Goal: Navigation & Orientation: Find specific page/section

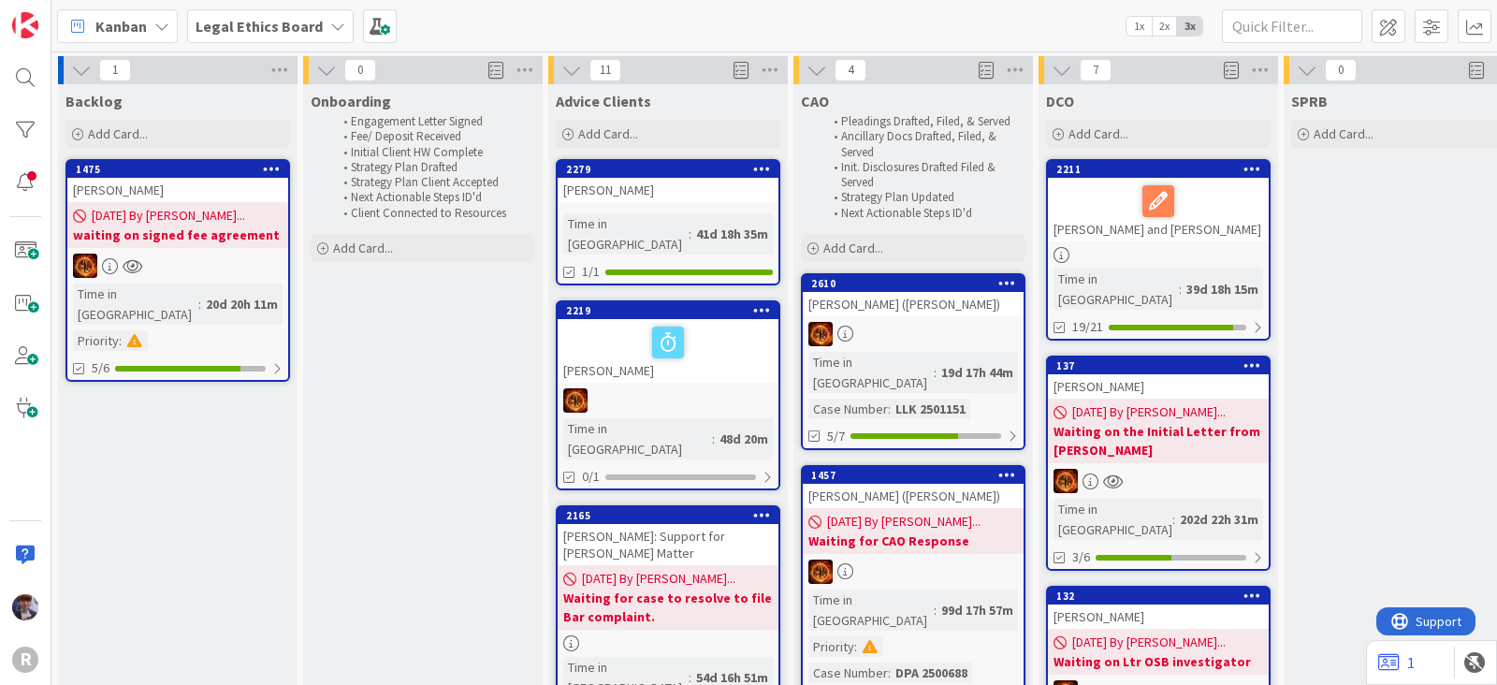
click at [318, 15] on div "Legal Ethics Board" at bounding box center [270, 26] width 167 height 34
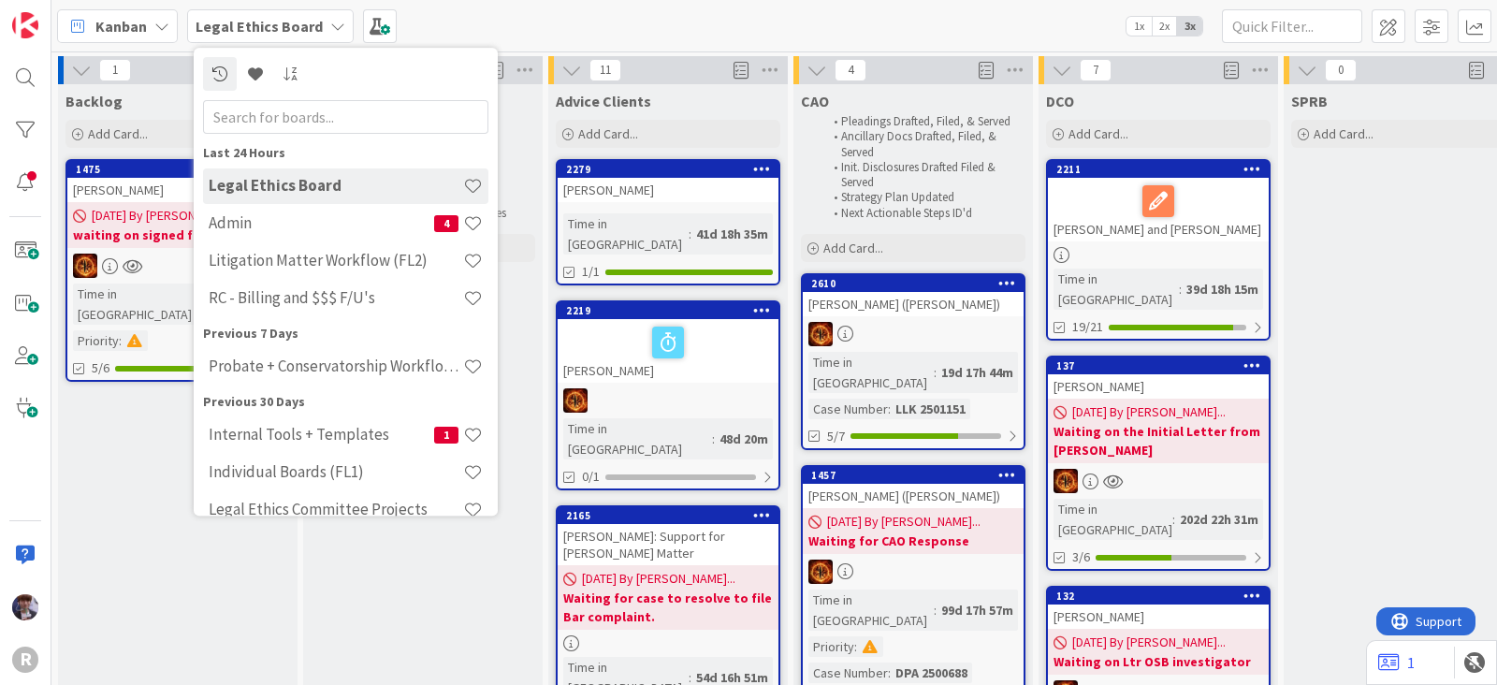
click at [122, 28] on span "Kanban" at bounding box center [120, 26] width 51 height 22
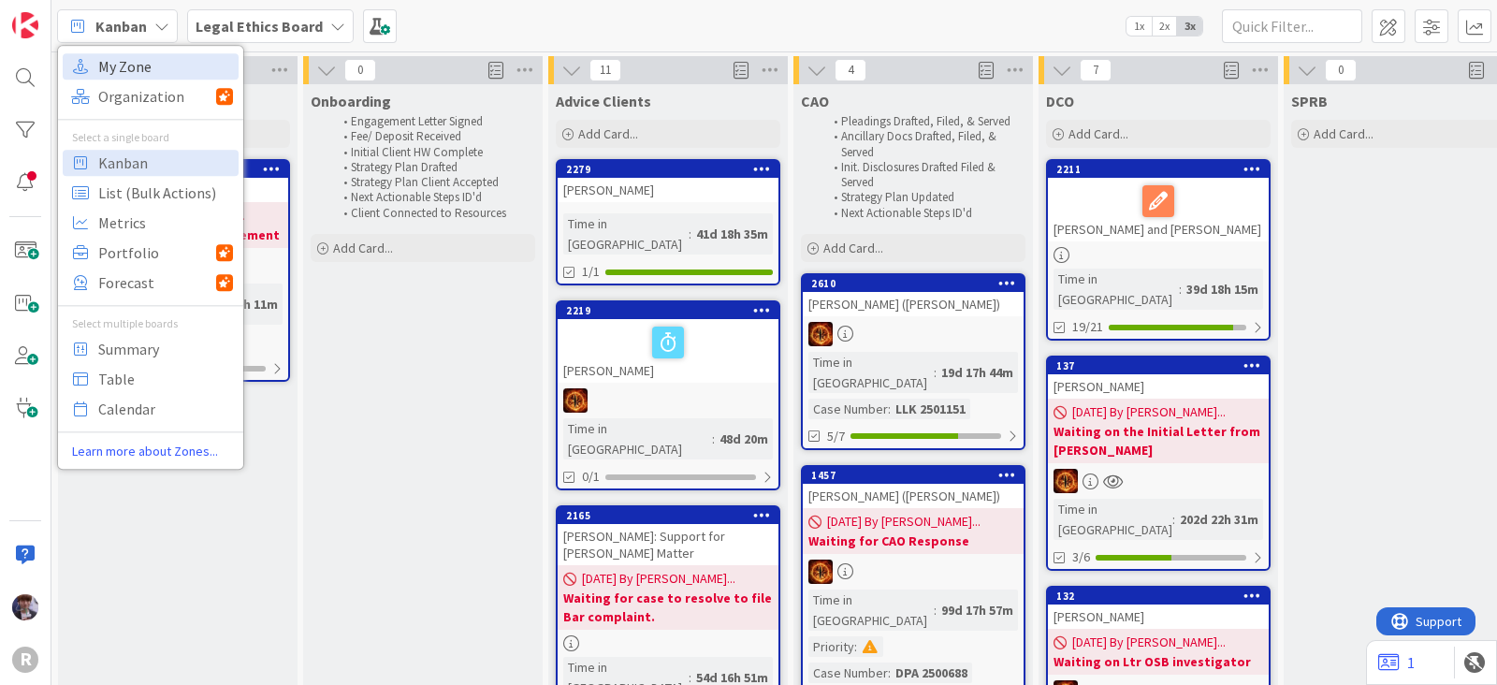
click at [160, 69] on span "My Zone" at bounding box center [165, 66] width 135 height 28
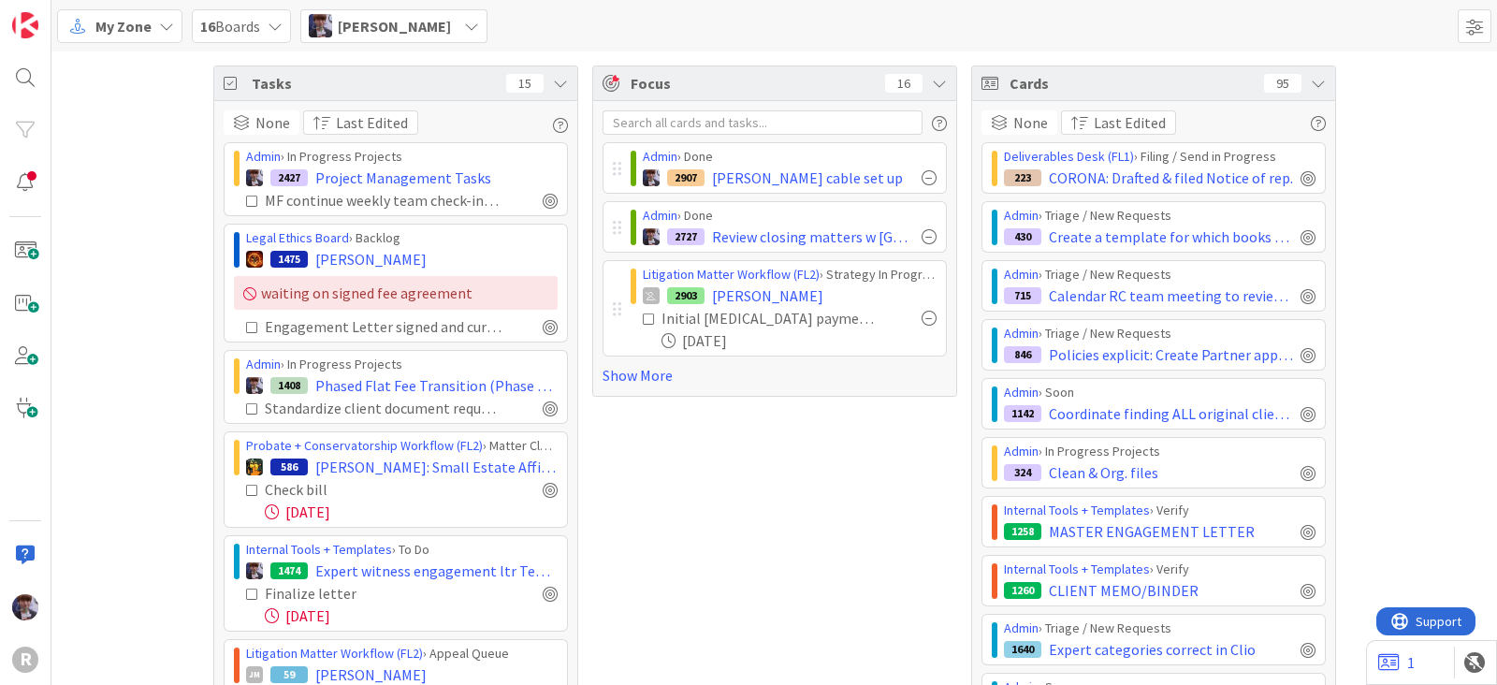
click at [554, 86] on icon at bounding box center [560, 83] width 15 height 15
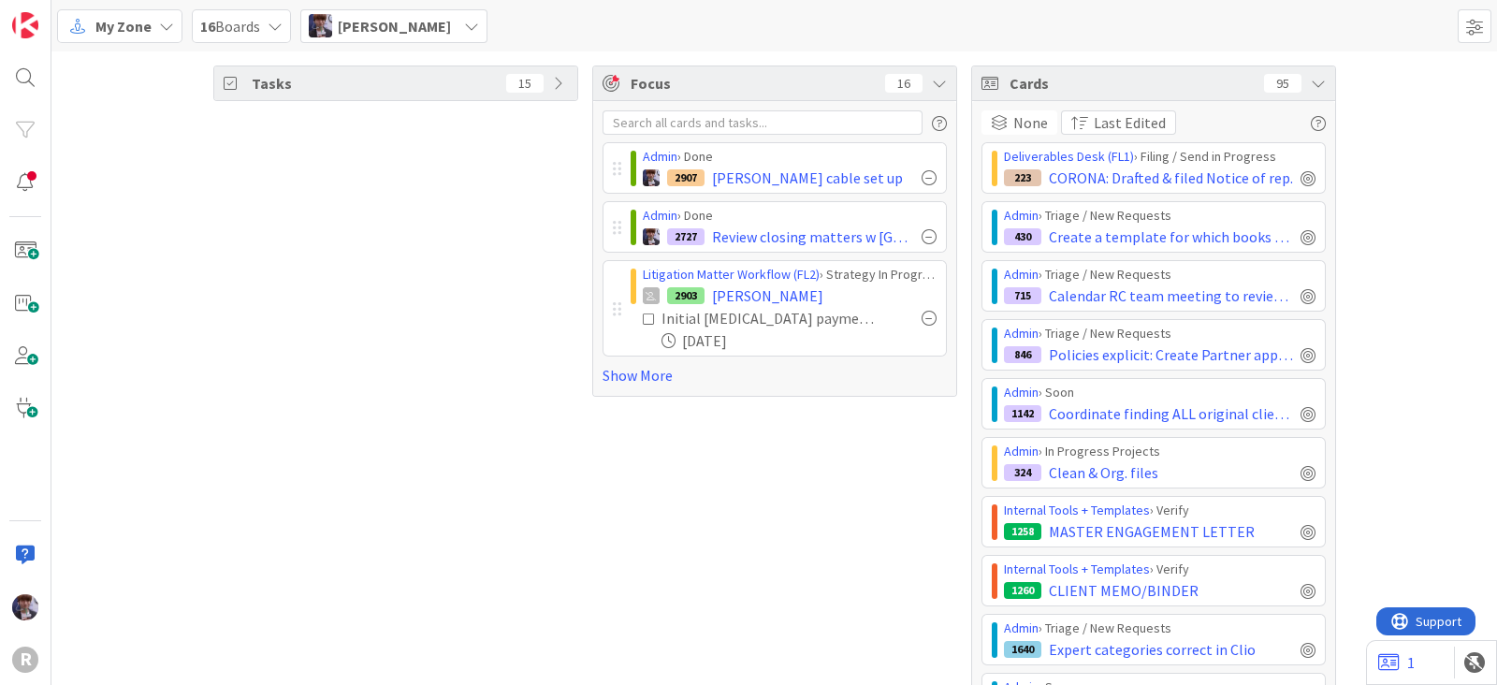
click at [1316, 88] on icon at bounding box center [1318, 83] width 15 height 15
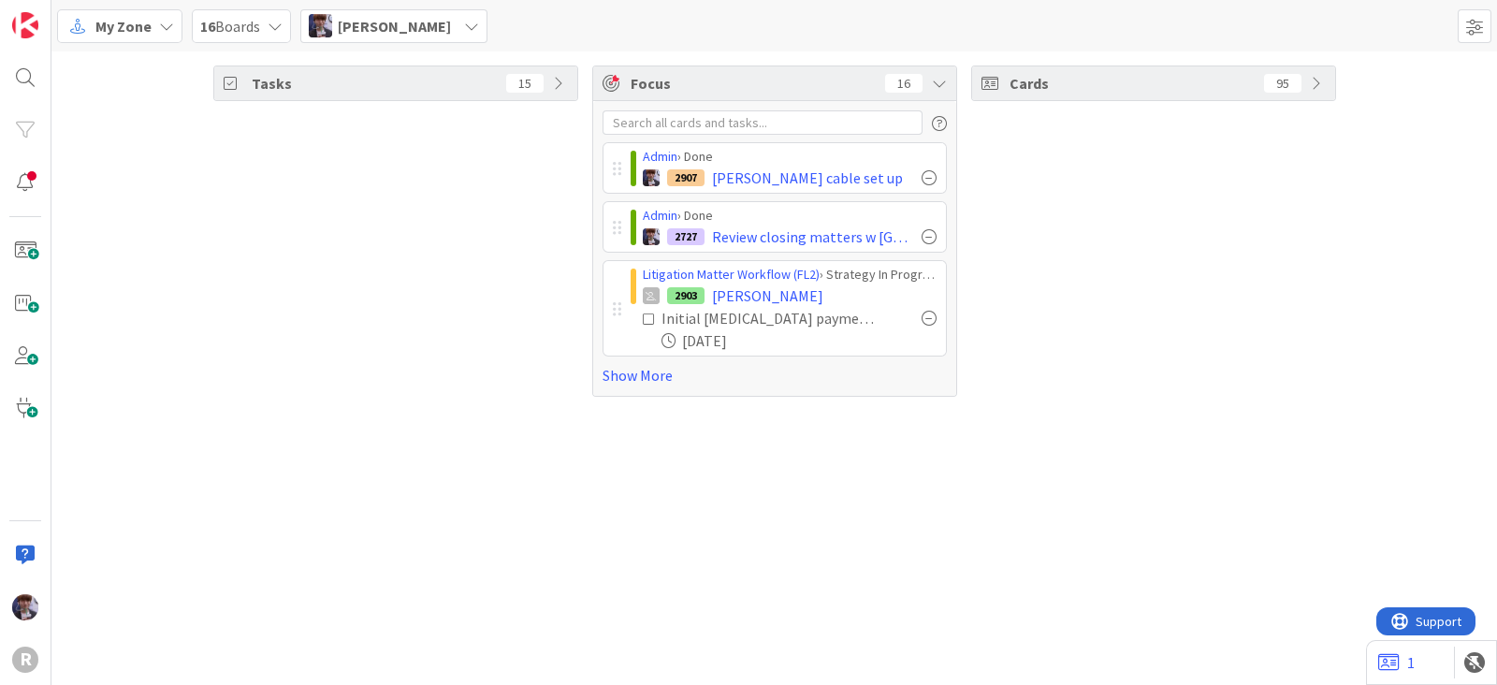
click at [440, 222] on div "Tasks 15" at bounding box center [395, 230] width 365 height 331
click at [435, 22] on span "Minka Laine Friesen" at bounding box center [394, 26] width 113 height 22
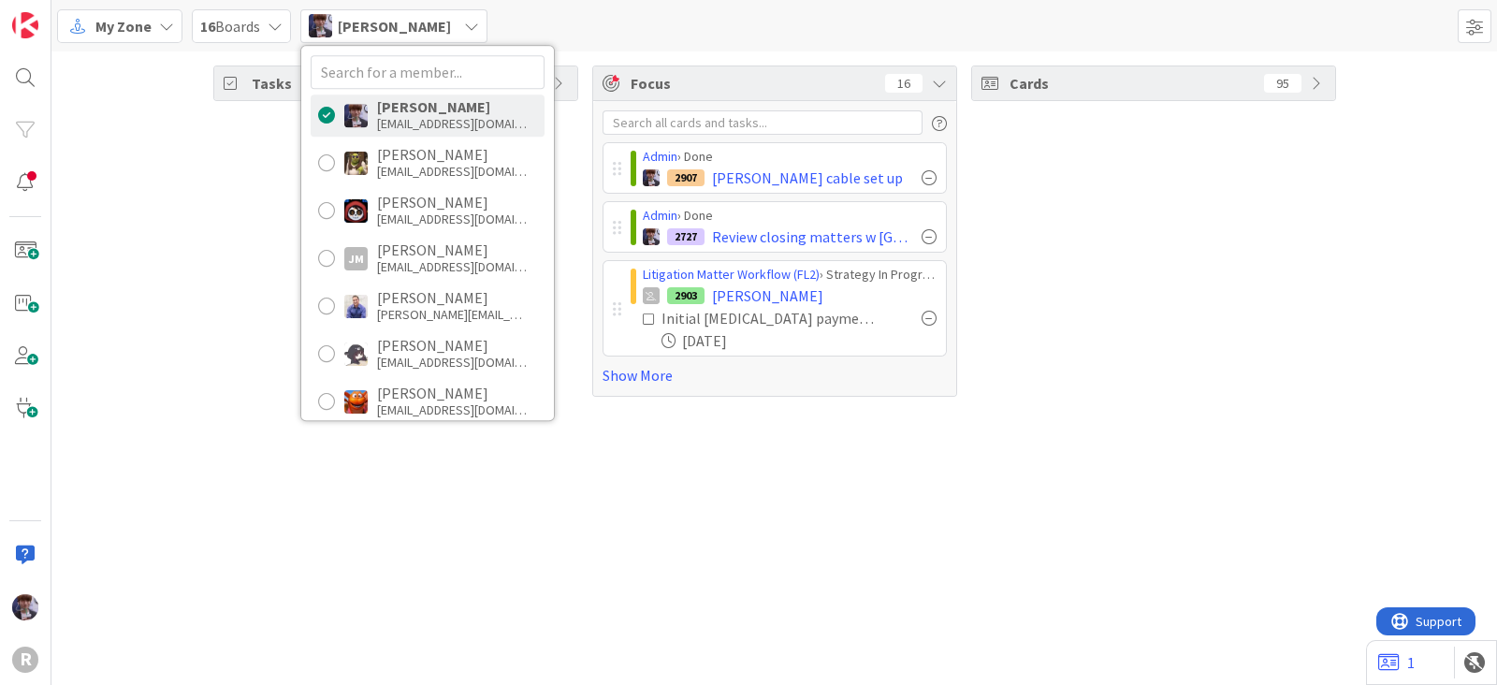
click at [59, 272] on div "Tasks 15 Focus 16 Admin › Done 2907 Kelly's cable set up Admin › Done 2727 Revi…" at bounding box center [774, 230] width 1446 height 359
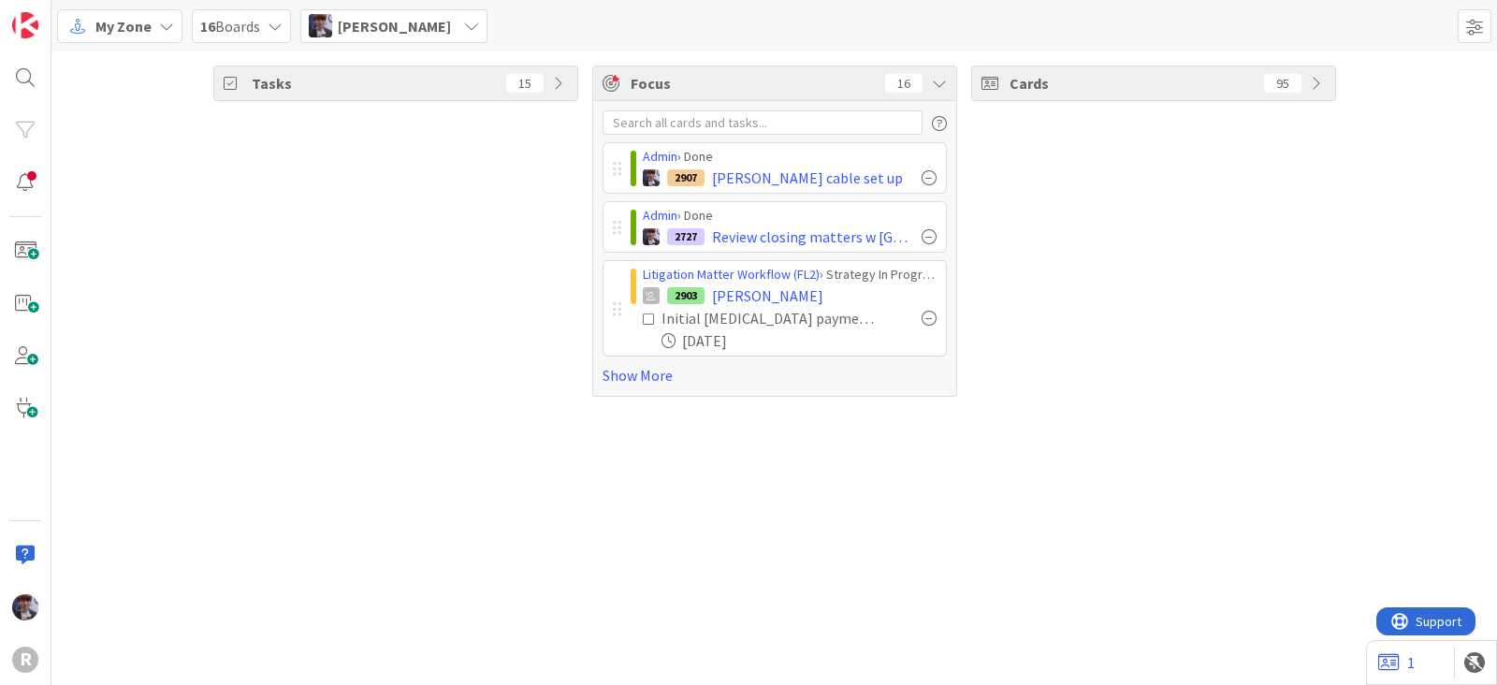
click at [402, 11] on div "Minka Laine Friesen" at bounding box center [393, 26] width 187 height 34
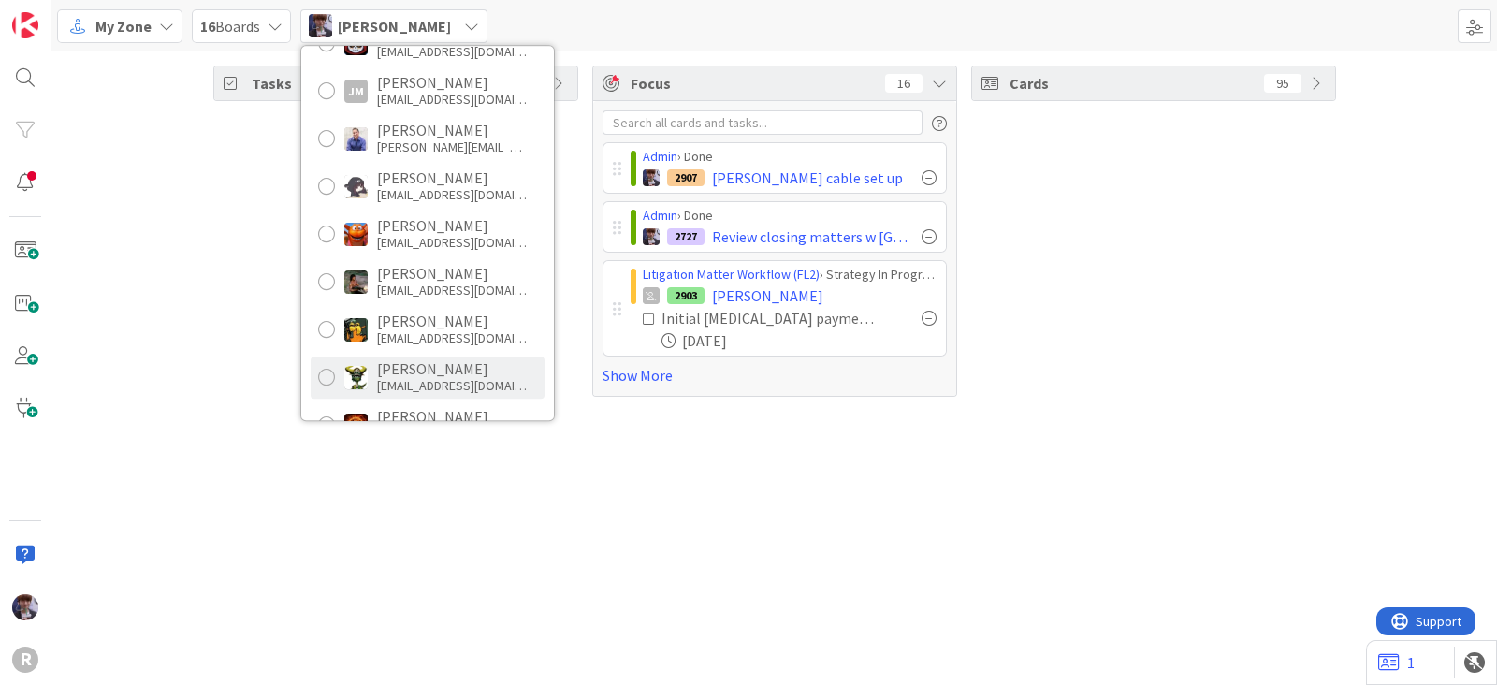
scroll to position [313, 0]
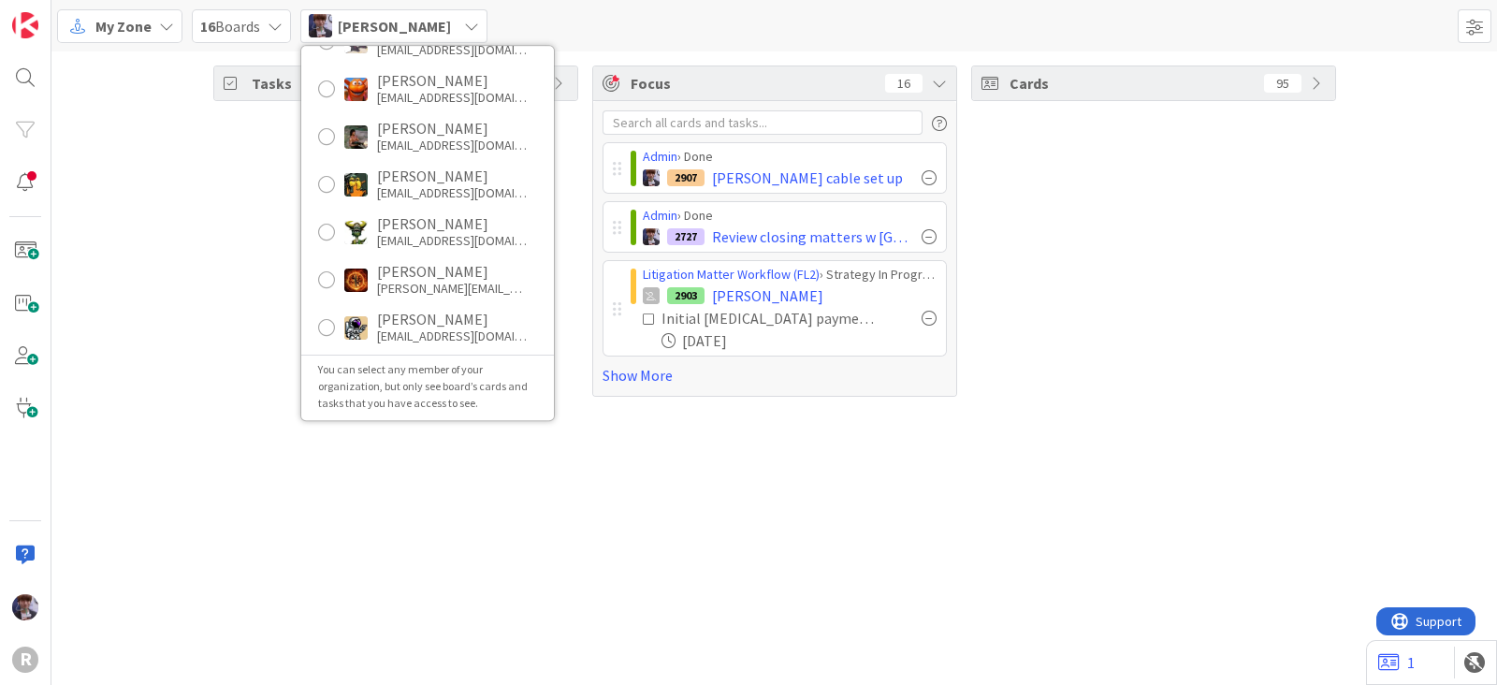
click at [178, 182] on div "Tasks 15 Focus 16 Admin › Done 2907 Kelly's cable set up Admin › Done 2727 Revi…" at bounding box center [774, 230] width 1446 height 359
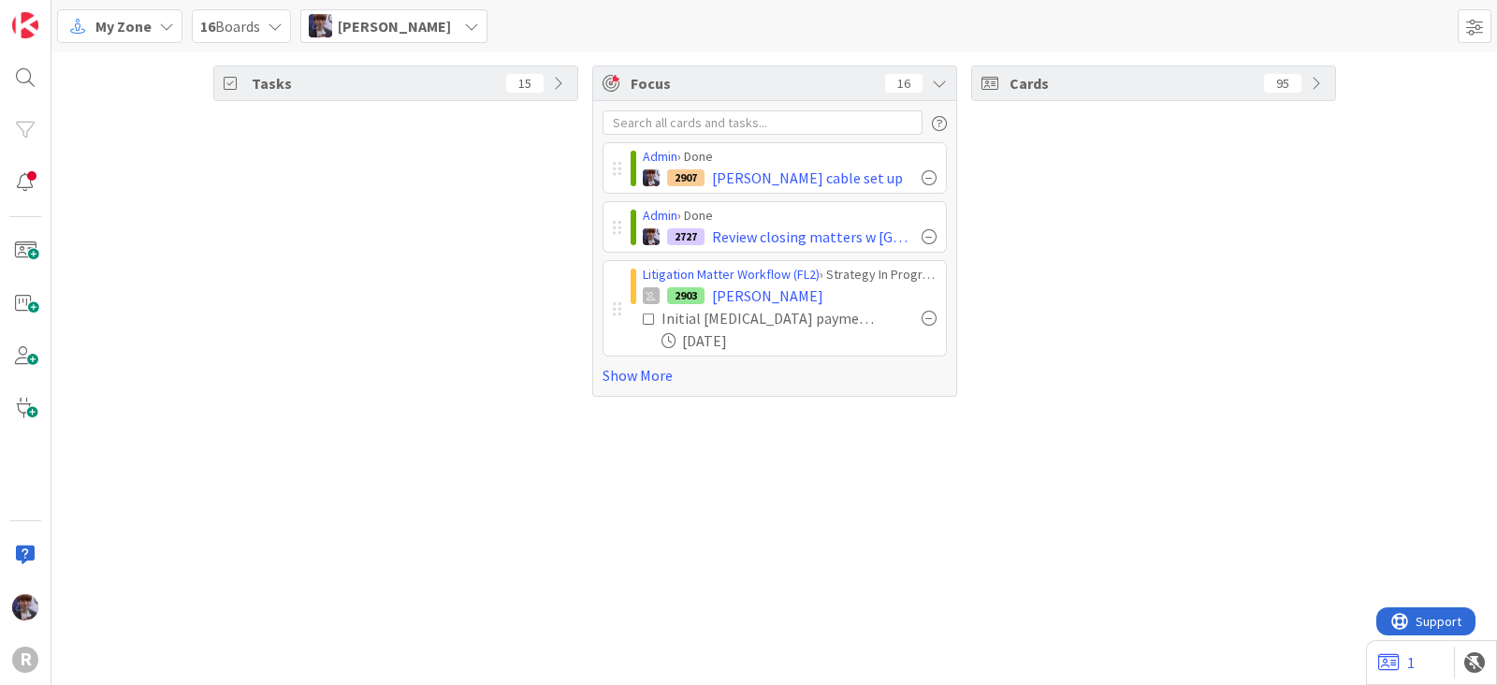
click at [618, 354] on div "Litigation Matter Workflow (FL2) › Strategy In Progress 2903 LEWIS, Alicia Init…" at bounding box center [775, 308] width 344 height 96
click at [622, 371] on link "Show More" at bounding box center [775, 375] width 344 height 22
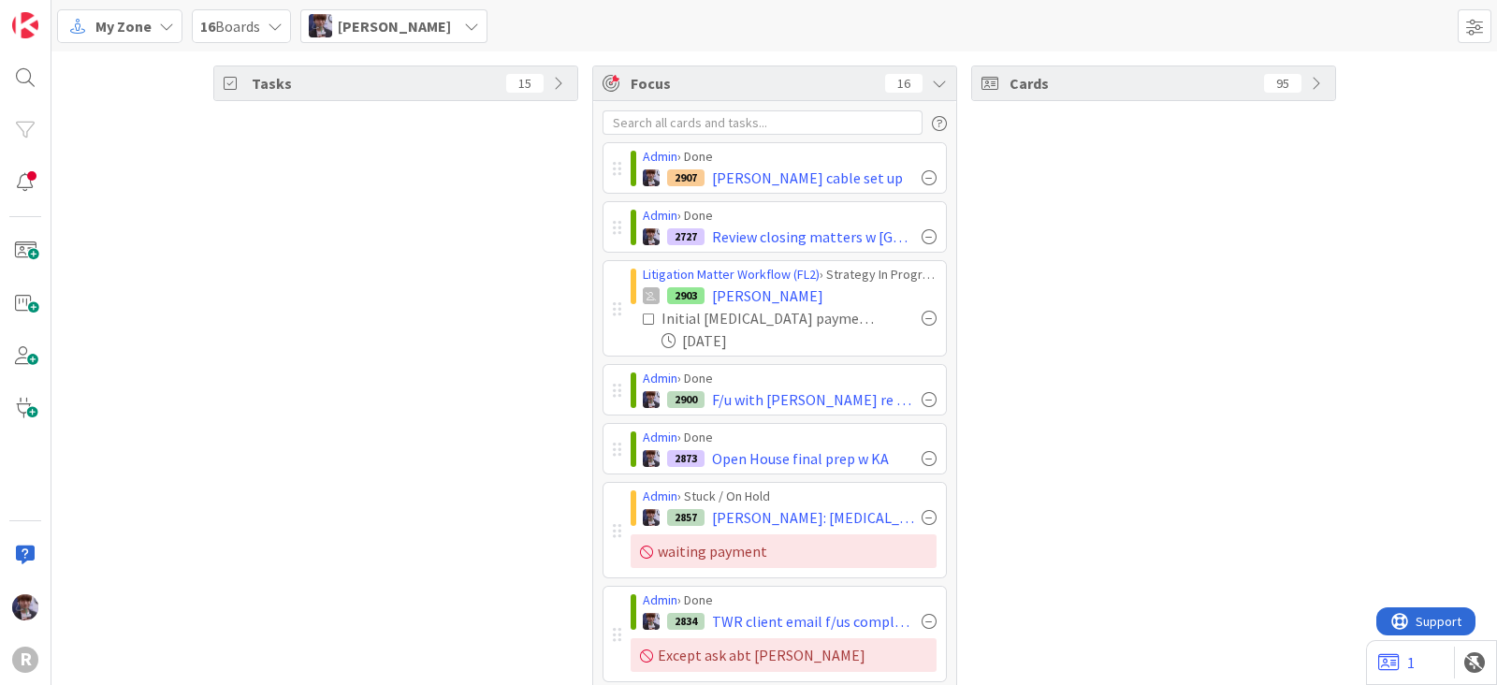
click at [451, 23] on span "Minka Laine Friesen" at bounding box center [394, 26] width 113 height 22
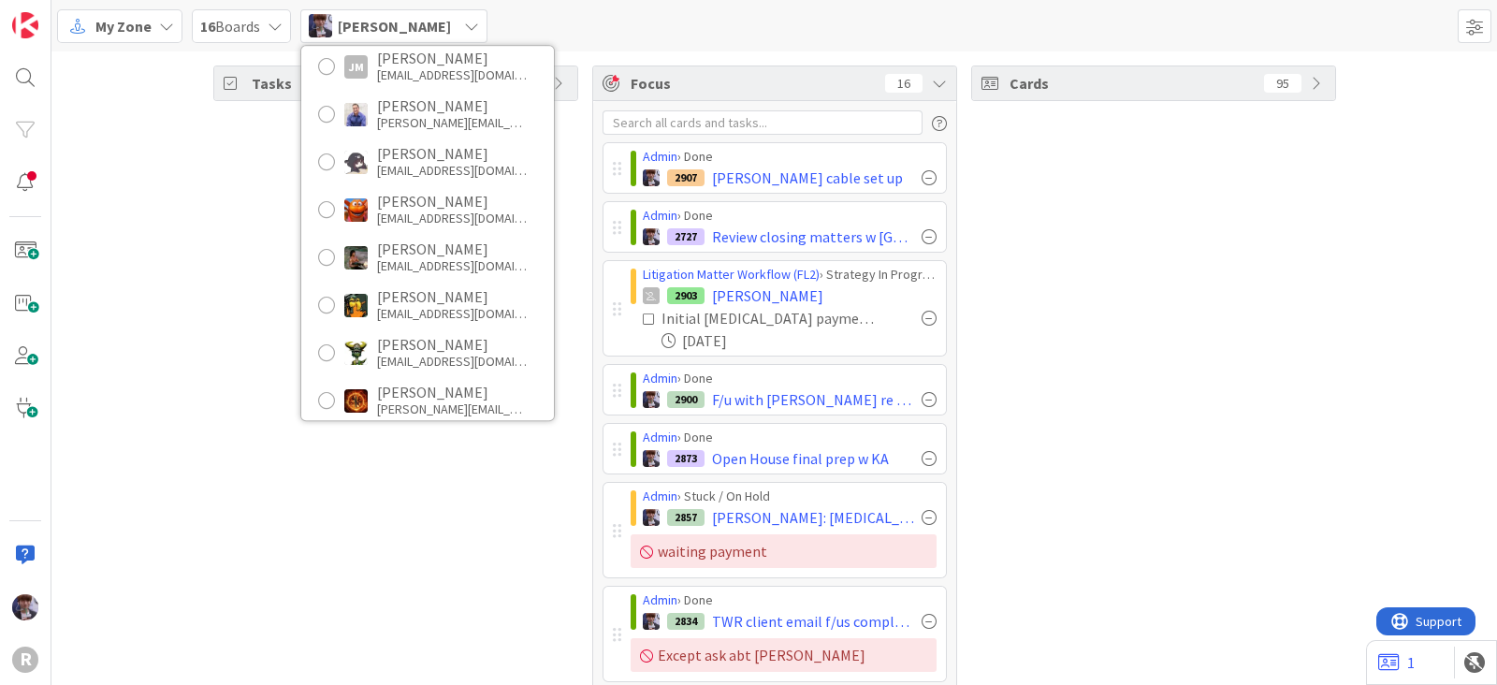
scroll to position [0, 0]
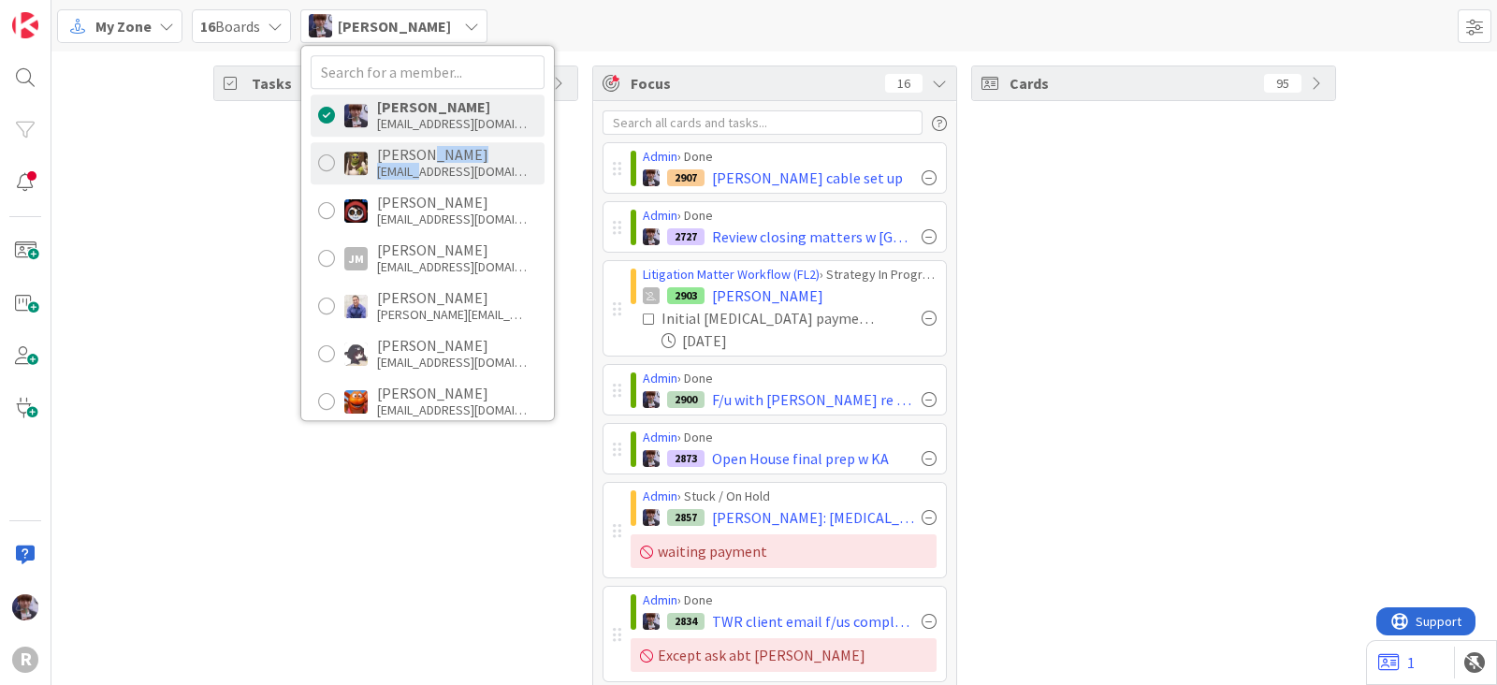
click at [425, 161] on div "Devine Gines dgines@reutercorbett.com" at bounding box center [452, 163] width 150 height 34
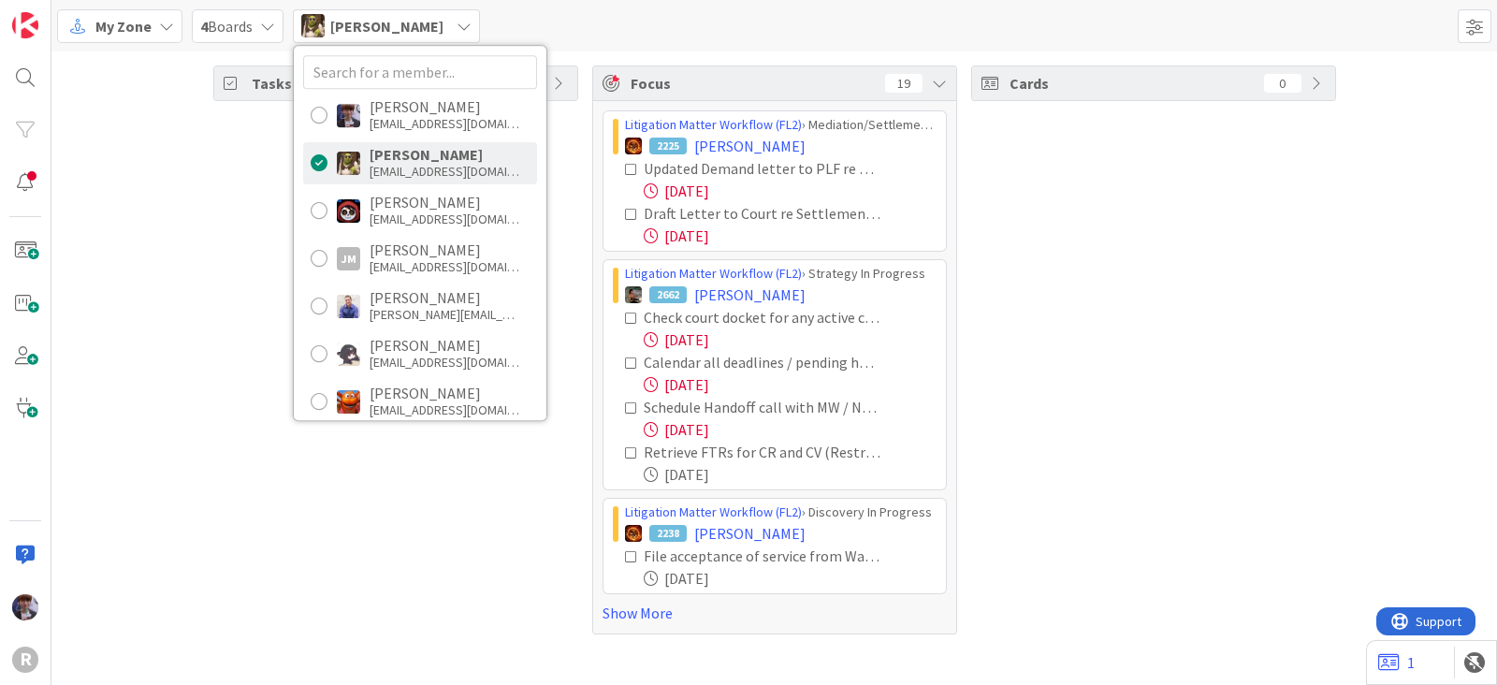
click at [122, 202] on div "Tasks 79 Focus 19 Litigation Matter Workflow (FL2) › Mediation/Settlement in Pr…" at bounding box center [774, 349] width 1446 height 597
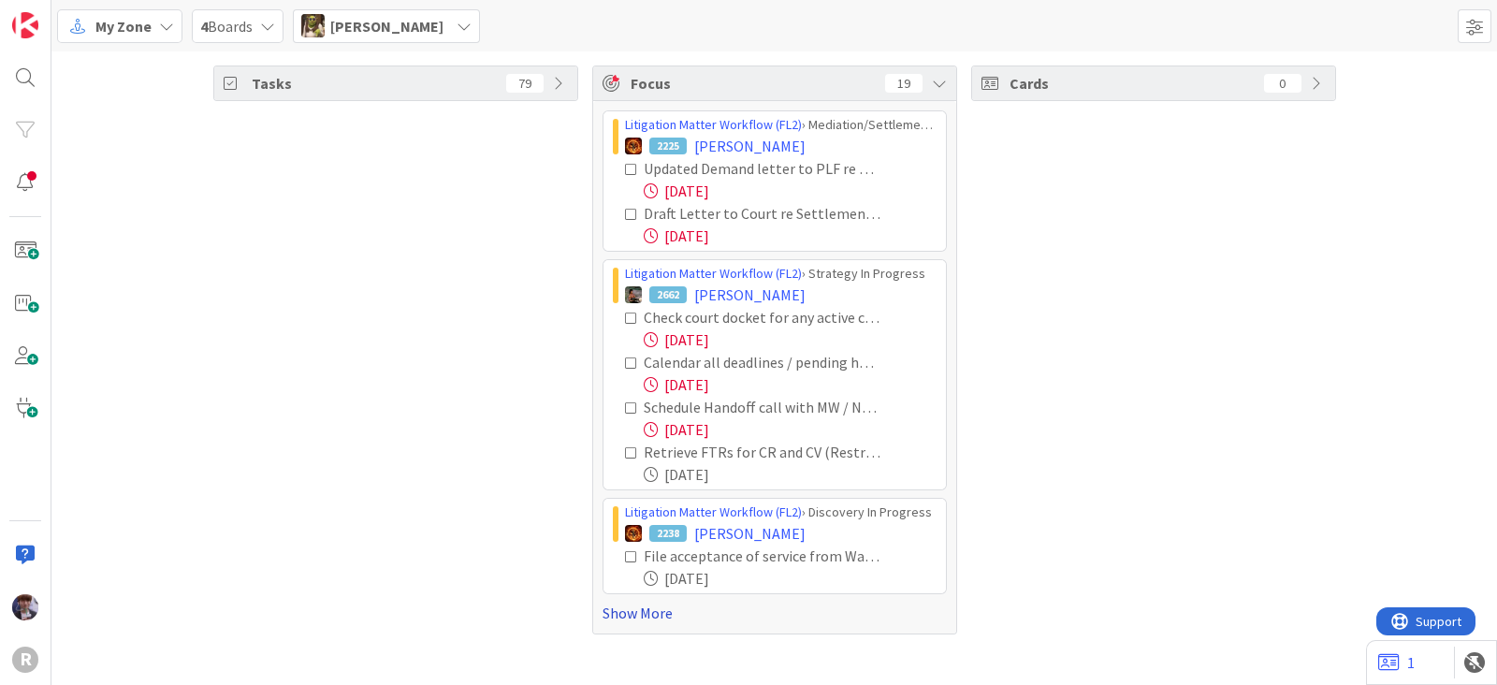
click at [633, 618] on link "Show More" at bounding box center [775, 613] width 344 height 22
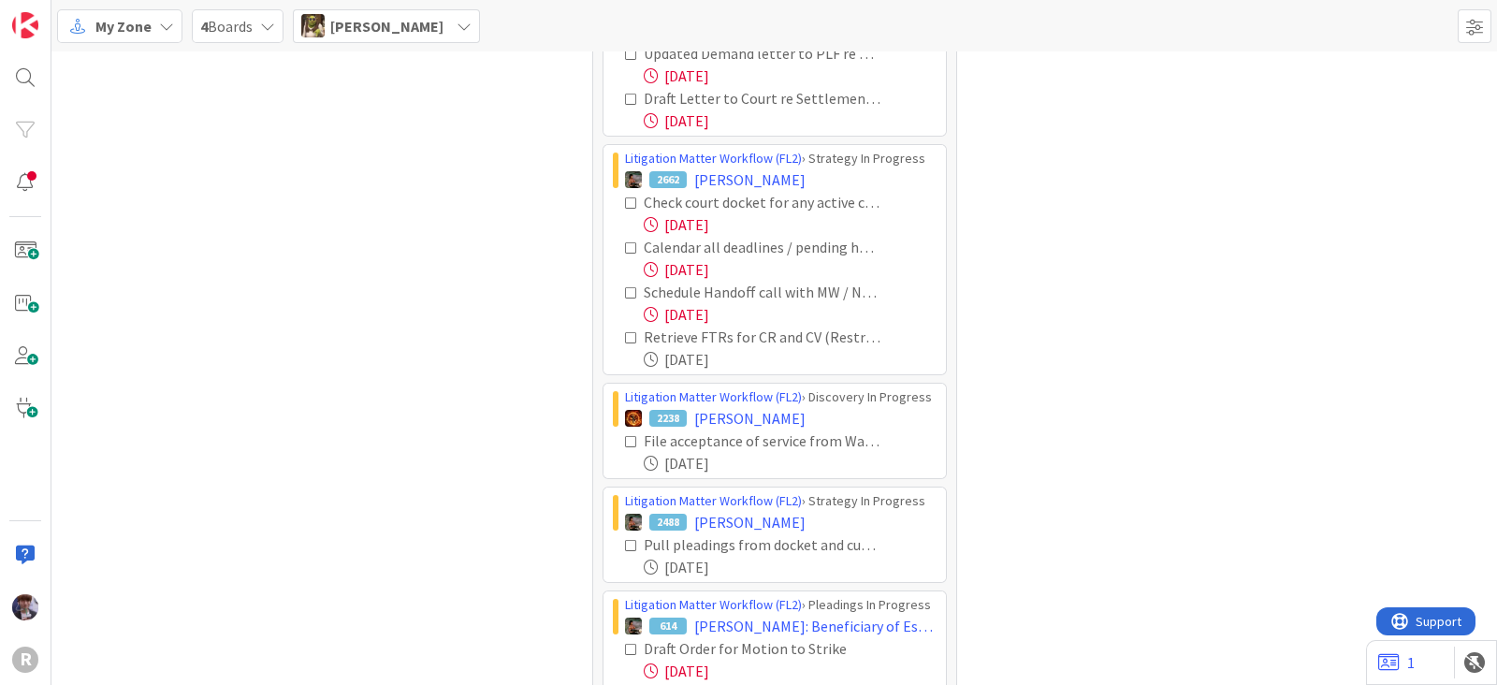
scroll to position [116, 0]
click at [625, 199] on icon at bounding box center [631, 202] width 13 height 13
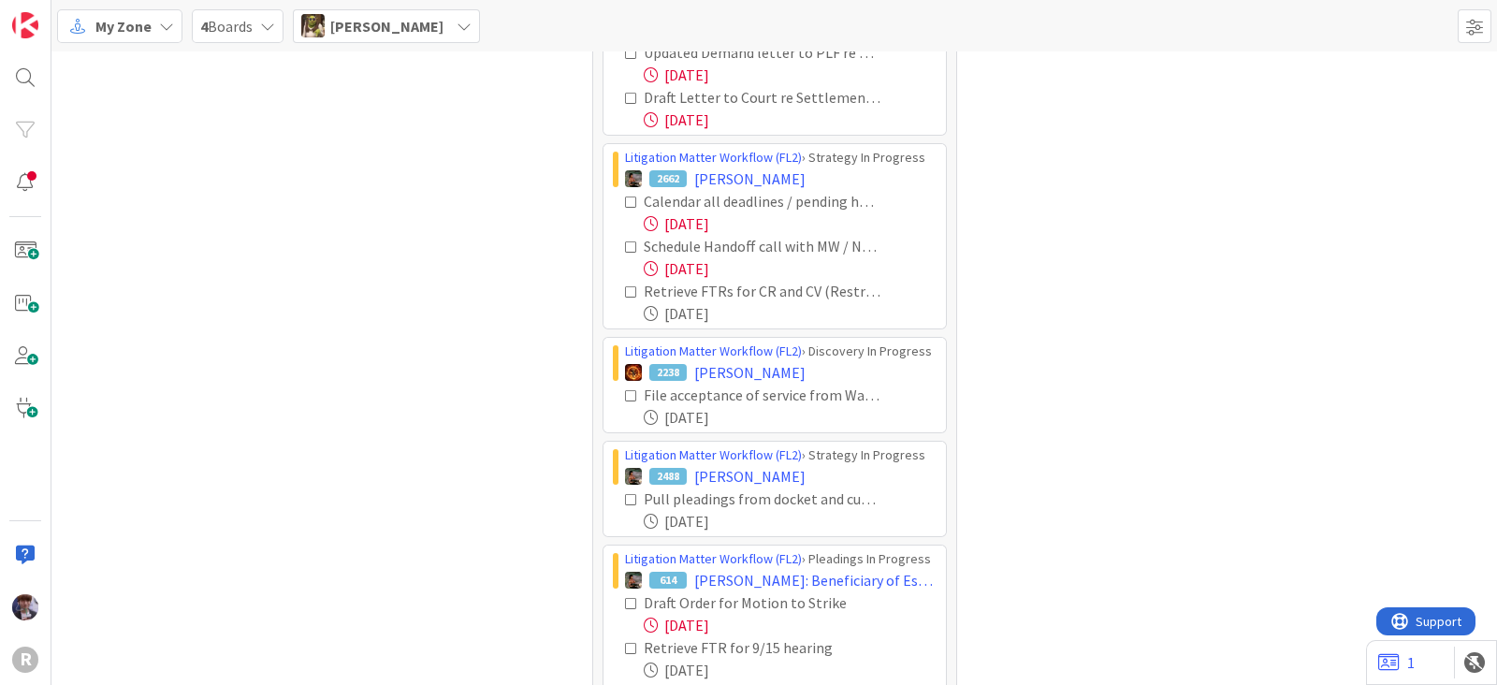
click at [625, 199] on icon at bounding box center [631, 202] width 13 height 13
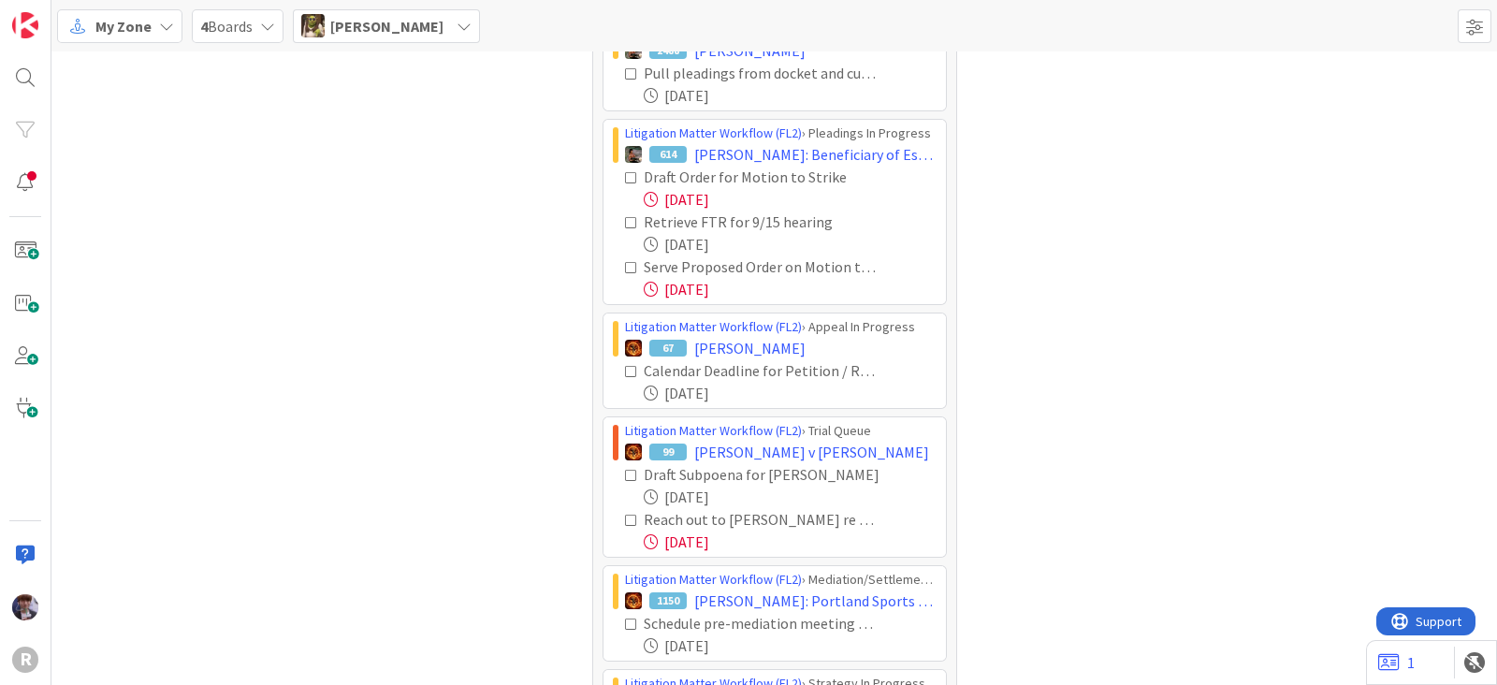
scroll to position [349, 0]
click at [626, 172] on icon at bounding box center [631, 176] width 13 height 13
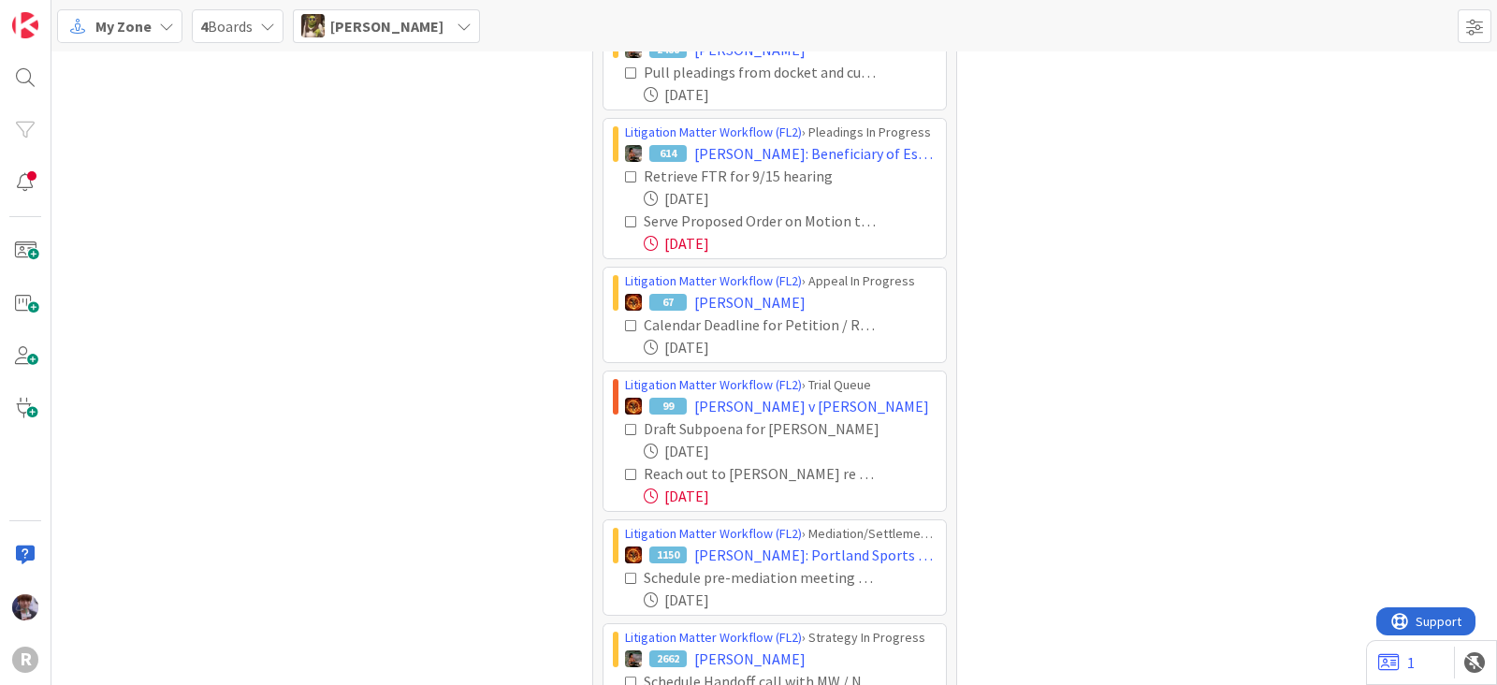
click at [625, 215] on icon at bounding box center [631, 221] width 13 height 13
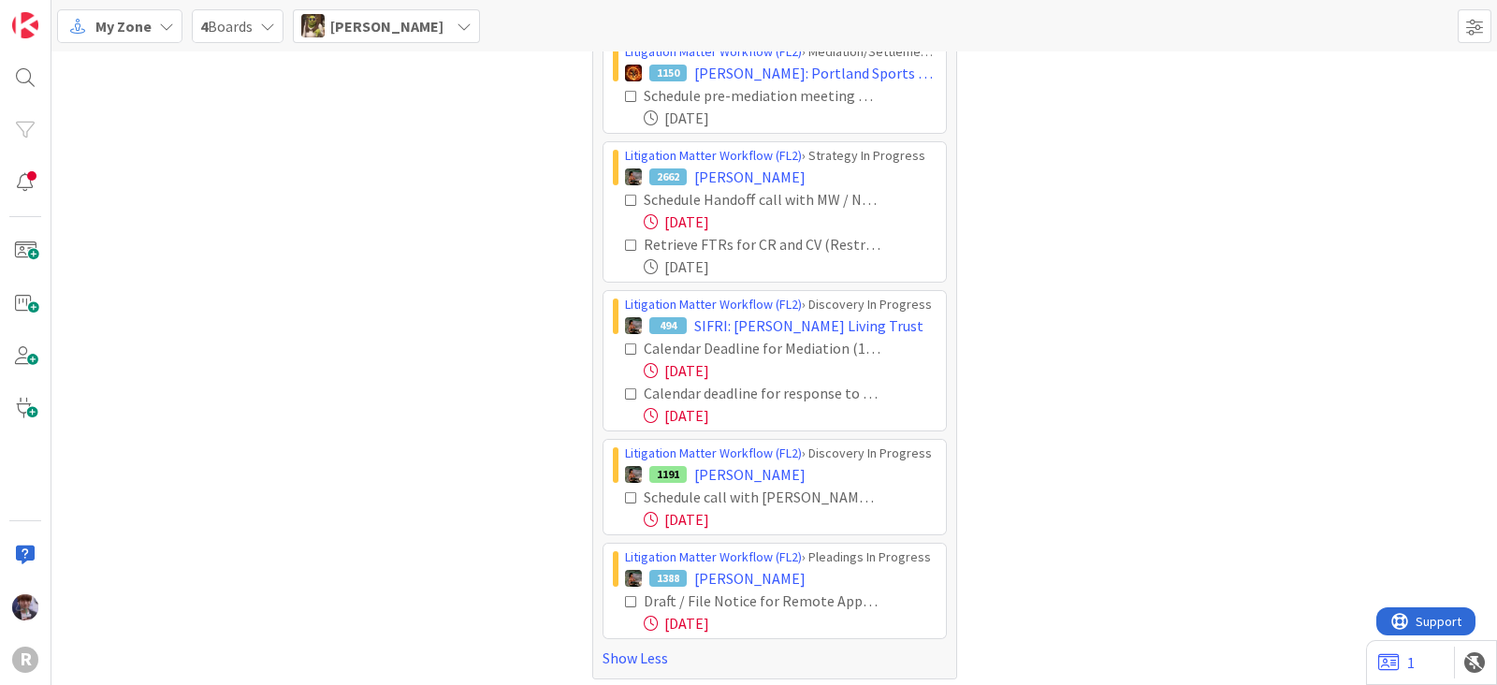
scroll to position [790, 0]
click at [625, 591] on icon at bounding box center [631, 597] width 13 height 13
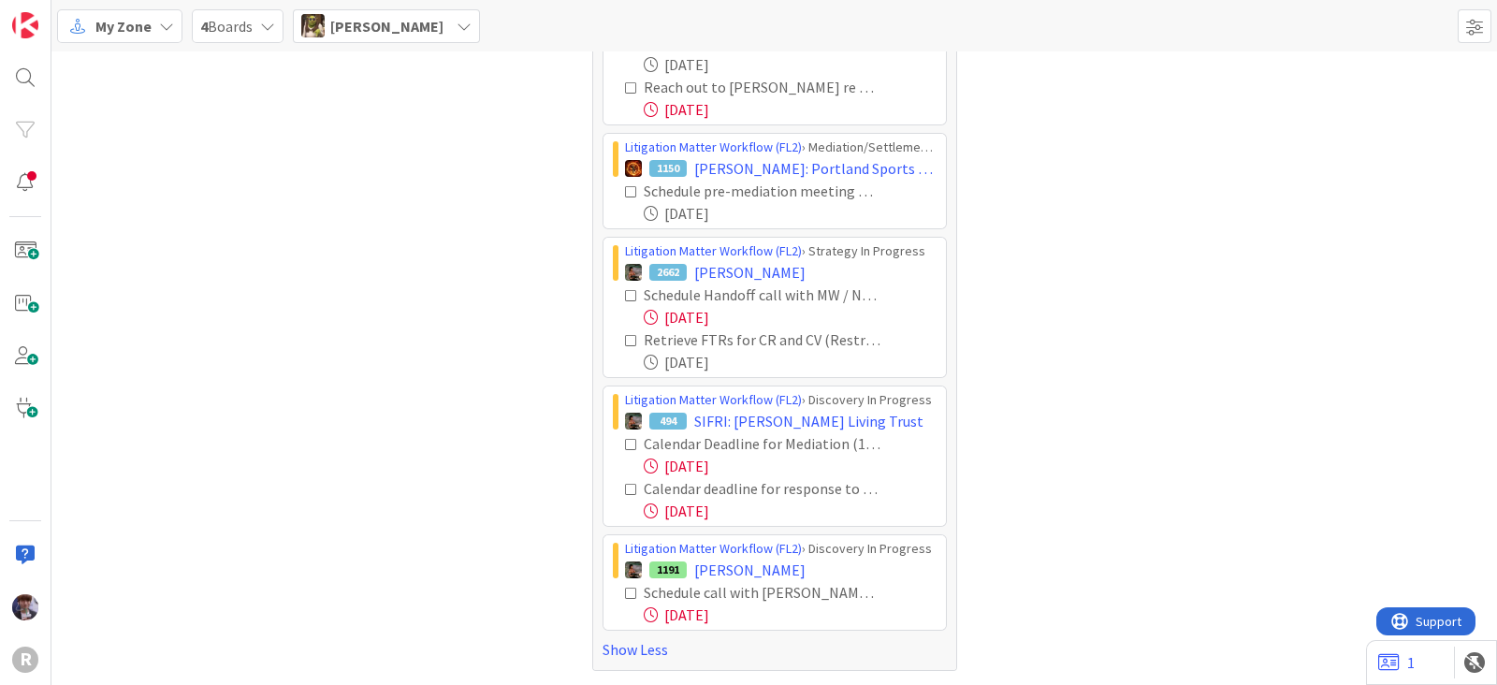
scroll to position [687, 0]
click at [403, 28] on span "Devine Gines" at bounding box center [386, 26] width 113 height 22
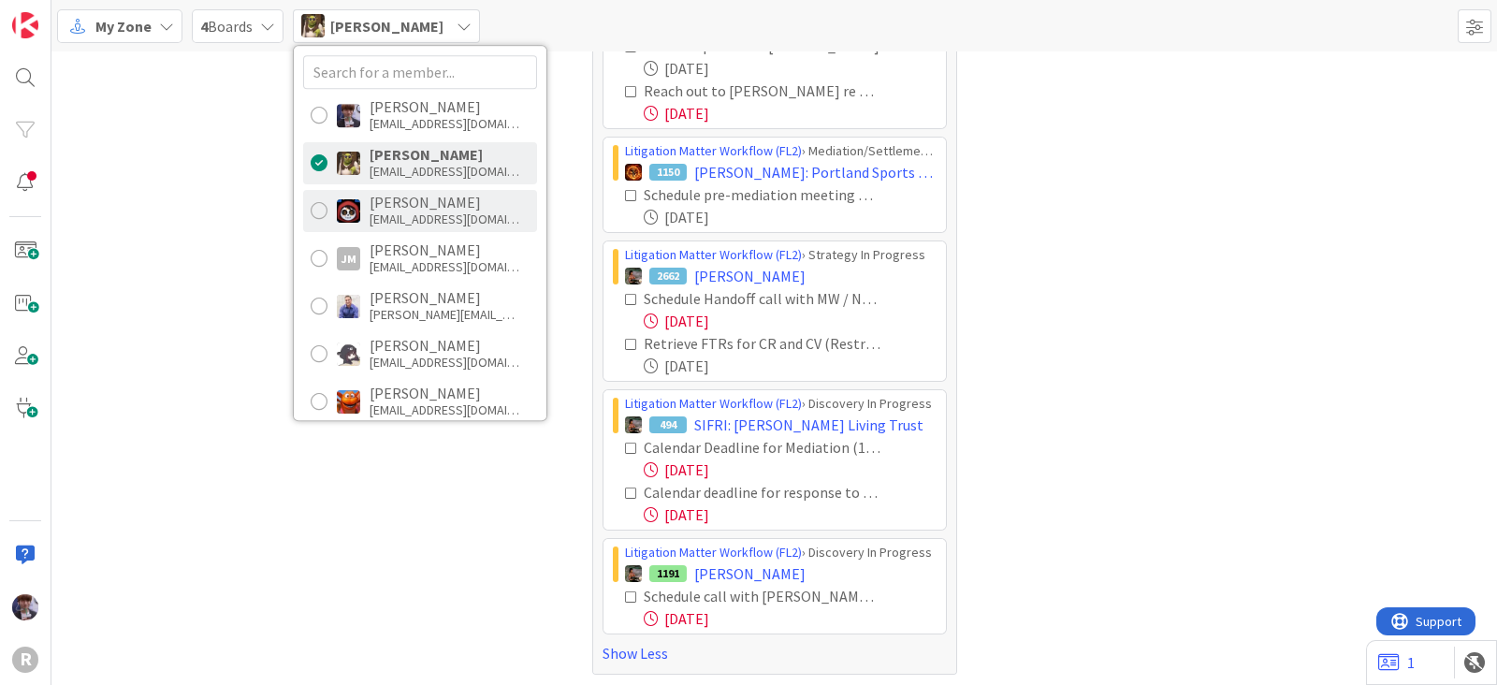
scroll to position [0, 0]
click at [412, 211] on div "jsanchez@reutercorbett.com" at bounding box center [445, 219] width 150 height 17
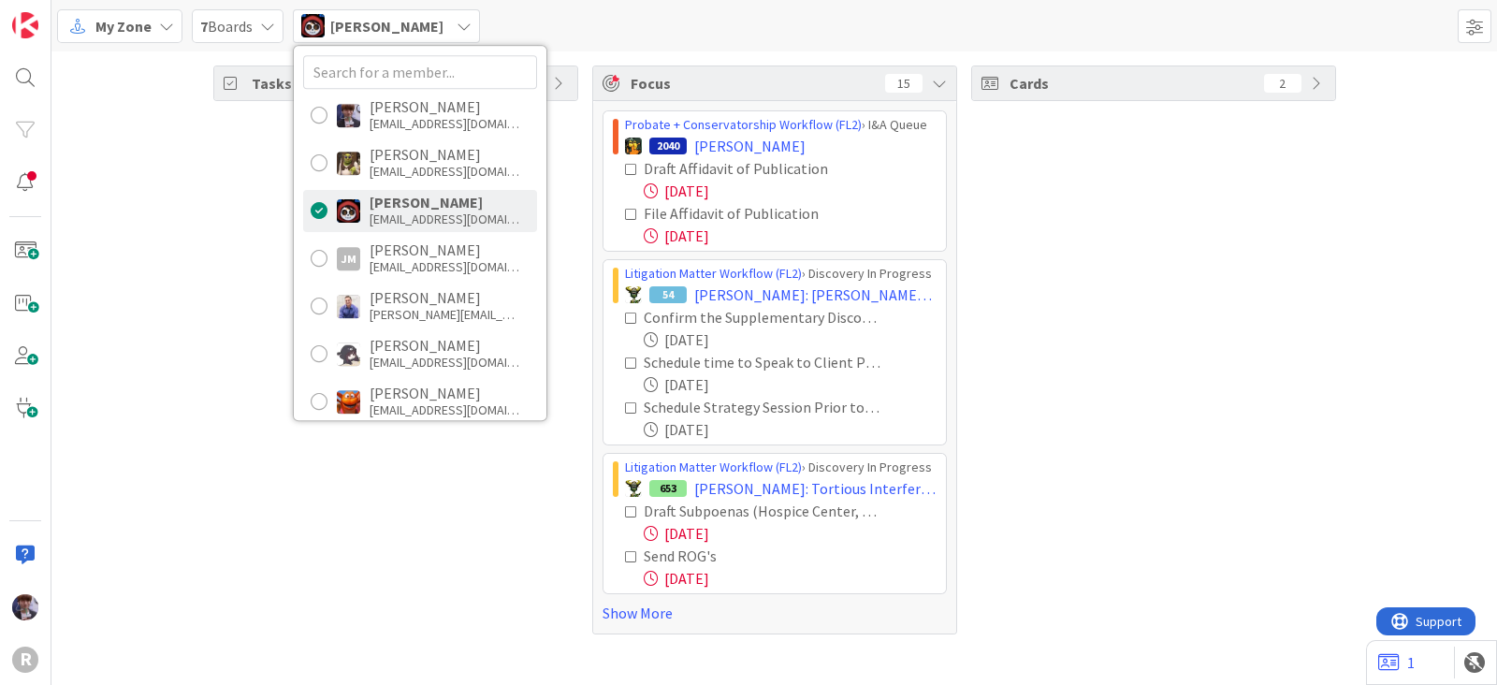
click at [235, 298] on div "Tasks 84" at bounding box center [395, 349] width 365 height 569
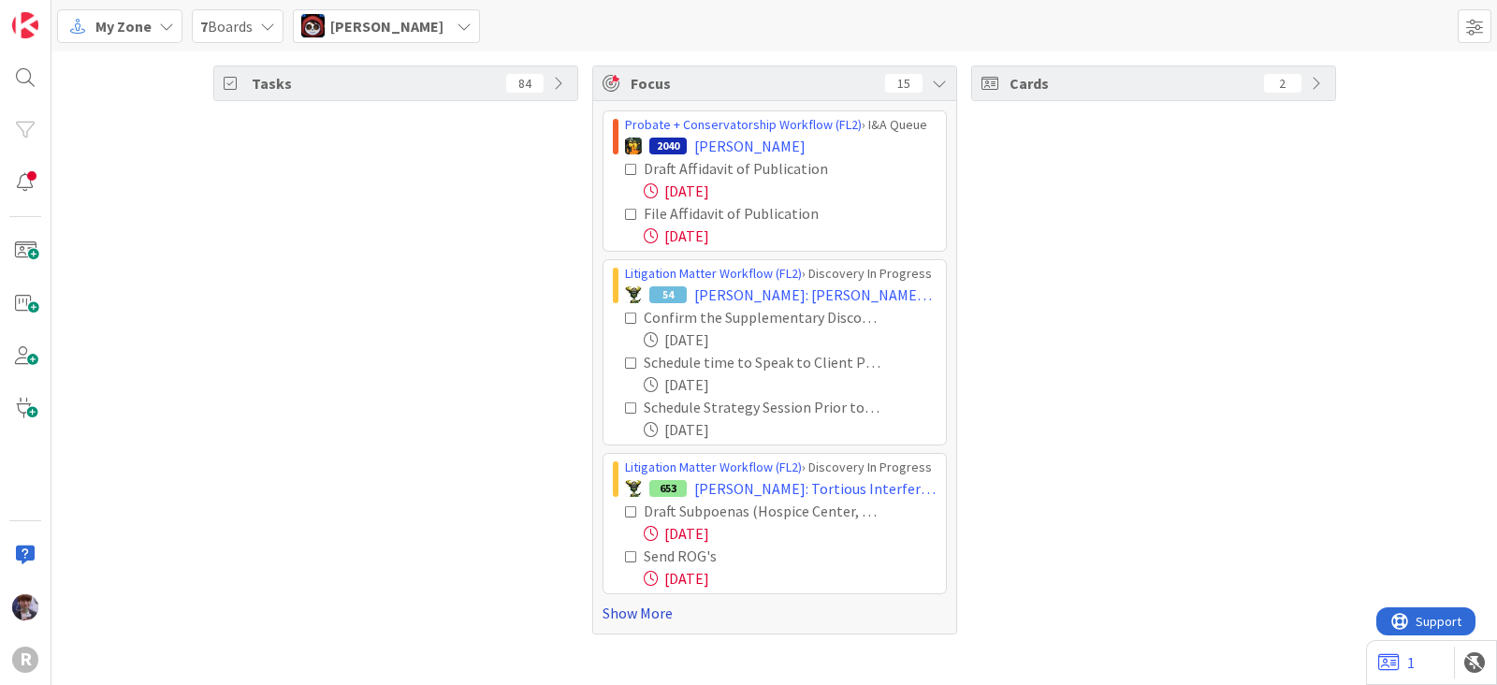
click at [603, 616] on link "Show More" at bounding box center [775, 613] width 344 height 22
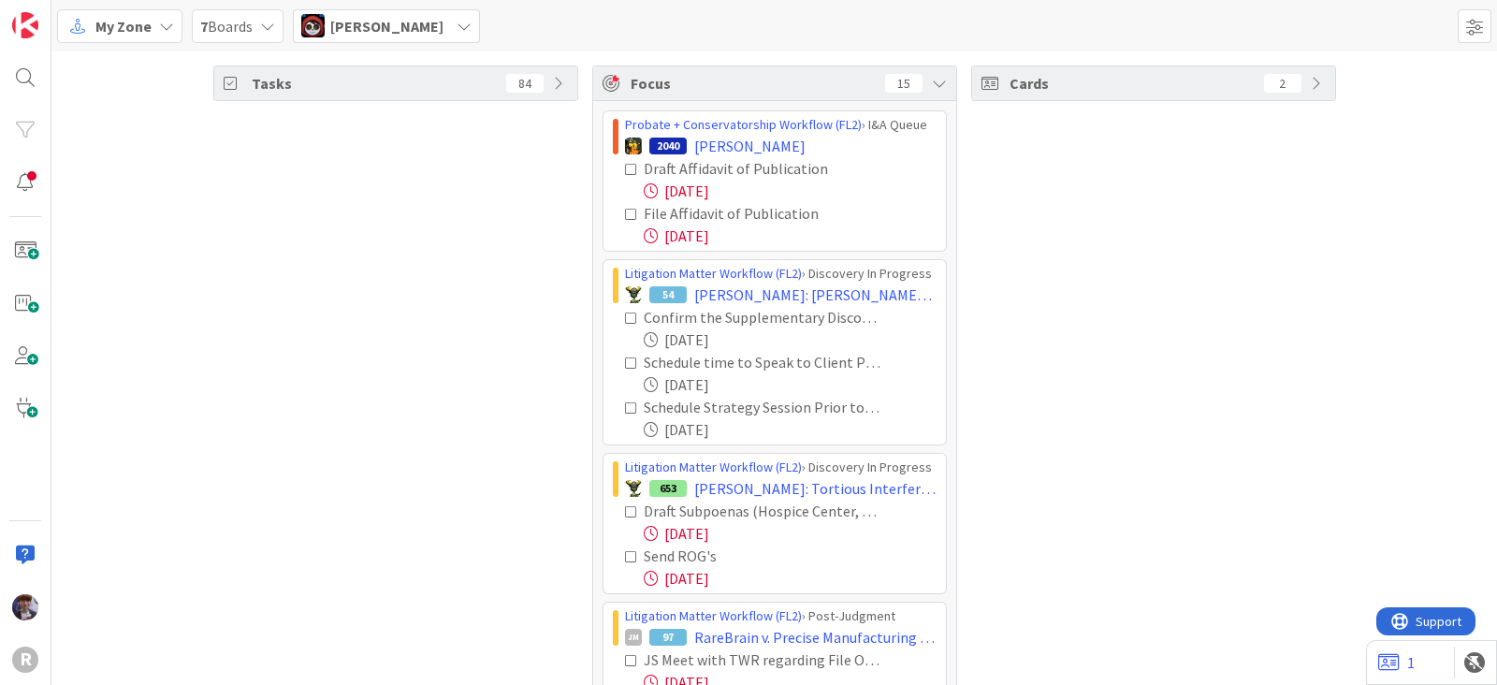
click at [625, 163] on icon at bounding box center [631, 169] width 13 height 13
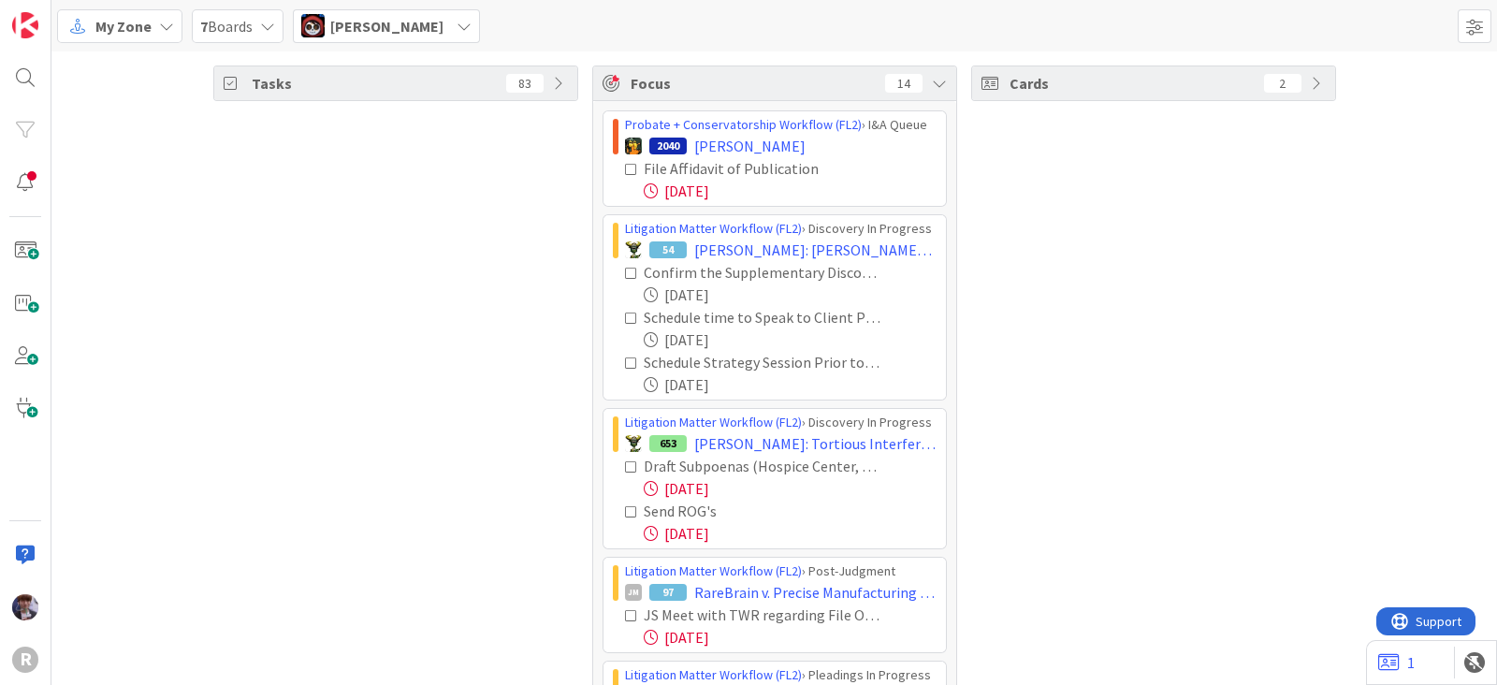
click at [625, 163] on icon at bounding box center [631, 169] width 13 height 13
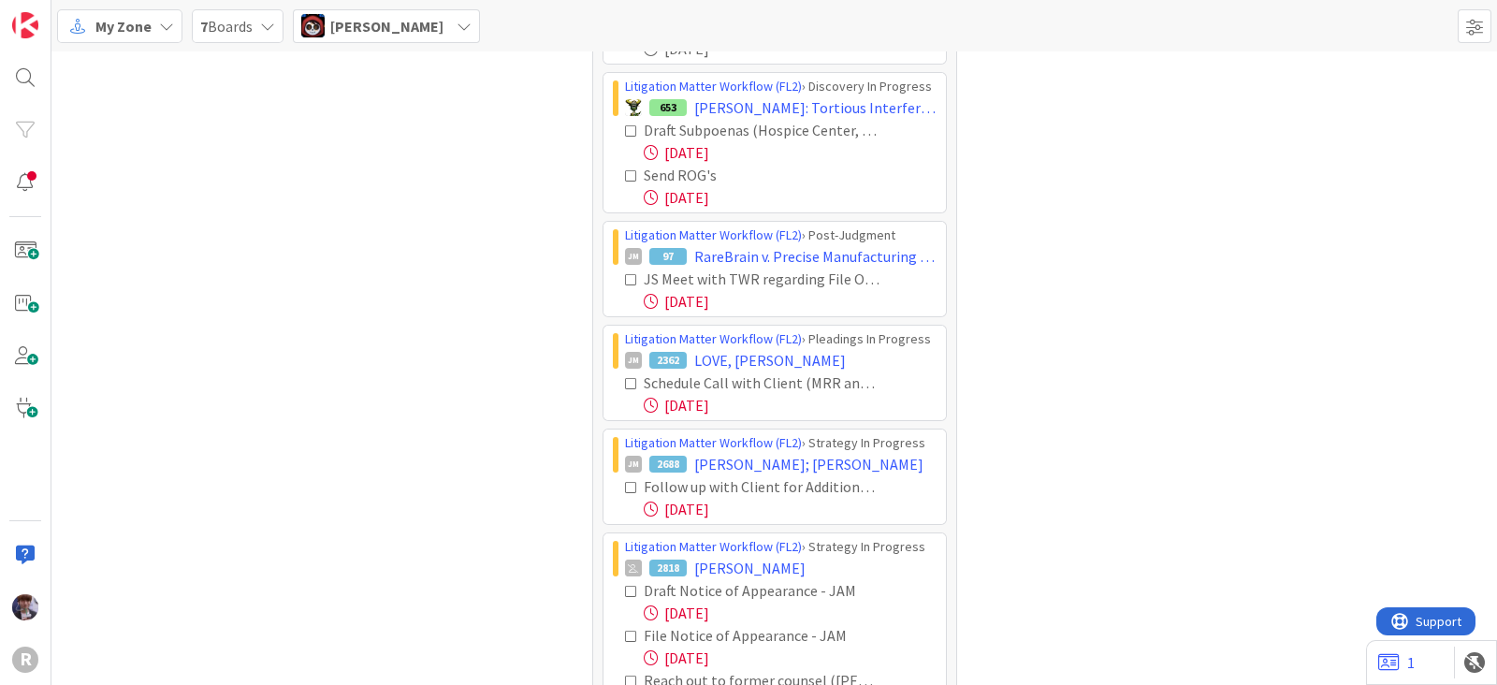
scroll to position [233, 0]
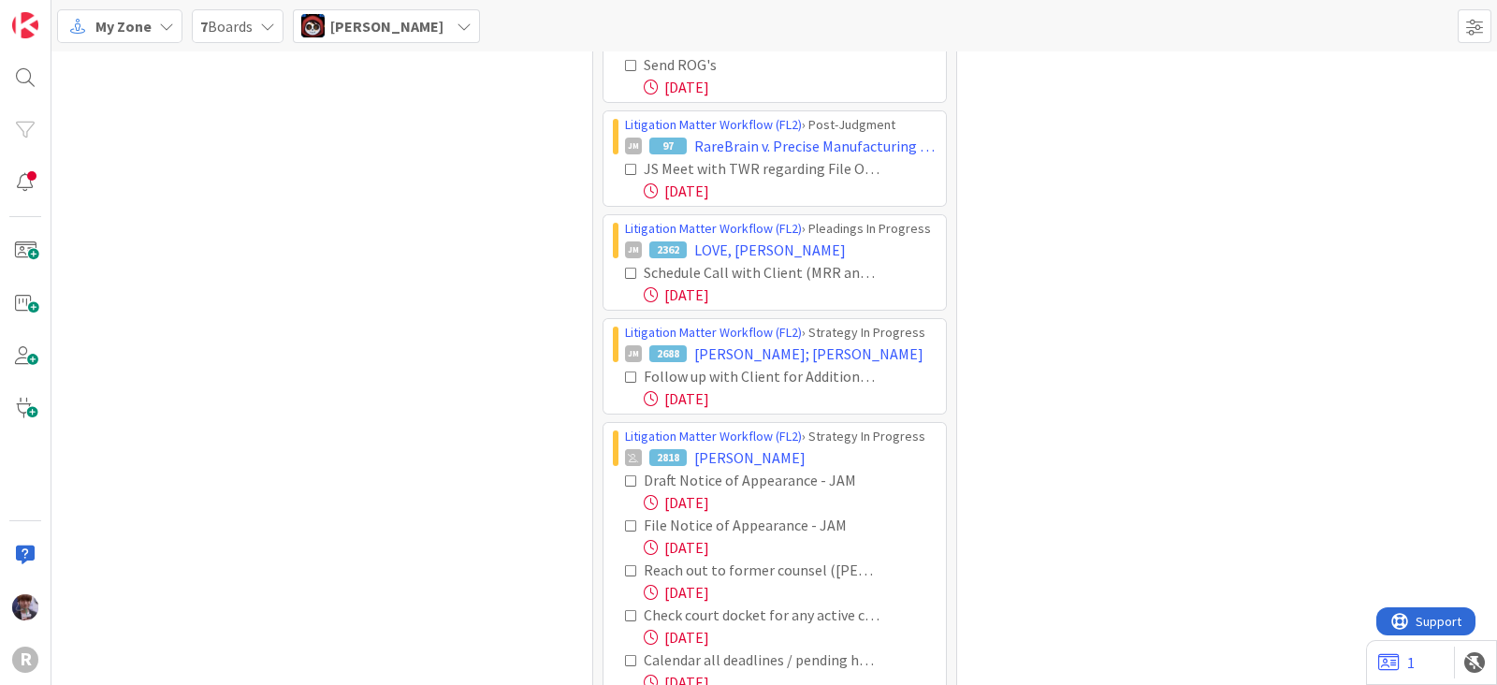
click at [625, 166] on icon at bounding box center [631, 169] width 13 height 13
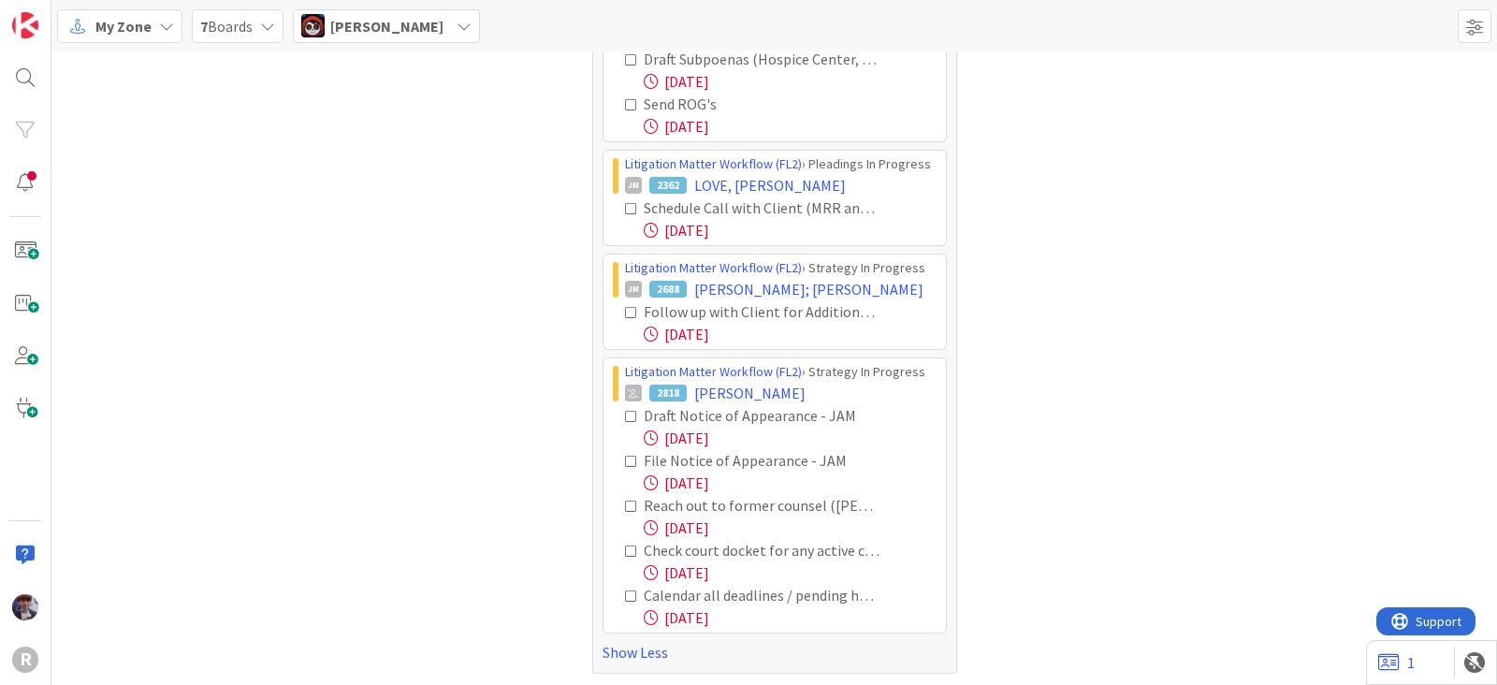
scroll to position [304, 0]
click at [625, 409] on icon at bounding box center [631, 415] width 13 height 13
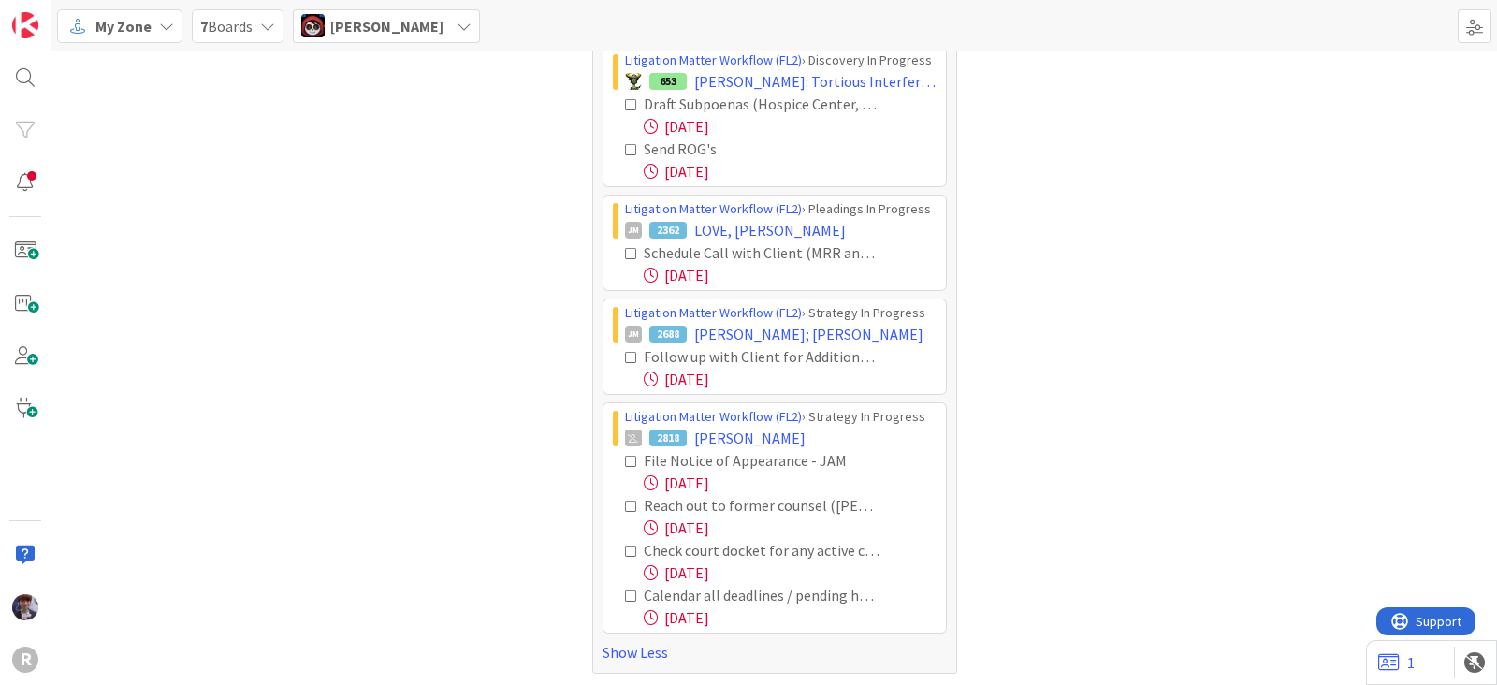
click at [625, 455] on icon at bounding box center [631, 461] width 13 height 13
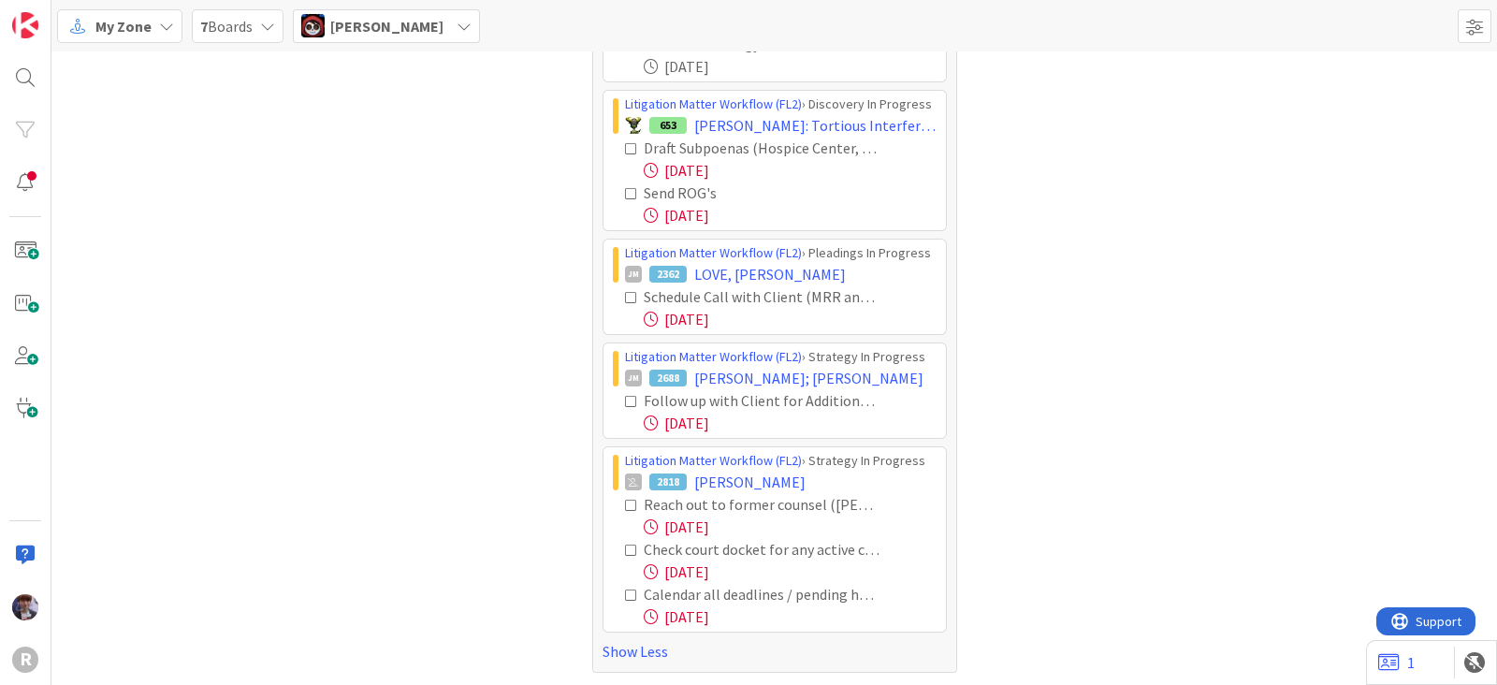
click at [625, 502] on icon at bounding box center [631, 505] width 13 height 13
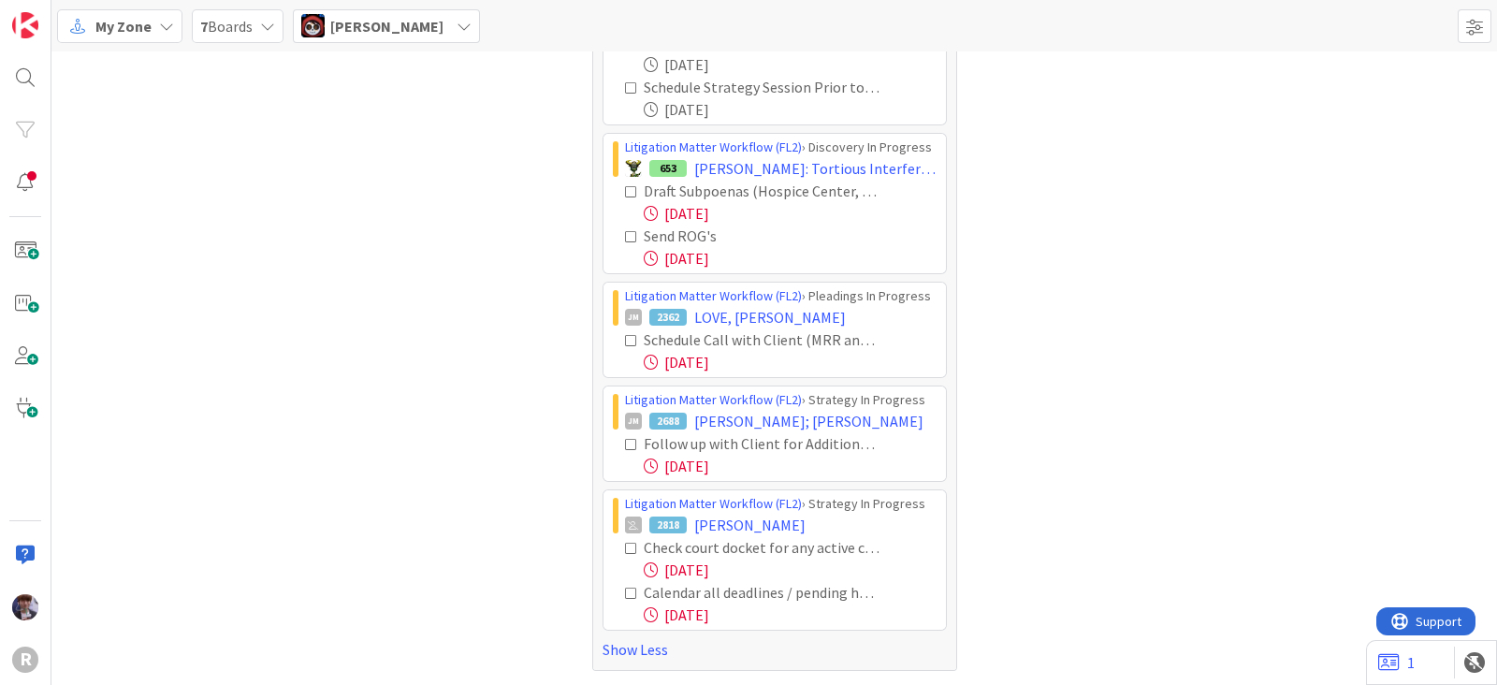
scroll to position [168, 0]
click at [625, 545] on icon at bounding box center [631, 551] width 13 height 13
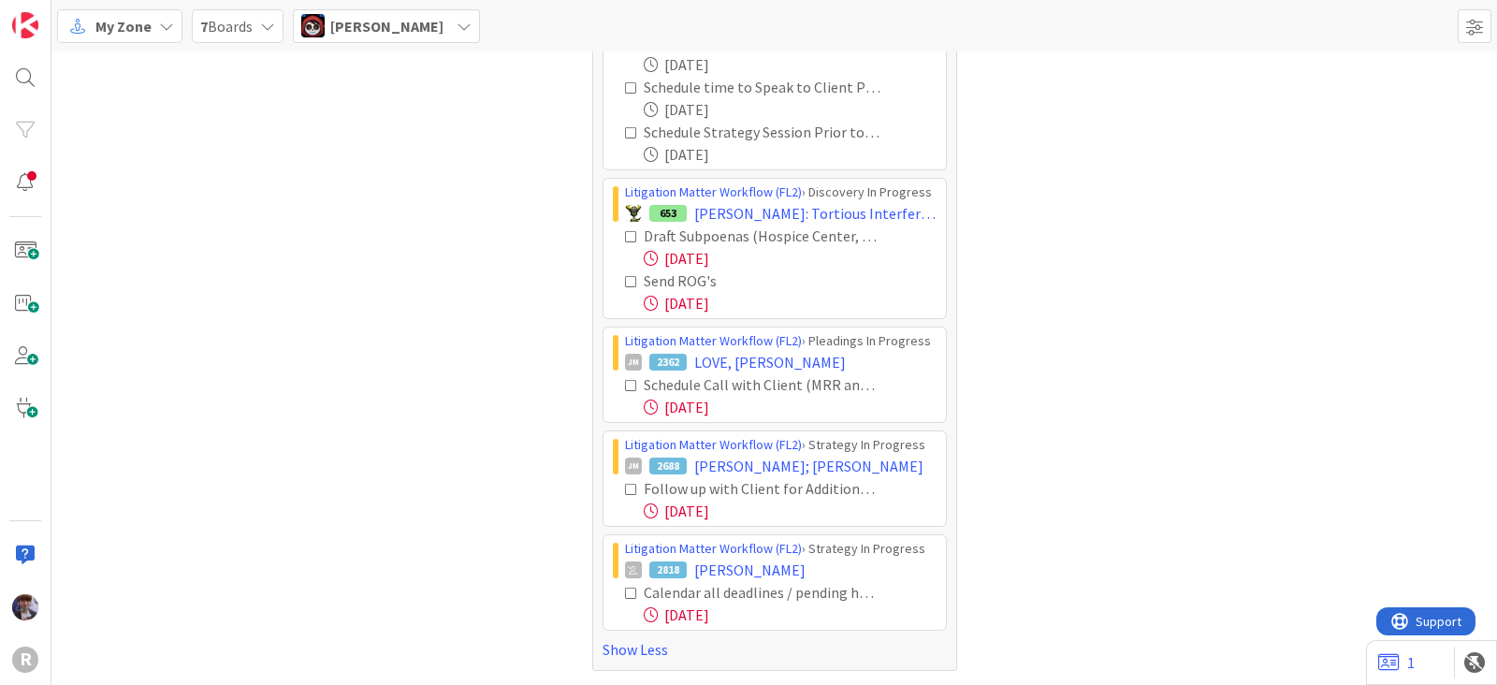
scroll to position [124, 0]
click at [625, 591] on icon at bounding box center [631, 595] width 13 height 13
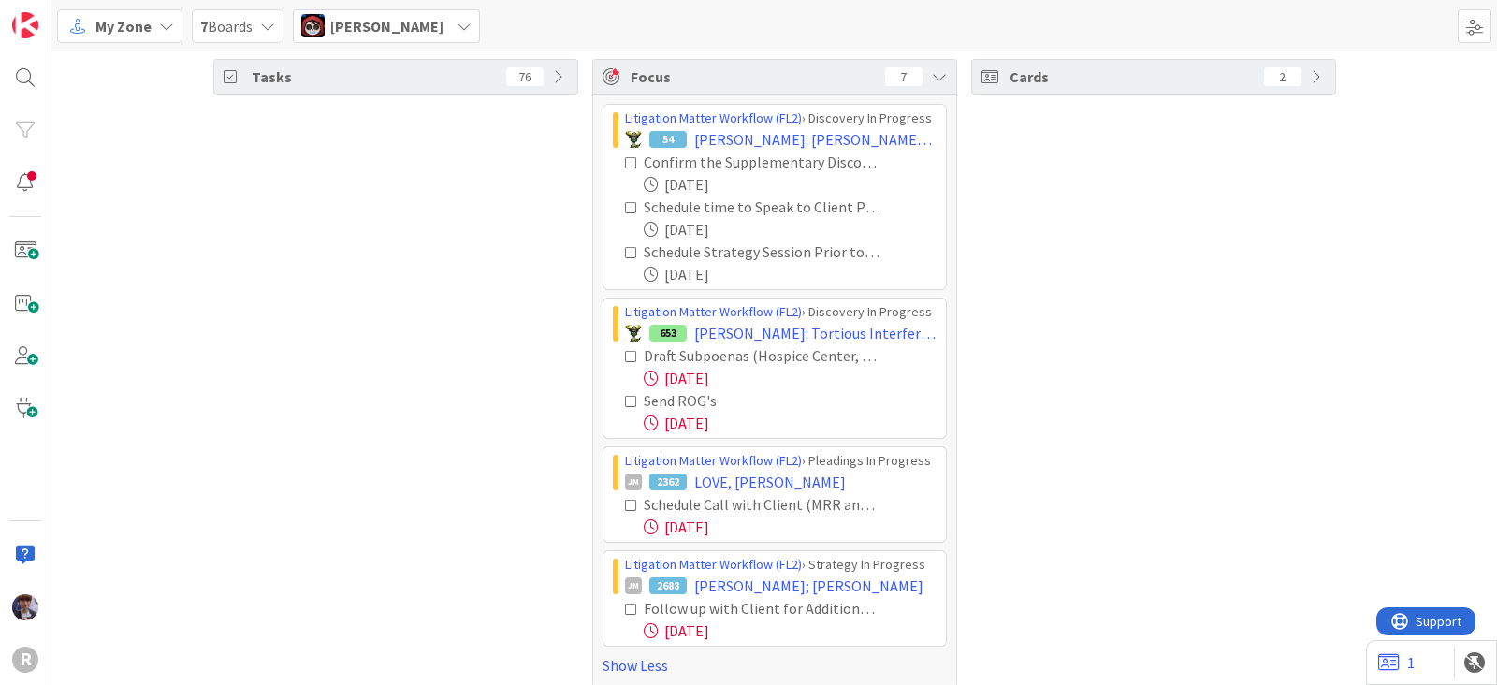
scroll to position [0, 0]
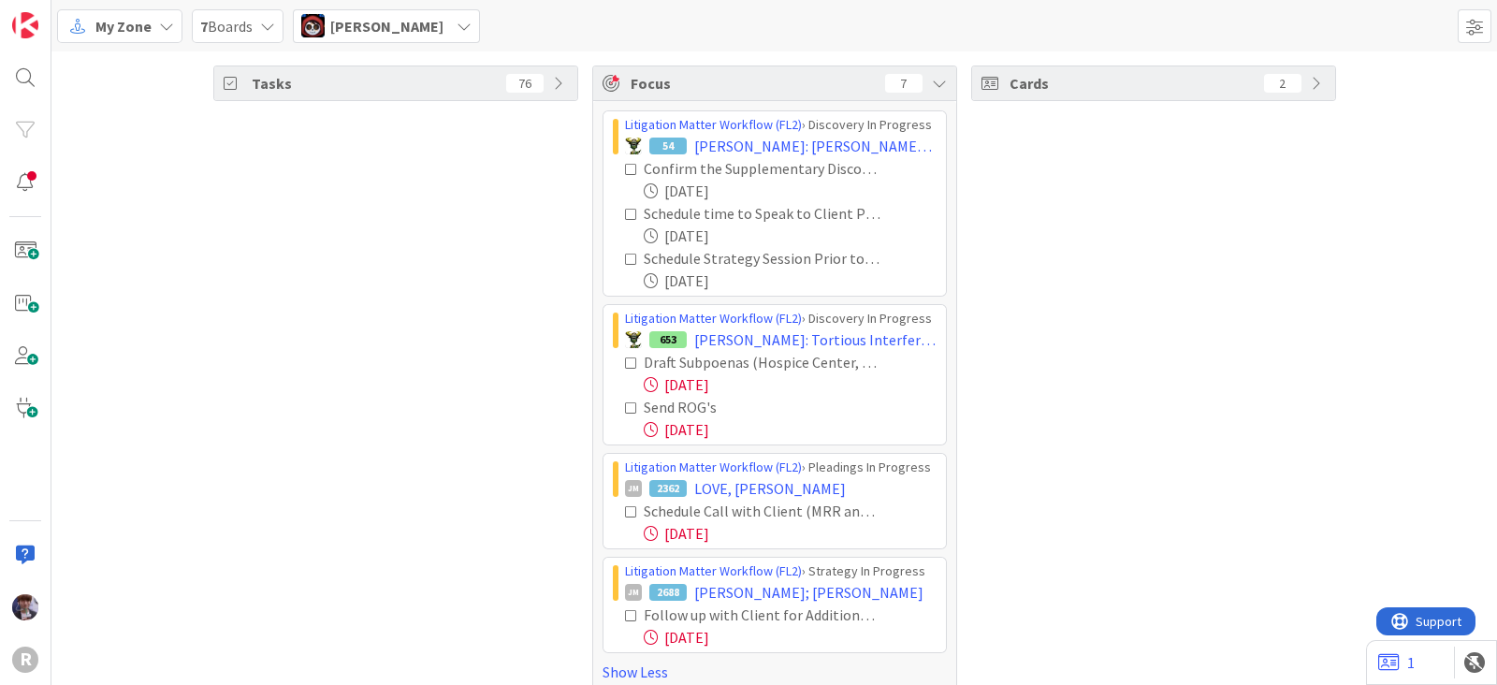
click at [405, 27] on span "Jasmin Sanchez" at bounding box center [386, 26] width 113 height 22
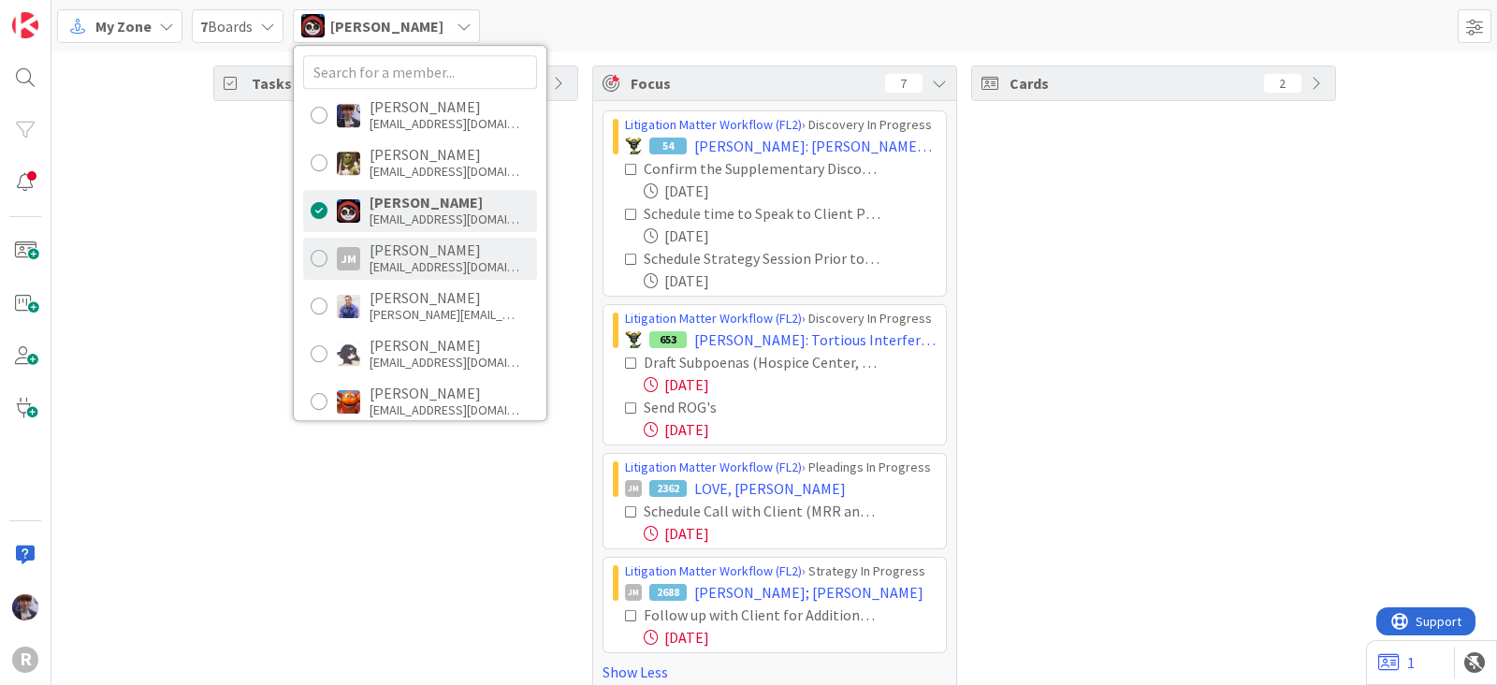
click at [404, 263] on div "jmyers@reutercorbett.com" at bounding box center [445, 266] width 150 height 17
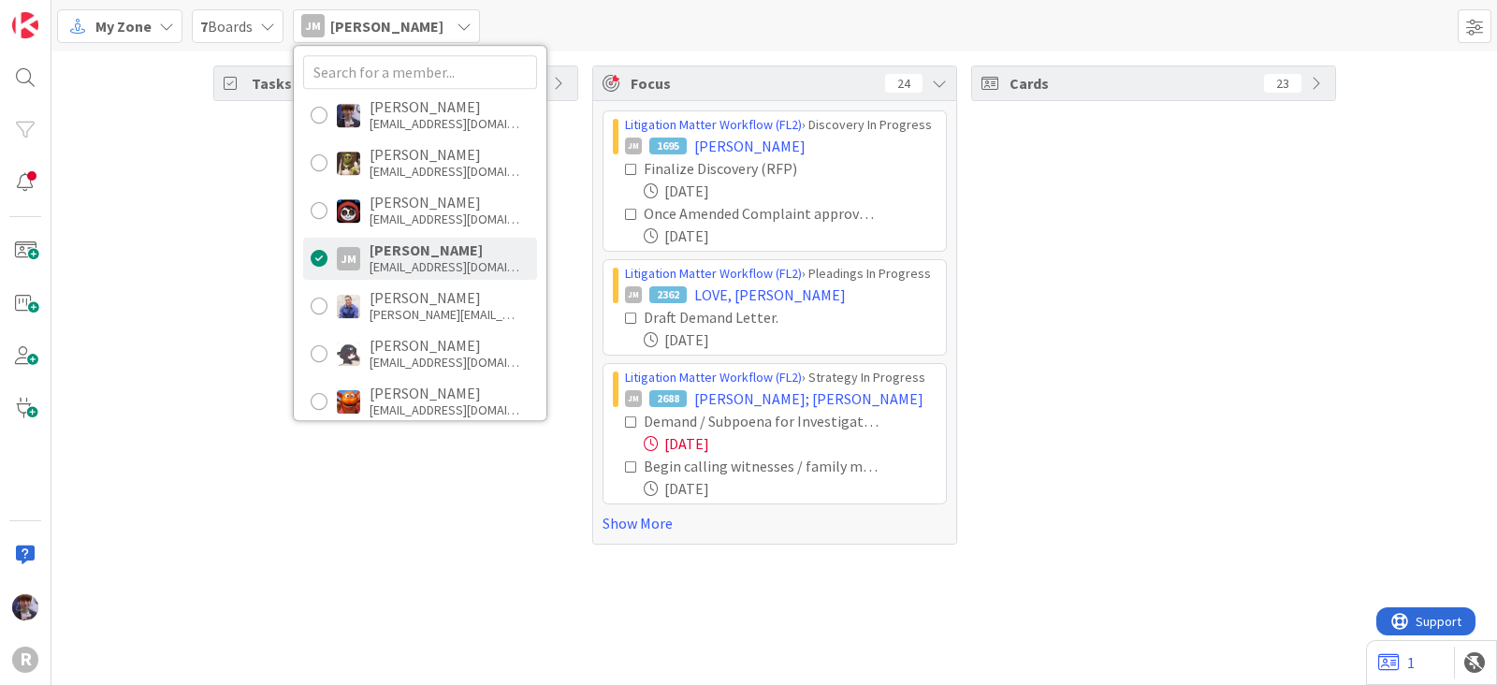
click at [223, 442] on div "Tasks 44" at bounding box center [395, 304] width 365 height 479
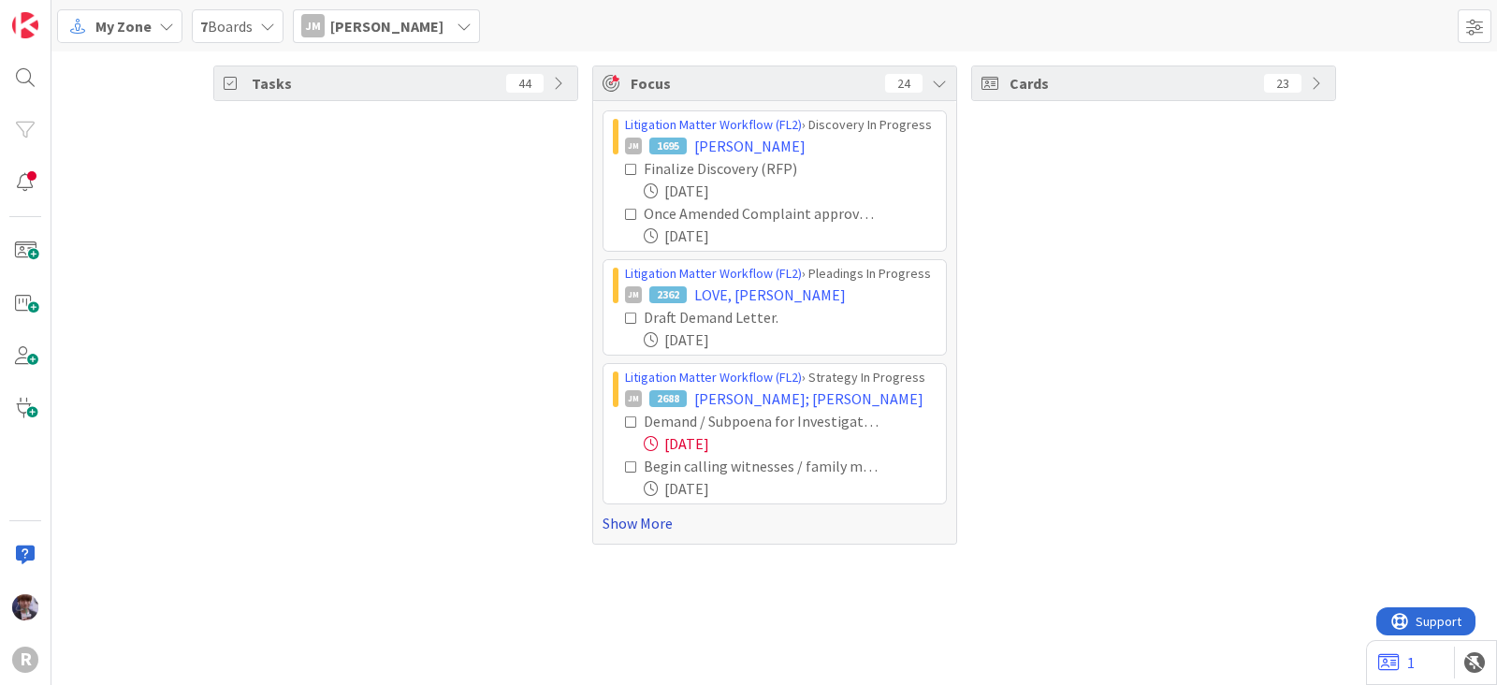
click at [611, 525] on link "Show More" at bounding box center [775, 523] width 344 height 22
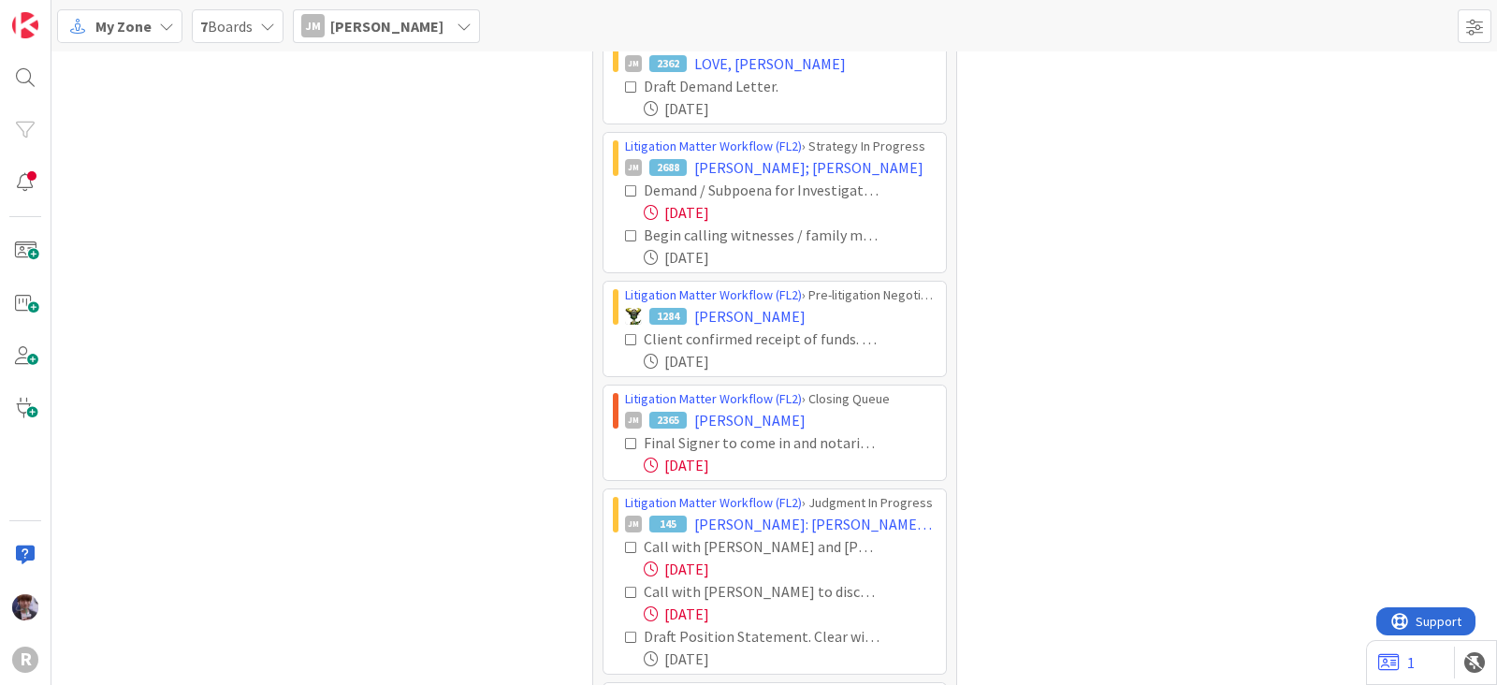
scroll to position [232, 0]
click at [625, 436] on icon at bounding box center [631, 442] width 13 height 13
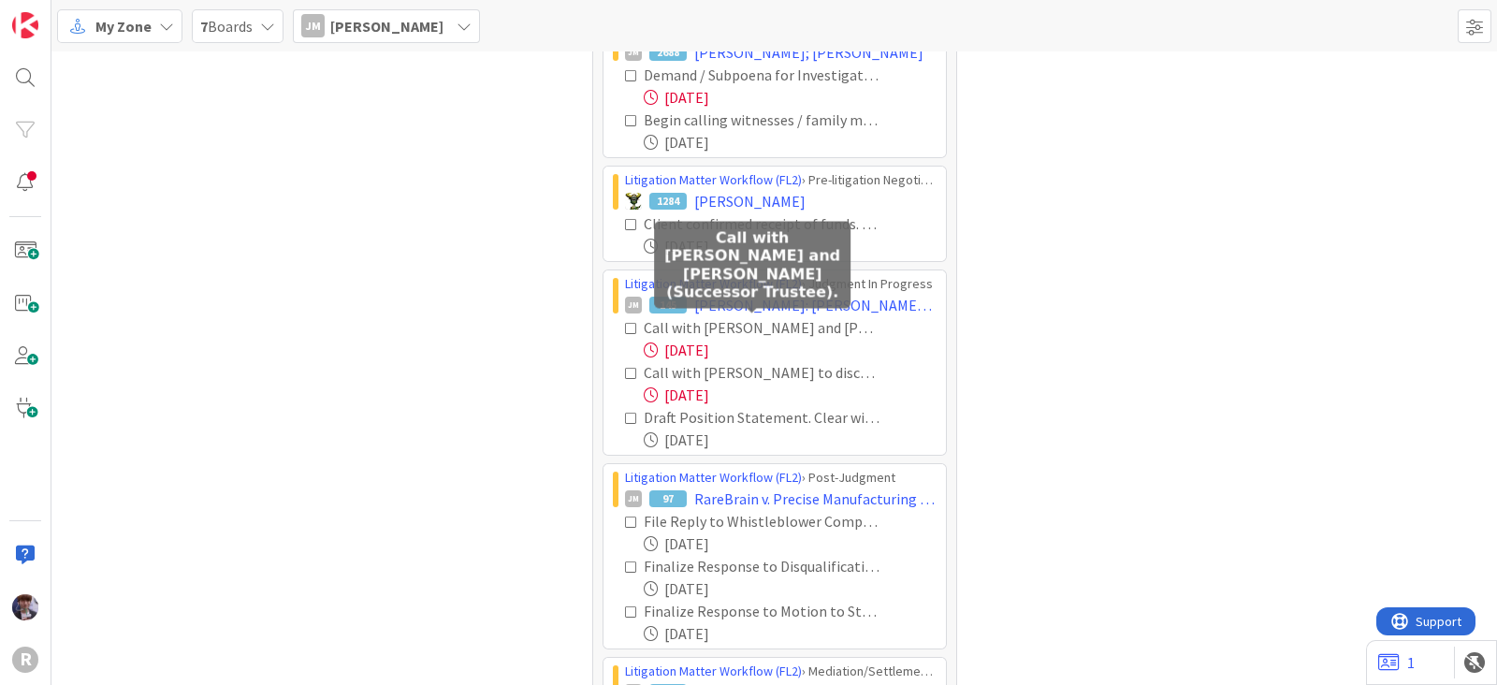
scroll to position [347, 0]
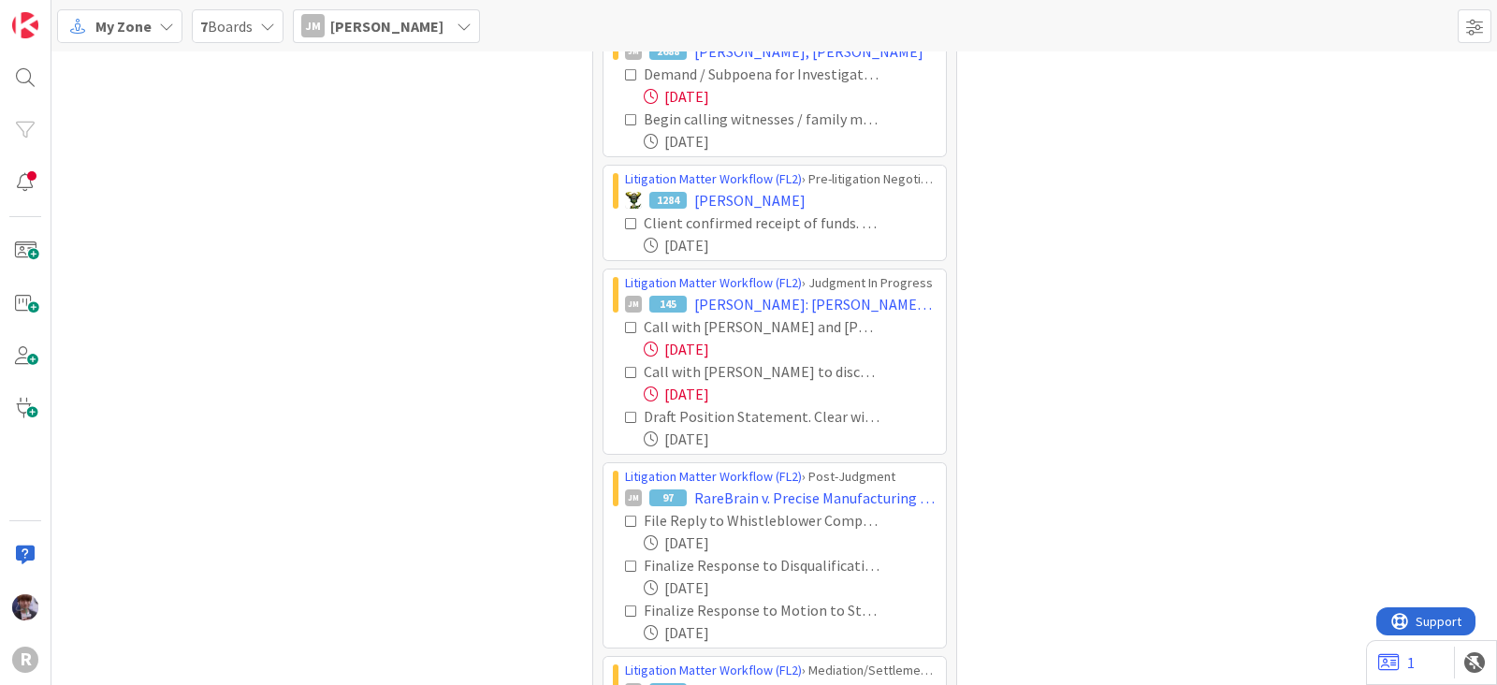
click at [625, 325] on icon at bounding box center [631, 327] width 13 height 13
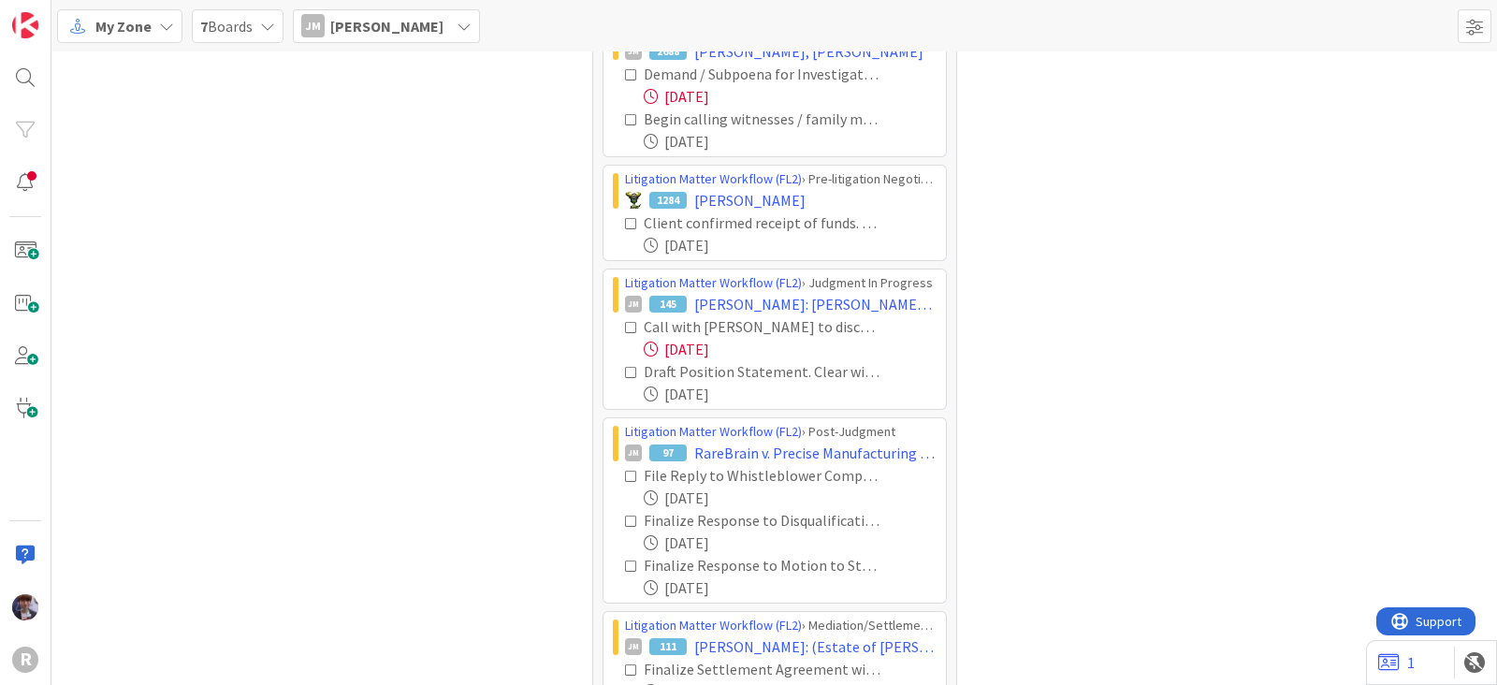
click at [625, 326] on icon at bounding box center [631, 327] width 13 height 13
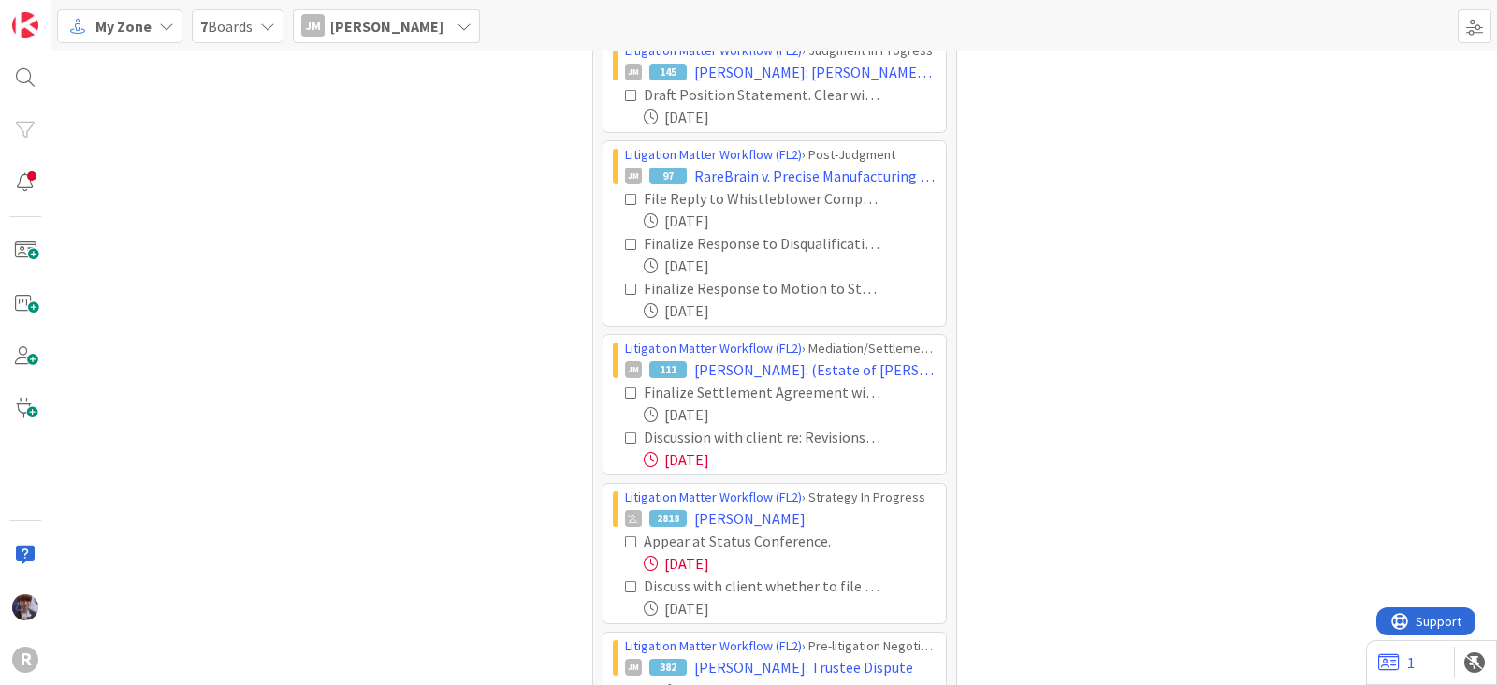
scroll to position [580, 0]
click at [625, 433] on icon at bounding box center [631, 436] width 13 height 13
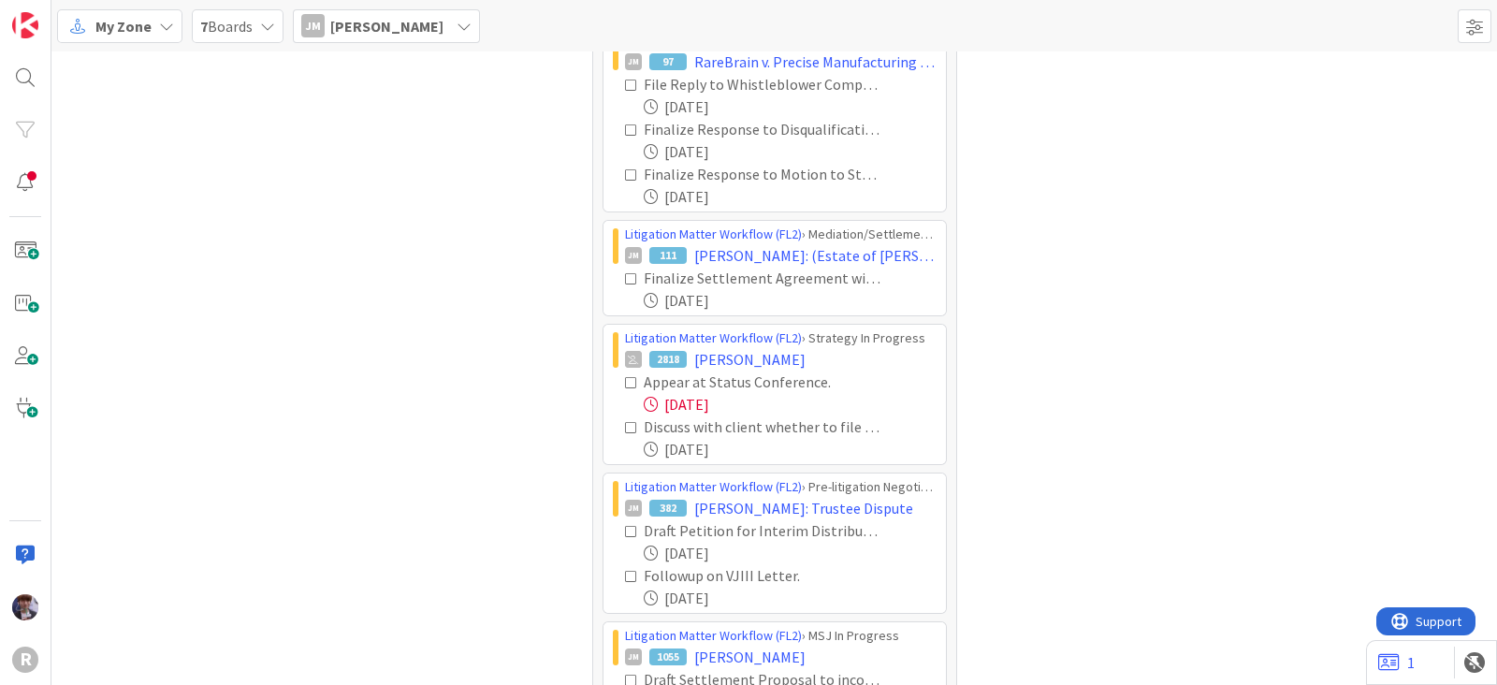
click at [625, 376] on icon at bounding box center [631, 382] width 13 height 13
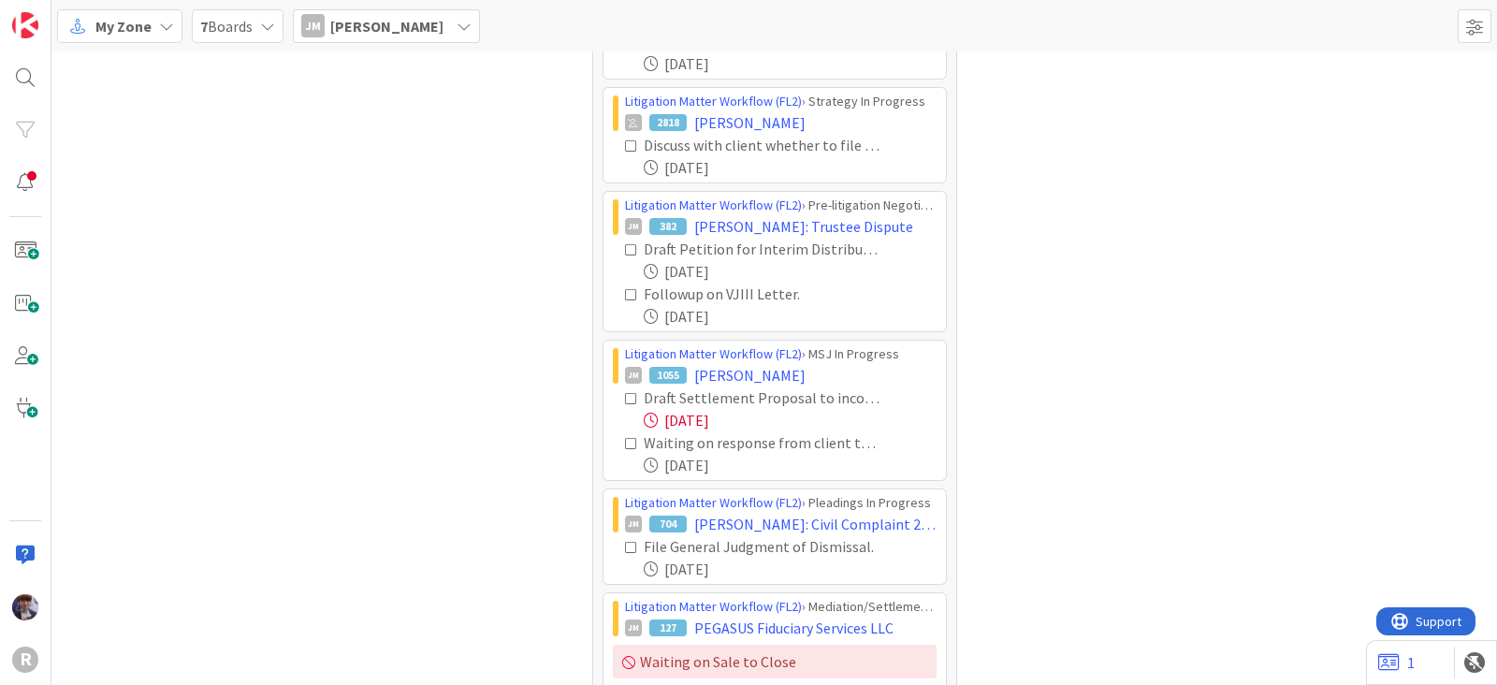
scroll to position [930, 0]
click at [625, 395] on icon at bounding box center [631, 398] width 13 height 13
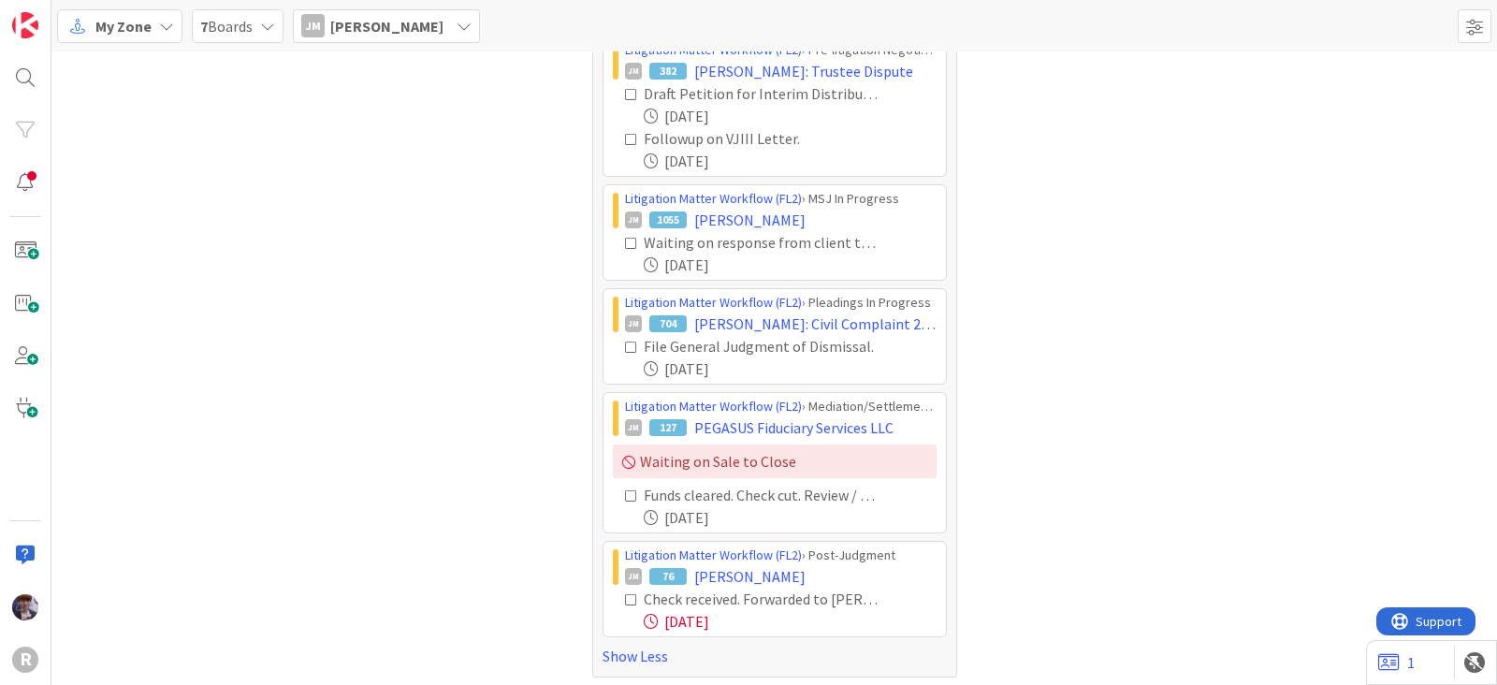
scroll to position [1086, 0]
click at [625, 592] on icon at bounding box center [631, 598] width 13 height 13
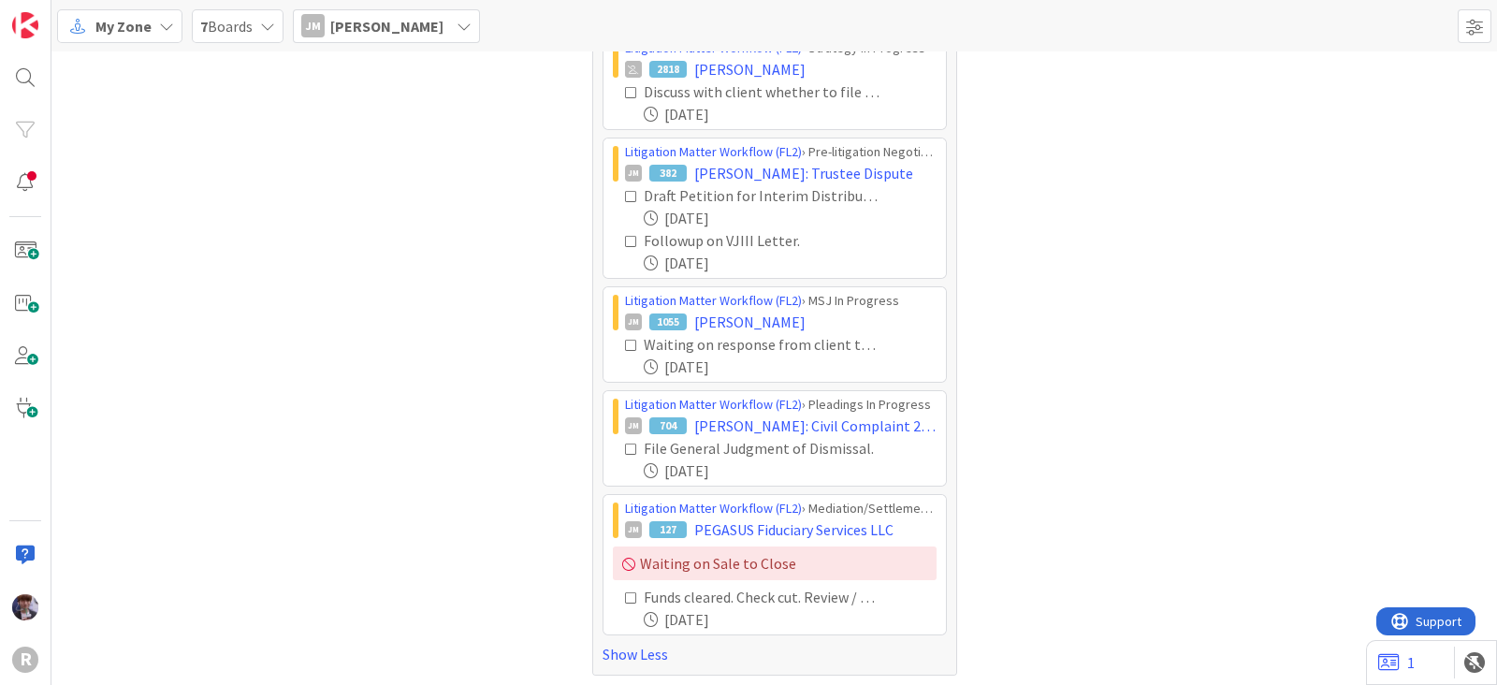
click at [625, 591] on icon at bounding box center [631, 597] width 13 height 13
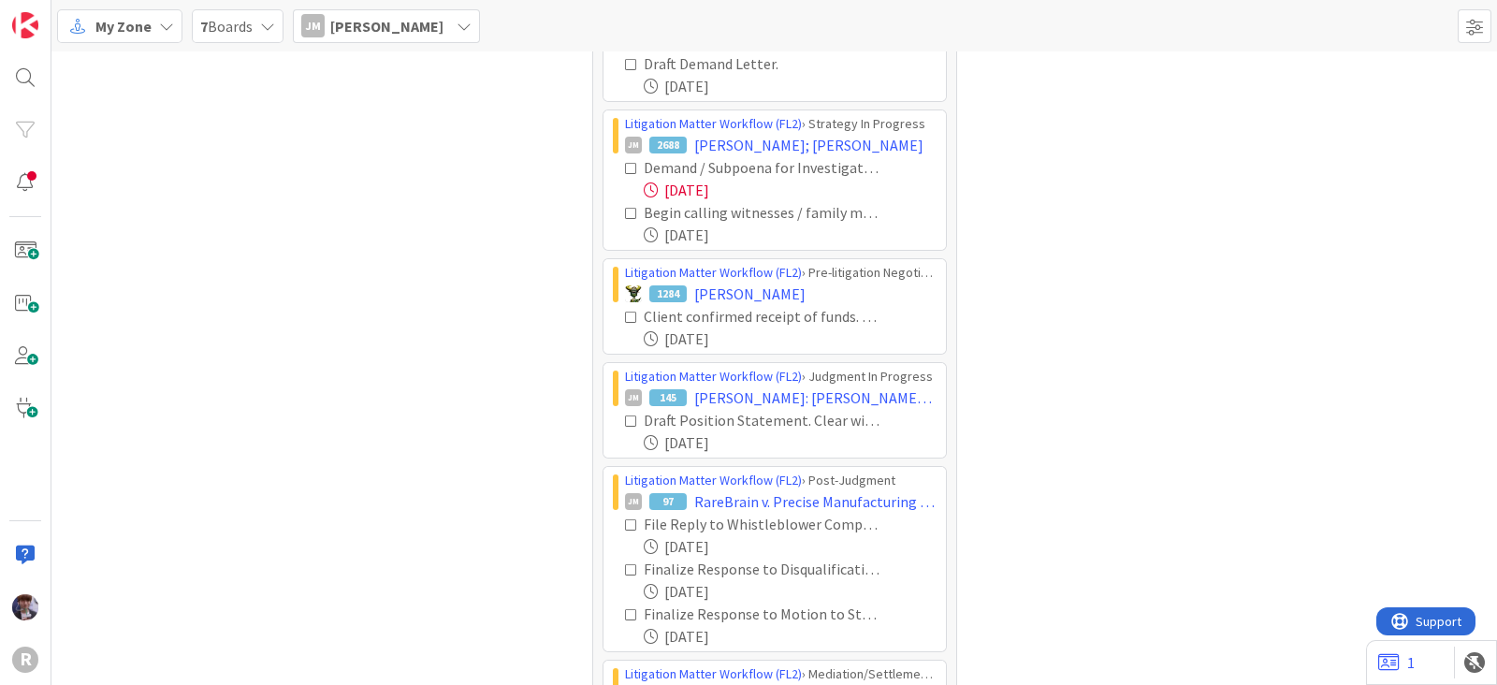
scroll to position [253, 0]
click at [625, 313] on icon at bounding box center [631, 318] width 13 height 13
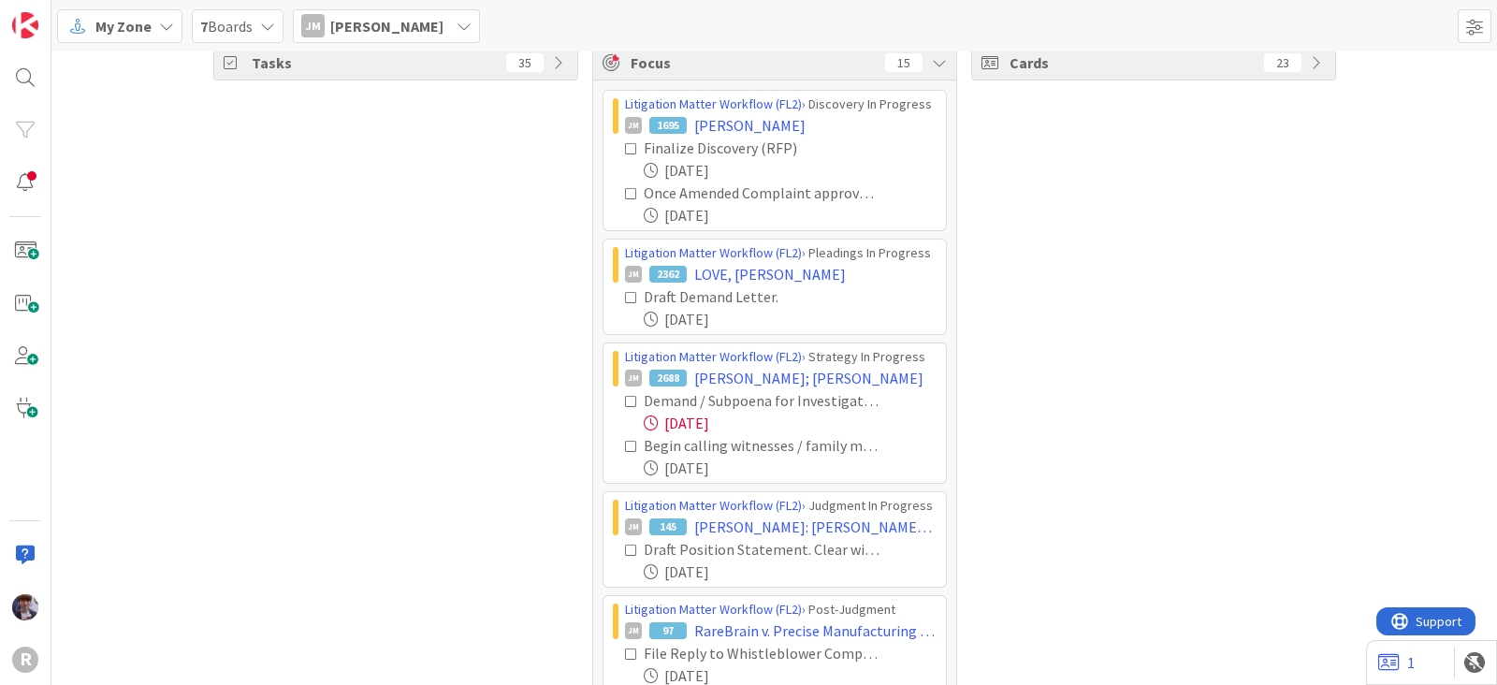
scroll to position [20, 0]
click at [625, 190] on icon at bounding box center [631, 194] width 13 height 13
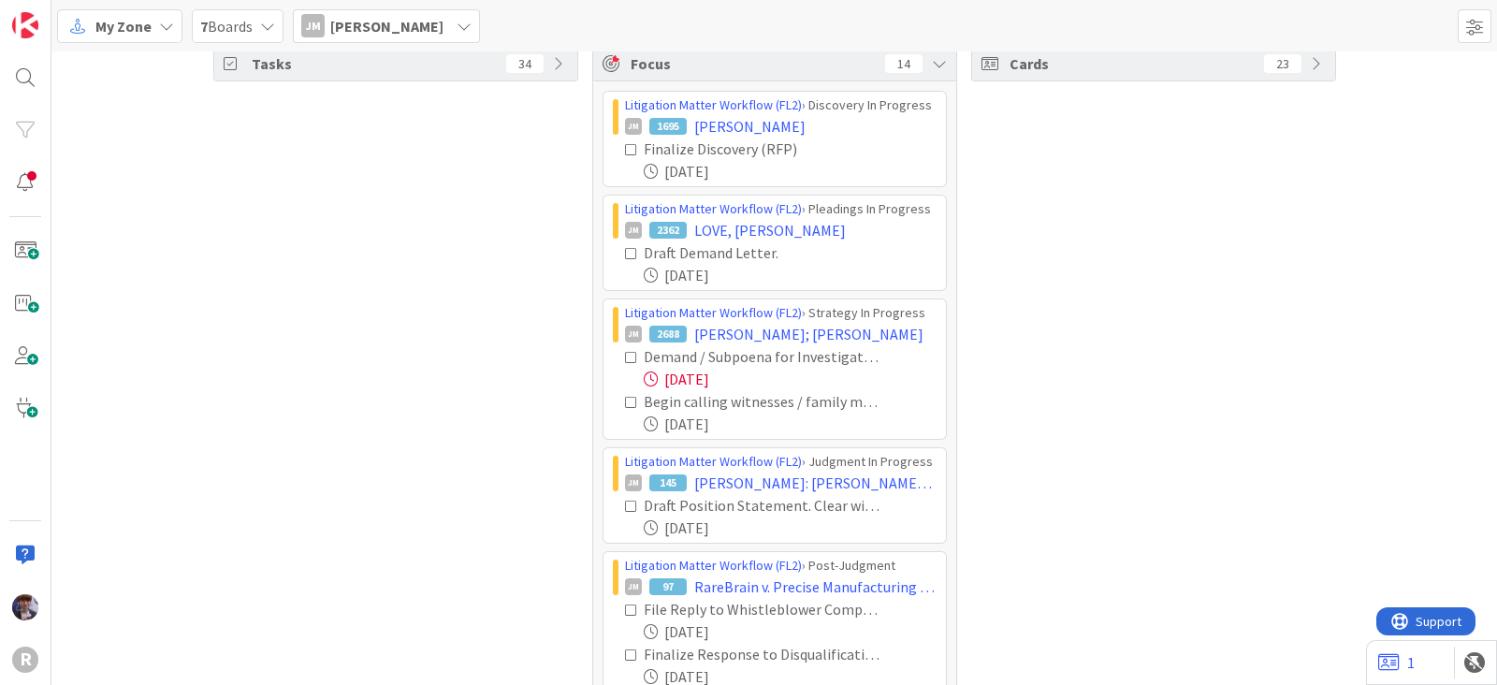
click at [396, 25] on span "Jeff Myers" at bounding box center [386, 26] width 113 height 22
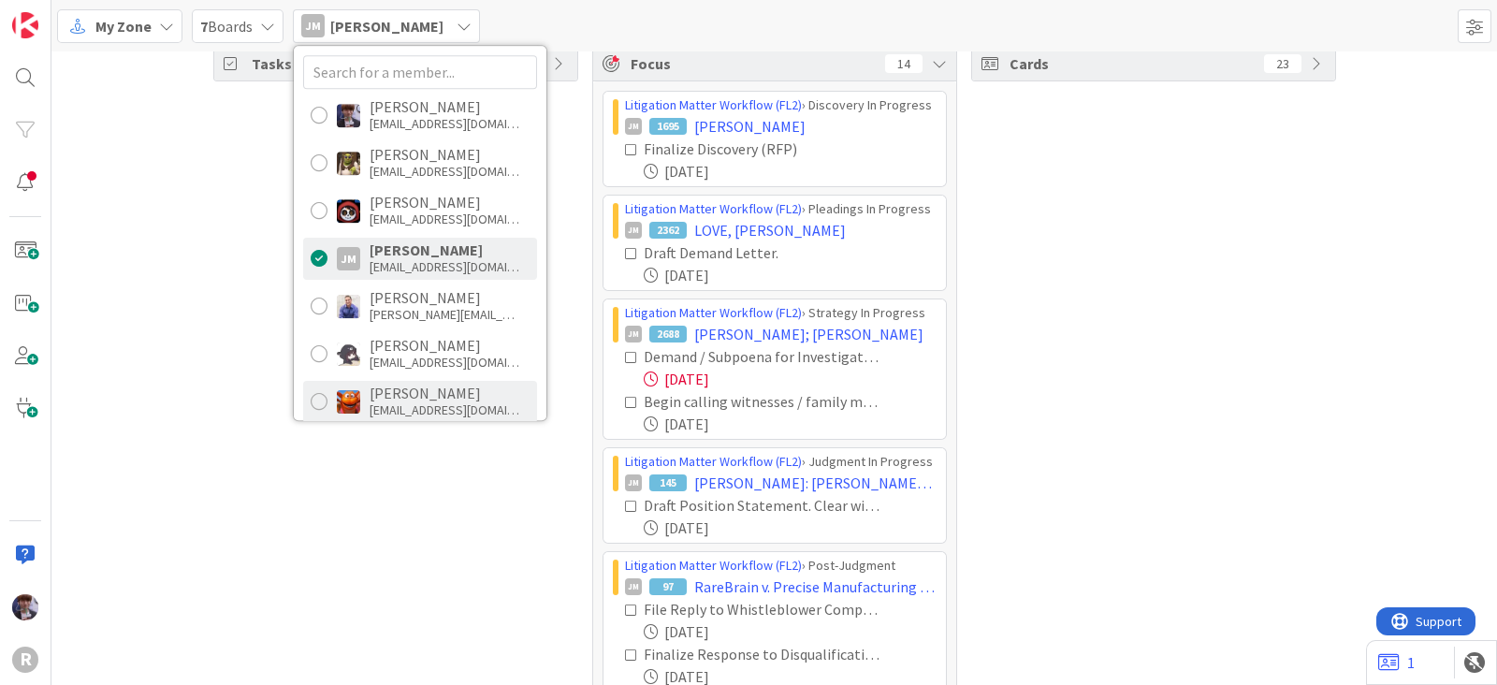
click at [398, 404] on div "kadams@reutercorbett.com" at bounding box center [445, 409] width 150 height 17
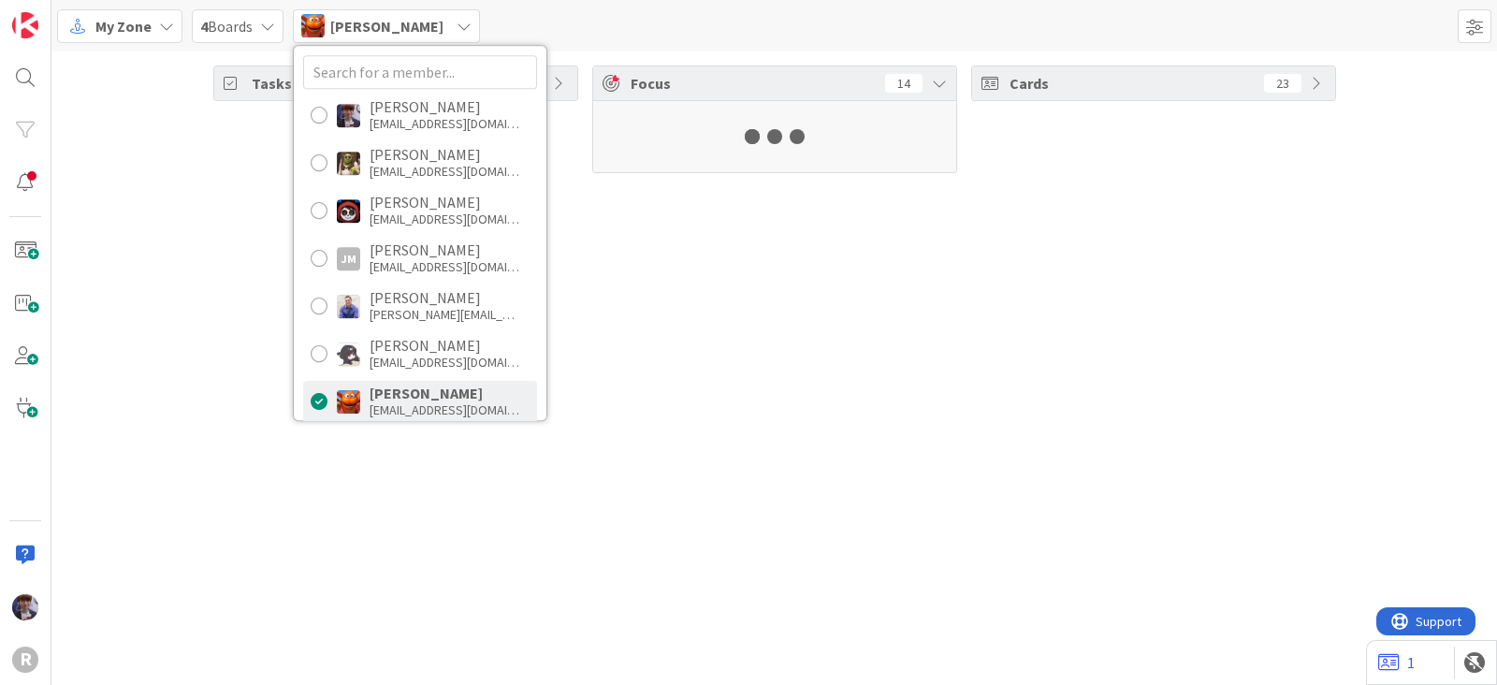
scroll to position [0, 0]
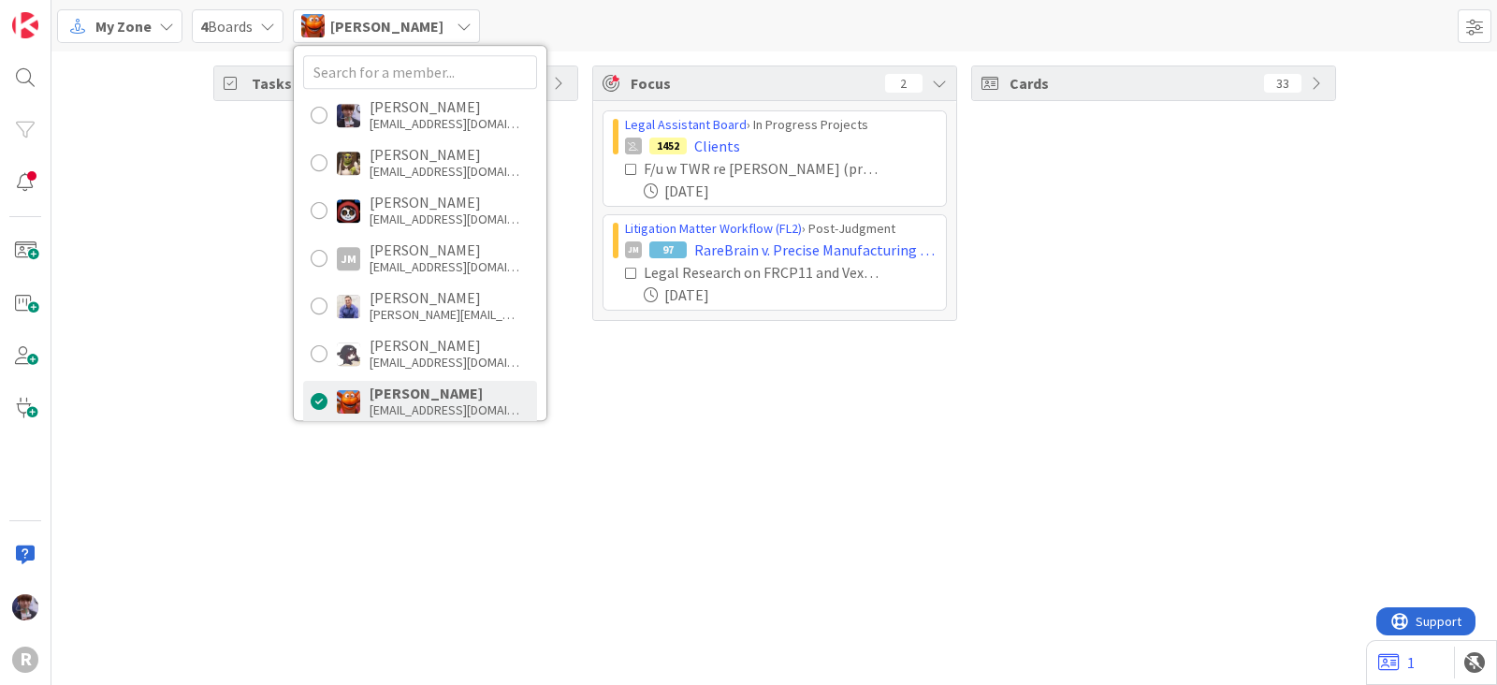
click at [322, 491] on div "Tasks 67 Focus 2 Legal Assistant Board › In Progress Projects 1452 Clients F/u …" at bounding box center [774, 367] width 1446 height 633
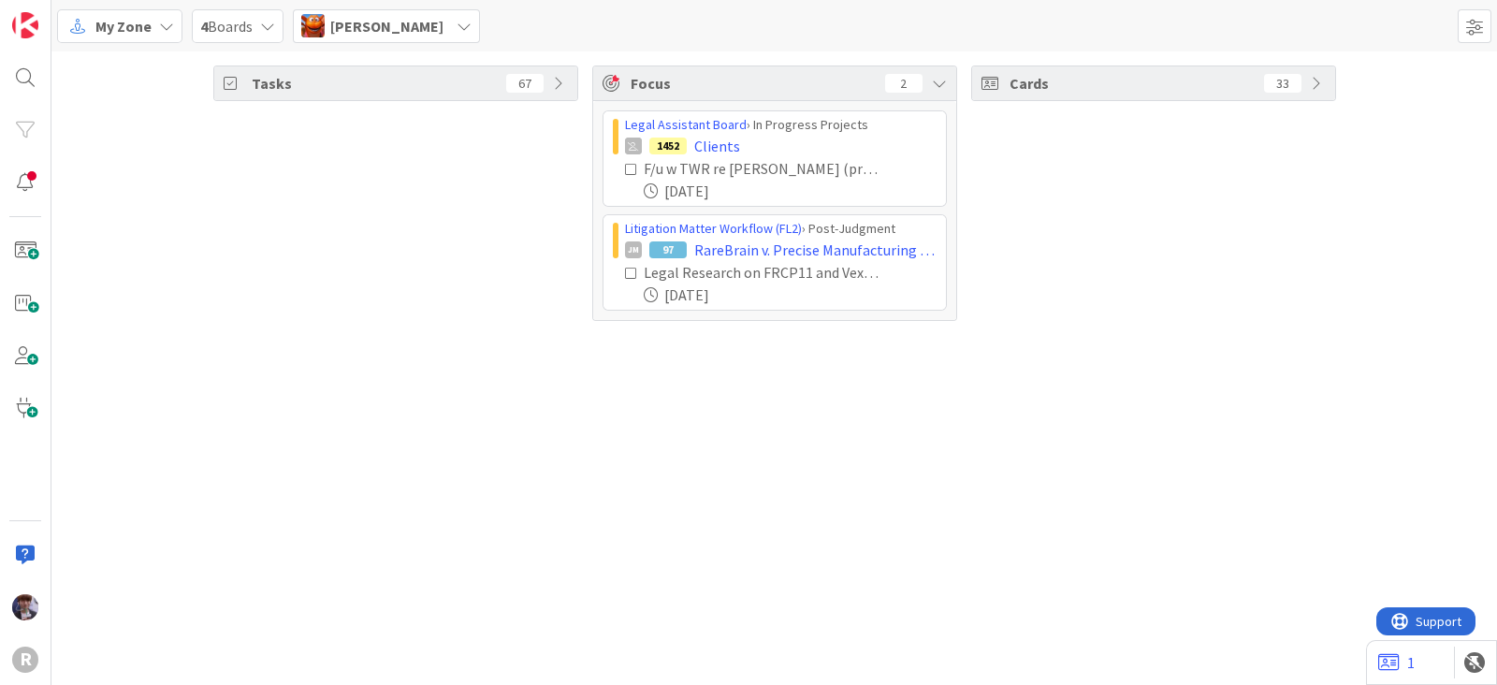
click at [457, 27] on icon at bounding box center [464, 26] width 15 height 15
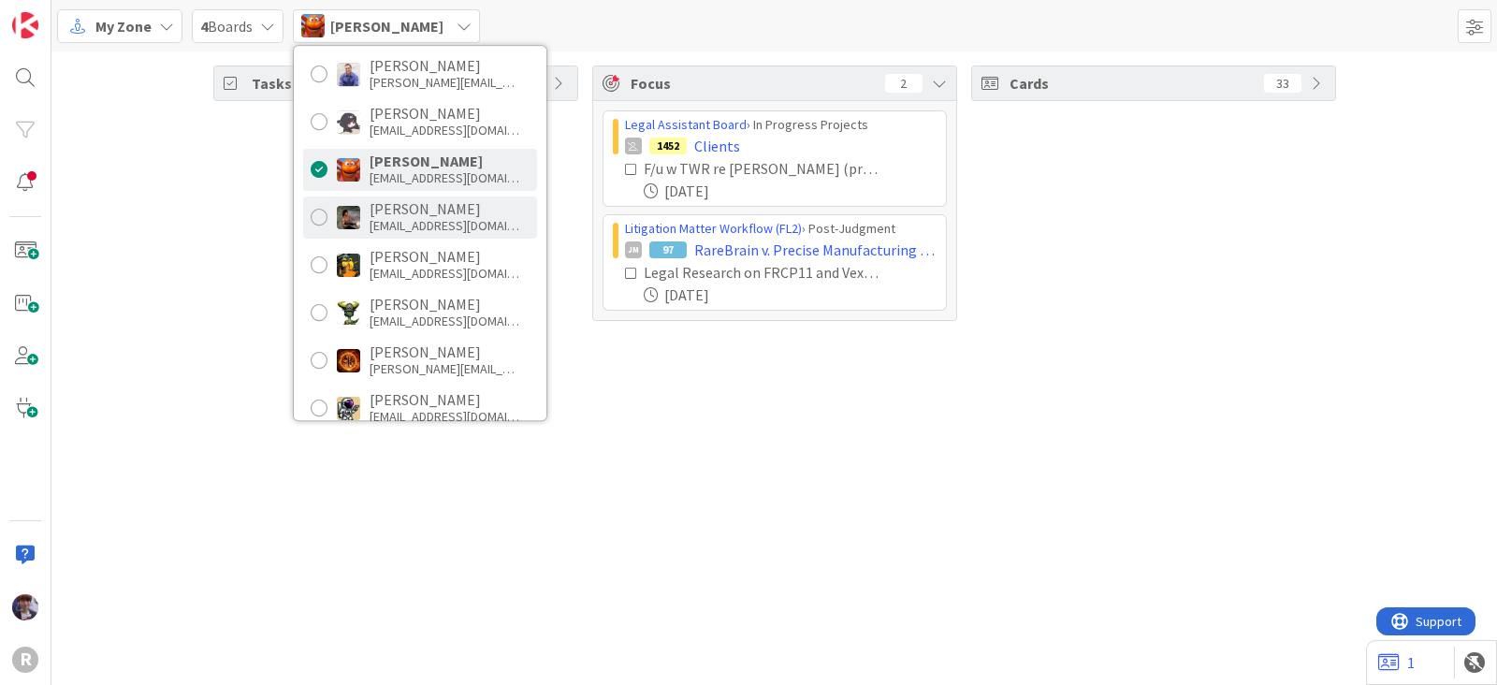
scroll to position [233, 0]
click at [418, 205] on div "Max Whittington" at bounding box center [445, 207] width 150 height 17
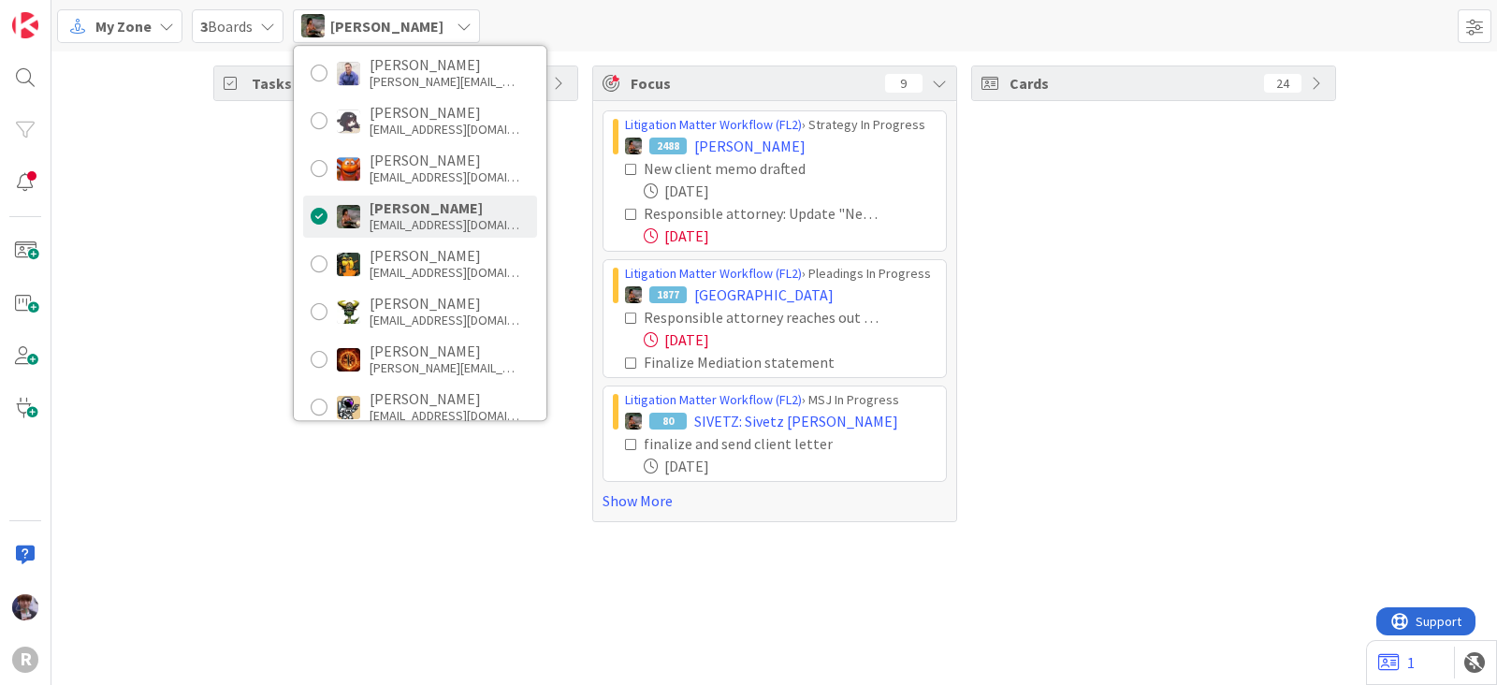
click at [200, 325] on div "Tasks 77 Focus 9 Litigation Matter Workflow (FL2) › Strategy In Progress 2488 D…" at bounding box center [774, 293] width 1446 height 485
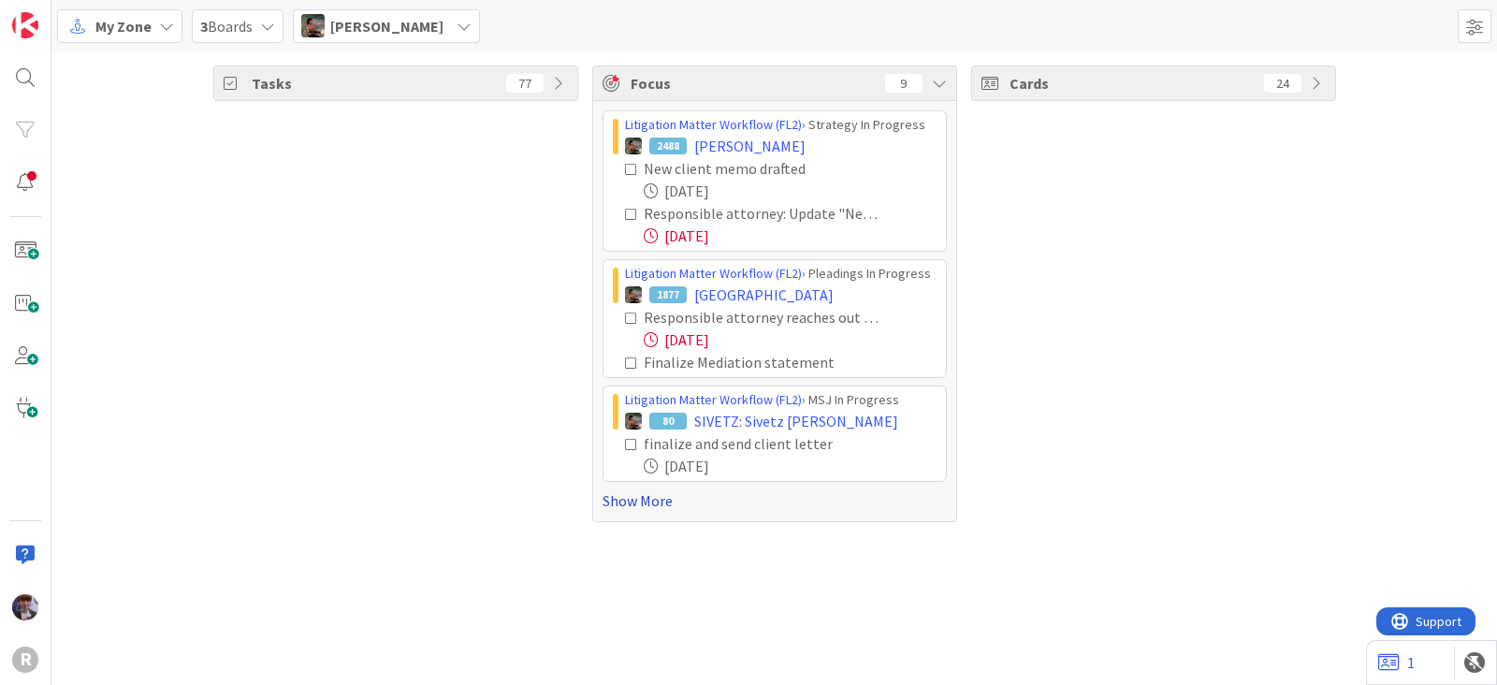
click at [620, 504] on link "Show More" at bounding box center [775, 500] width 344 height 22
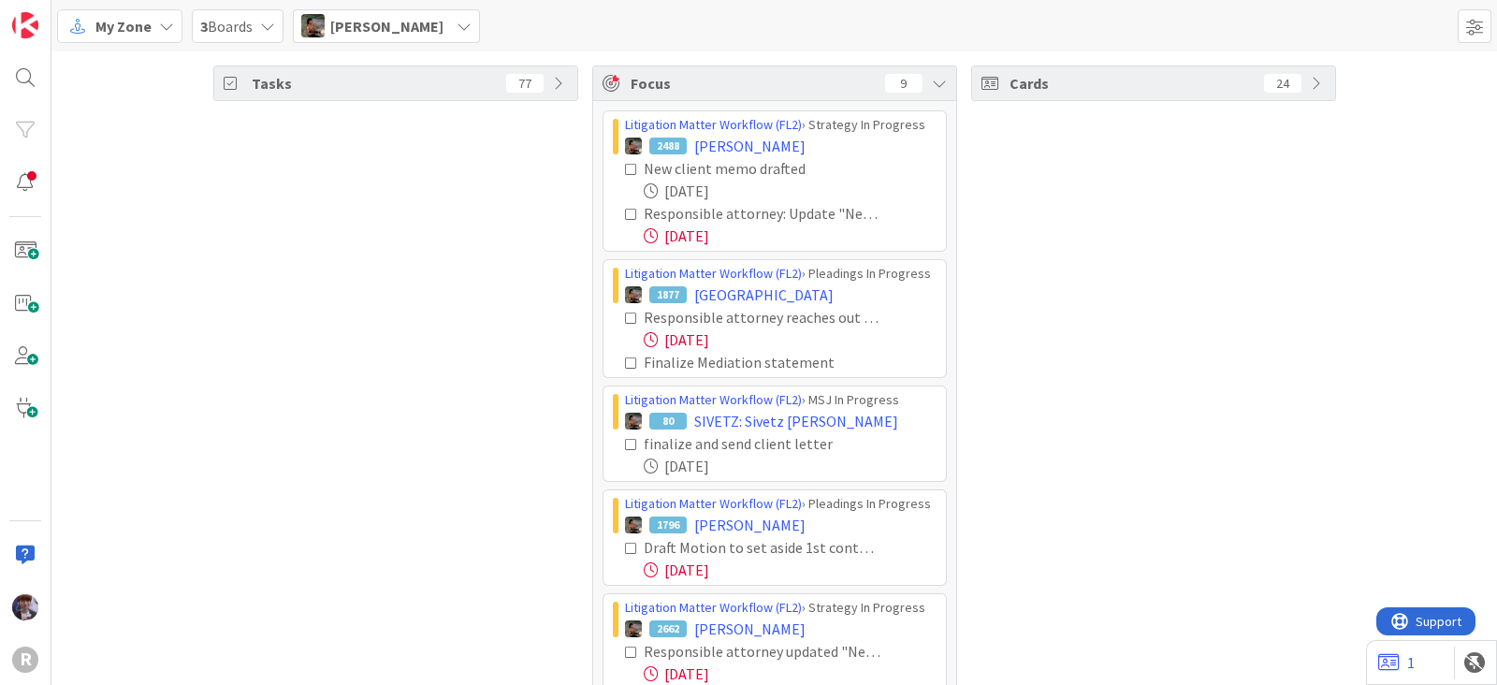
click at [625, 321] on icon at bounding box center [631, 318] width 13 height 13
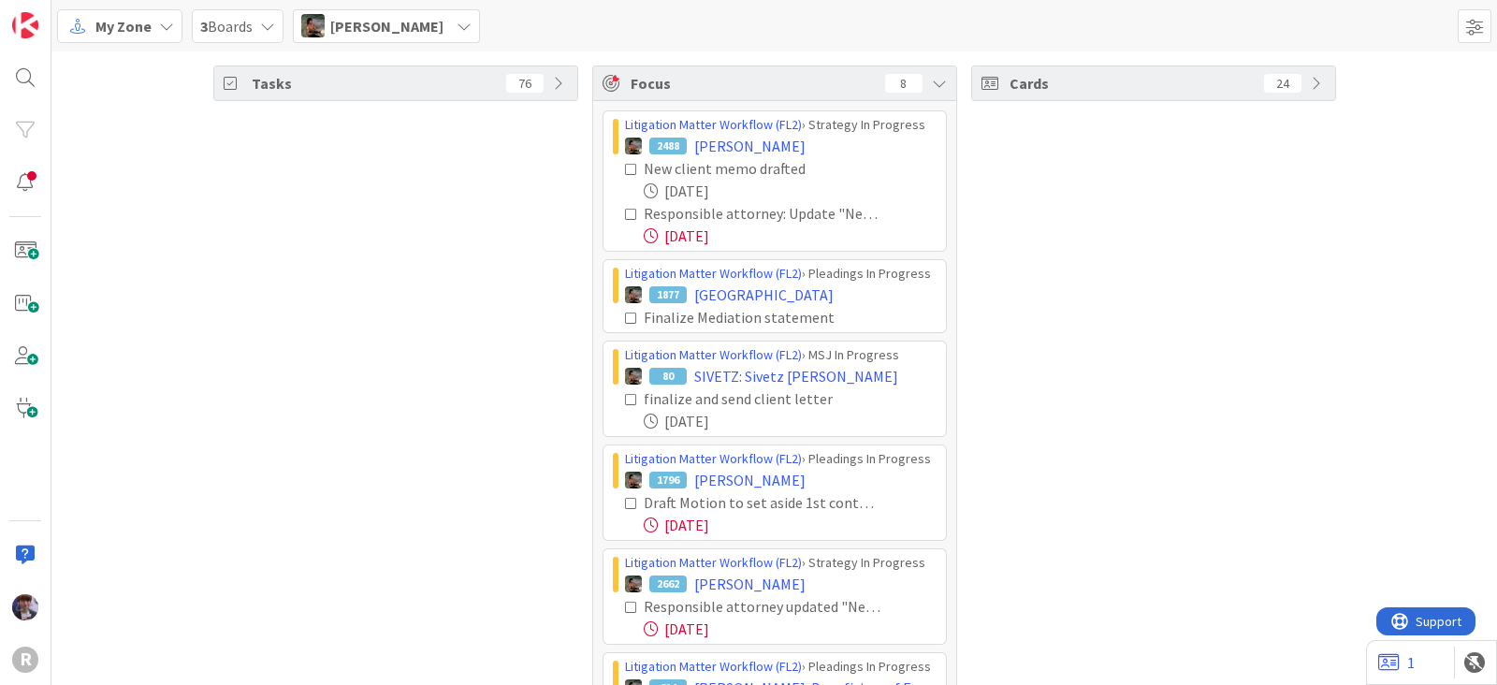
click at [625, 321] on icon at bounding box center [631, 318] width 13 height 13
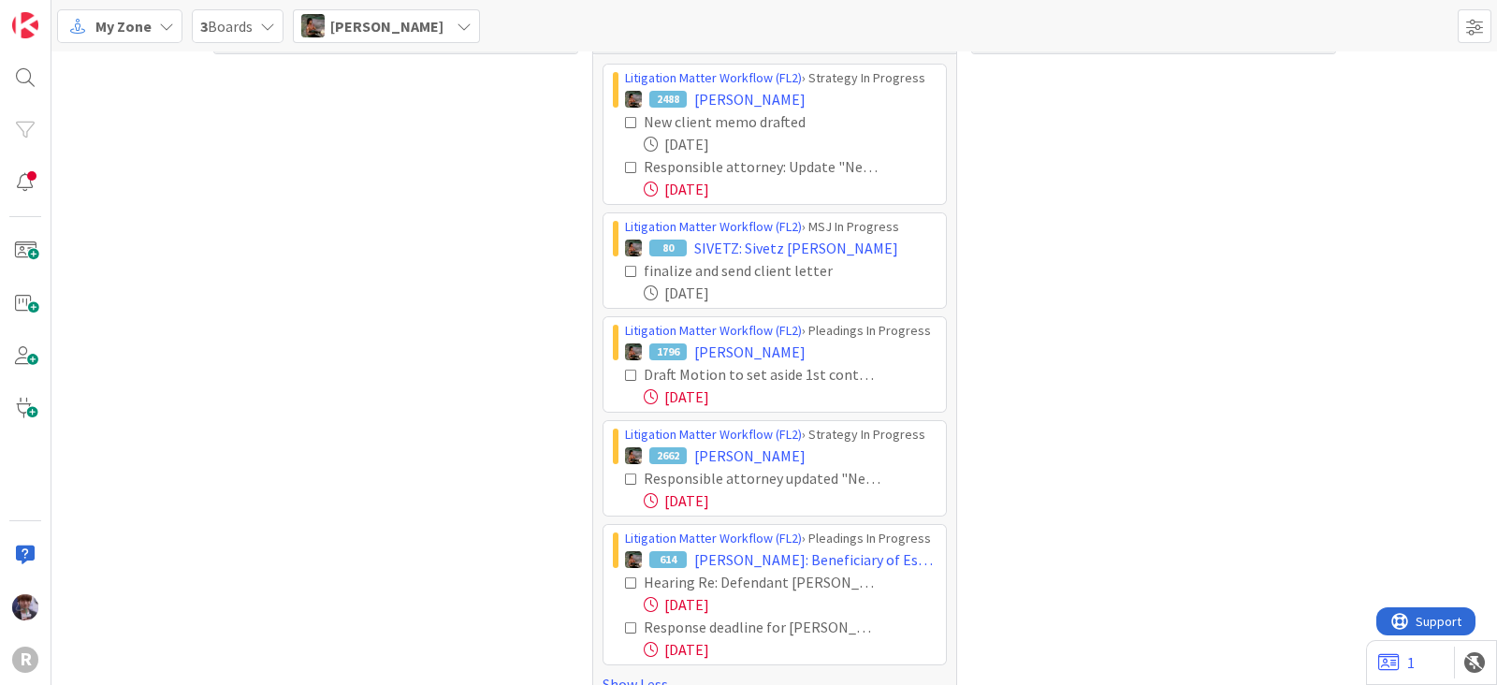
scroll to position [80, 0]
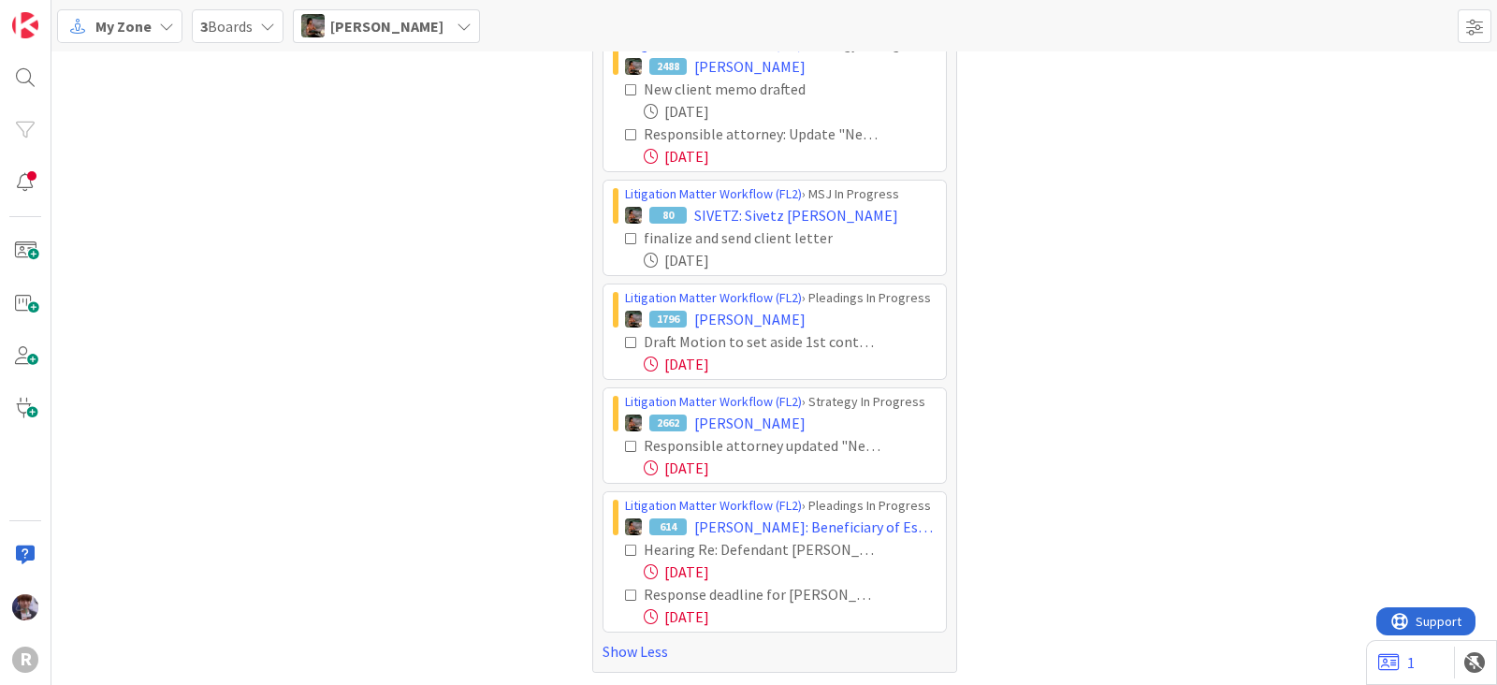
click at [625, 440] on icon at bounding box center [631, 446] width 13 height 13
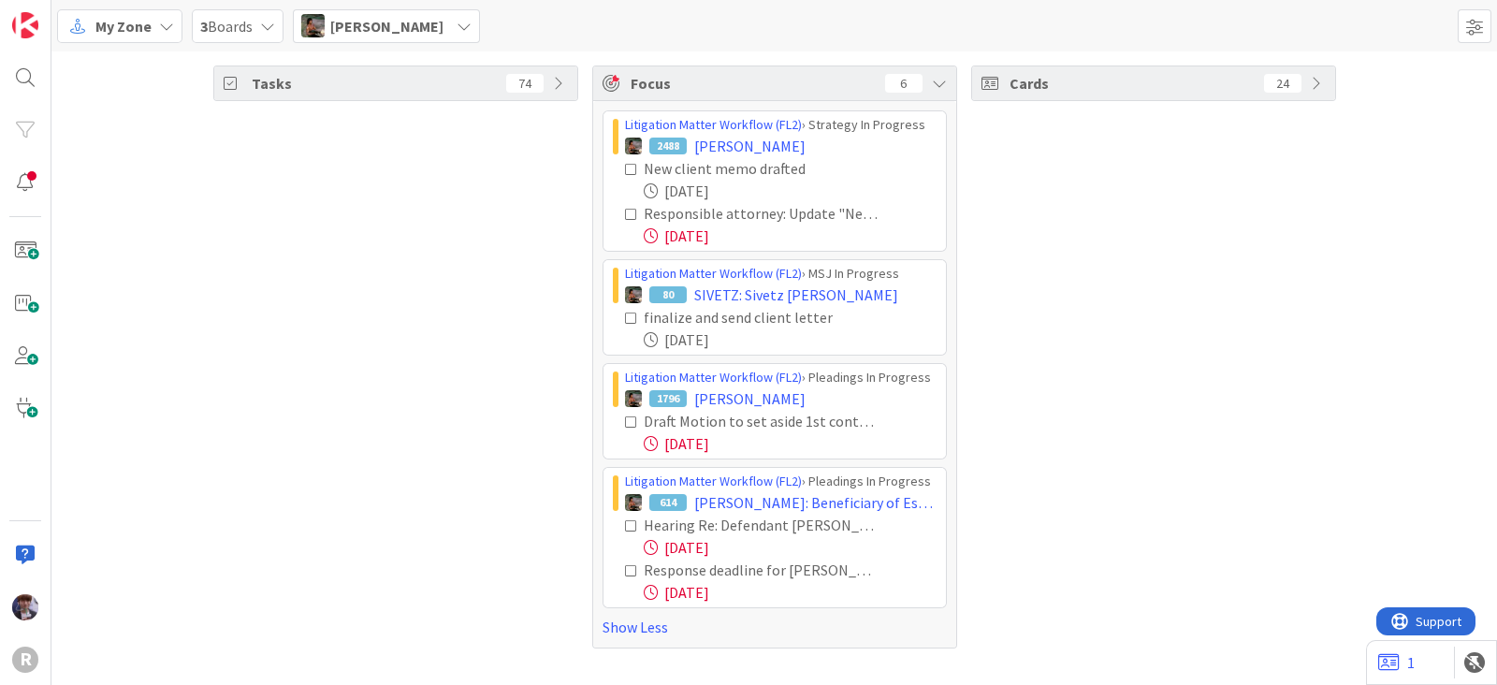
click at [629, 524] on icon at bounding box center [631, 525] width 13 height 13
click at [430, 21] on span "Max Whittington" at bounding box center [386, 26] width 113 height 22
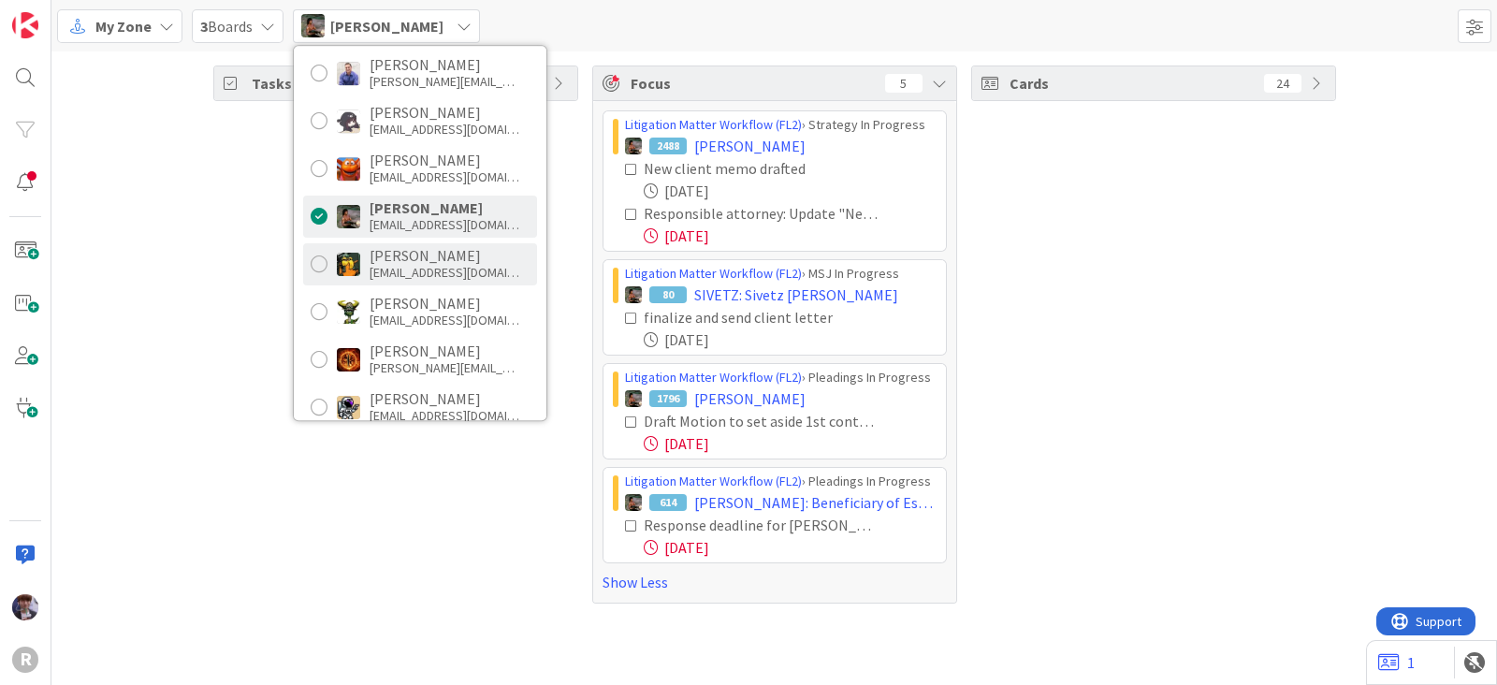
click at [411, 260] on div "Michael Robb" at bounding box center [445, 255] width 150 height 17
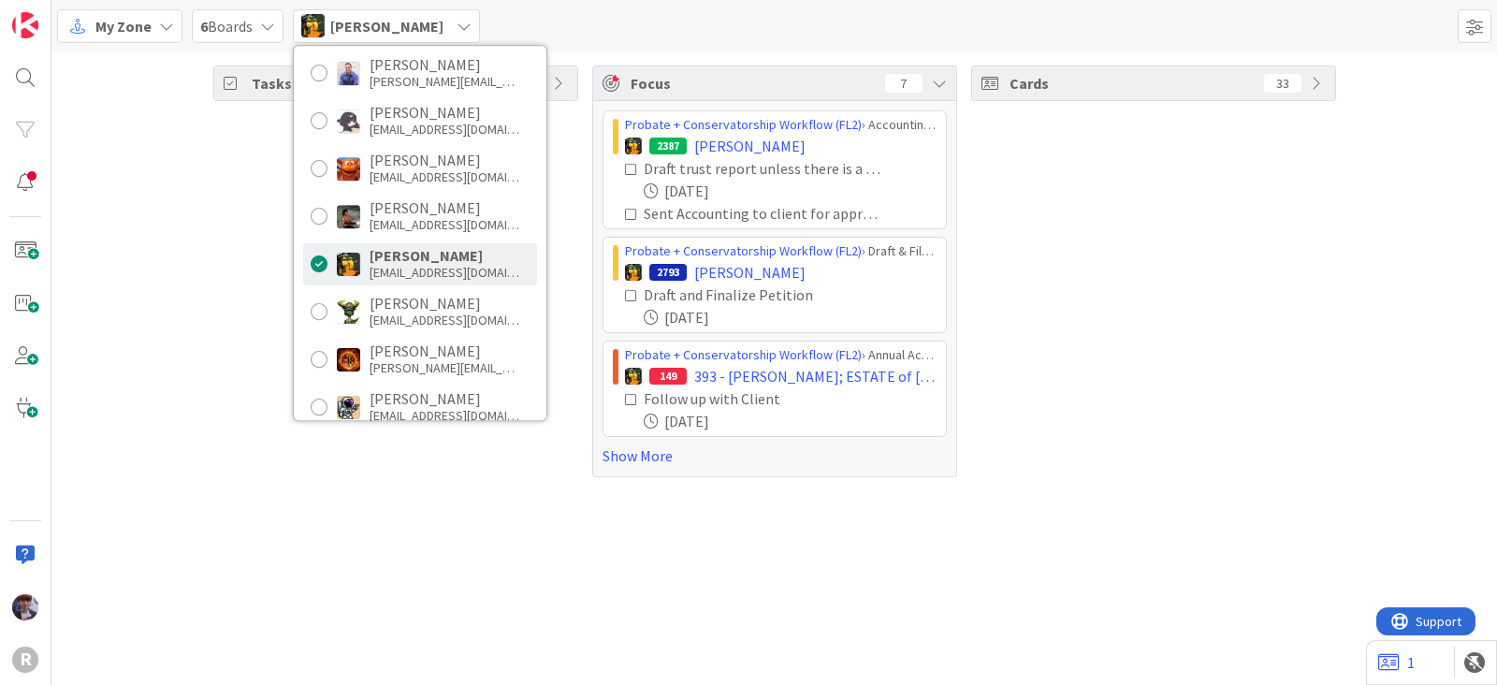
click at [254, 416] on div "Tasks 87" at bounding box center [395, 271] width 365 height 412
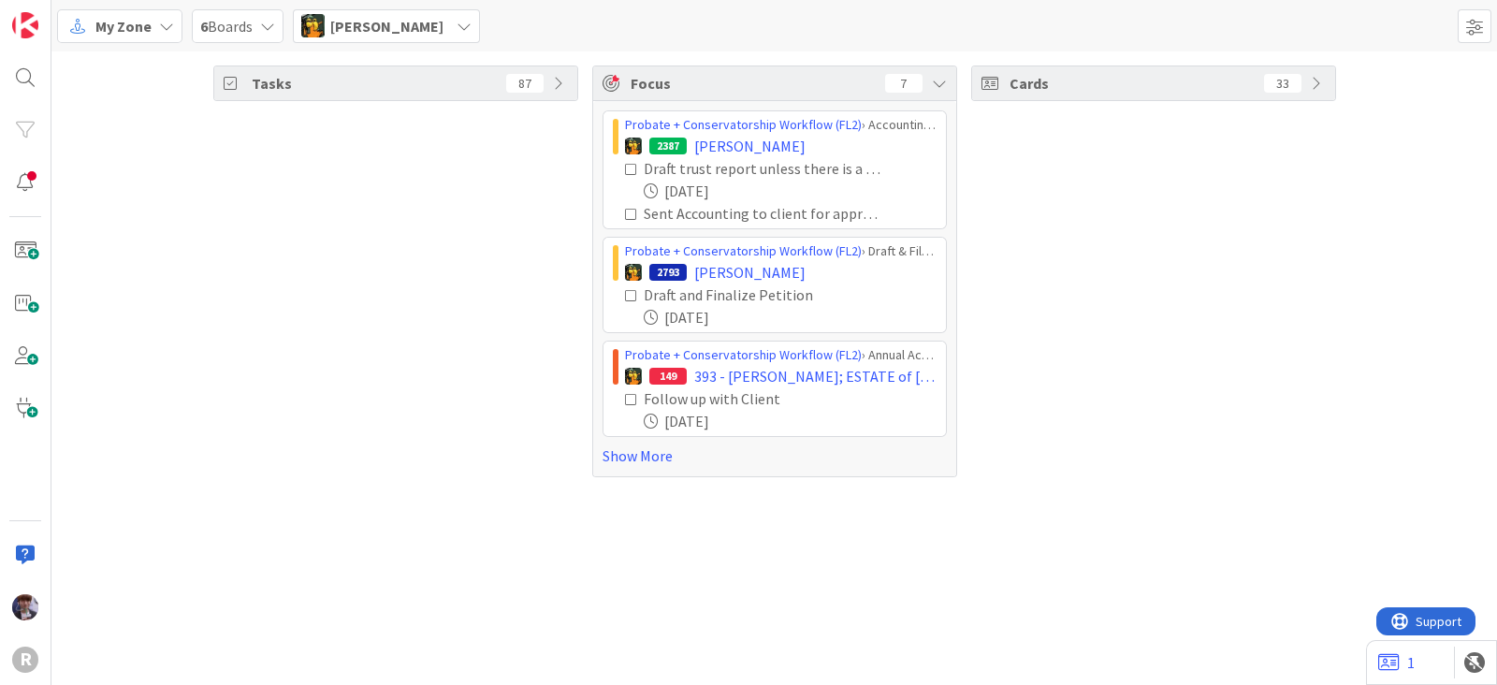
click at [598, 462] on div "Probate + Conservatorship Workflow (FL2) › Accounting in Progress 2387 BABIN, G…" at bounding box center [774, 288] width 363 height 375
click at [613, 457] on link "Show More" at bounding box center [775, 455] width 344 height 22
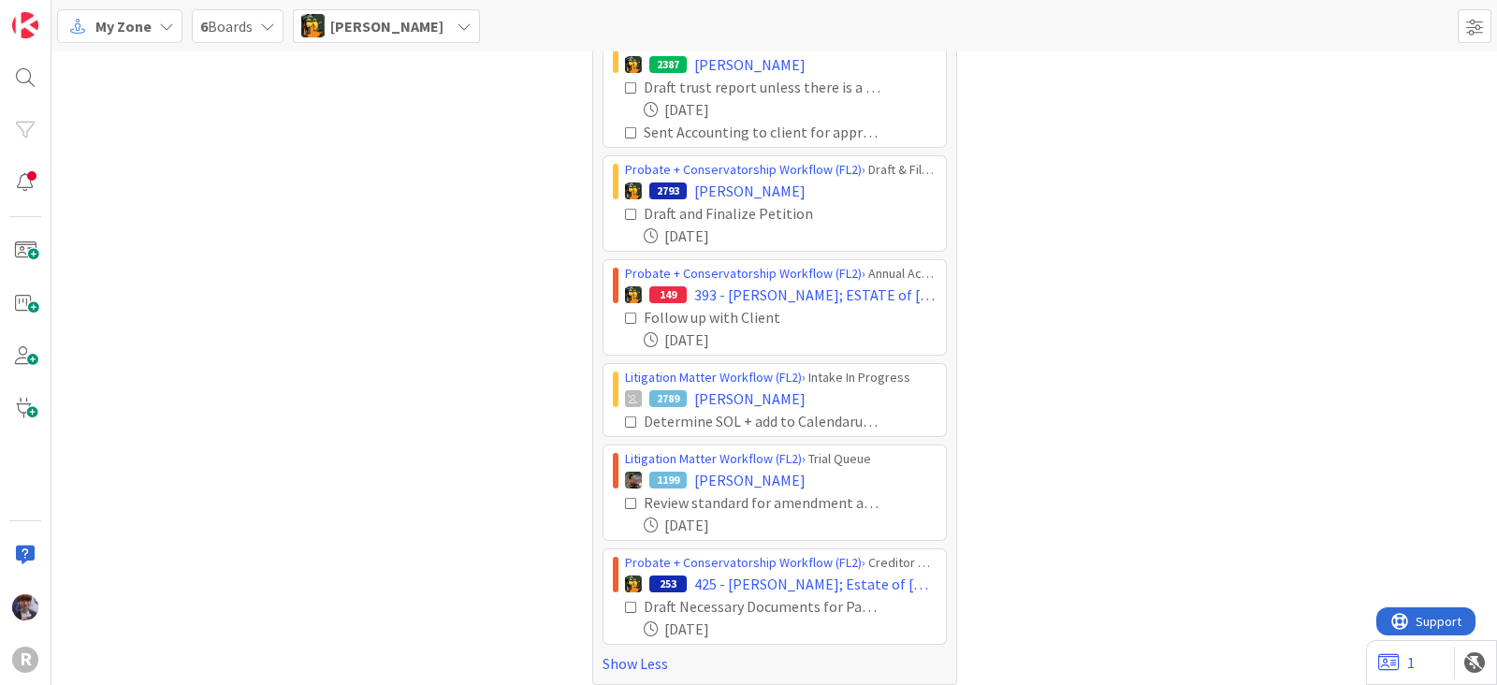
scroll to position [93, 0]
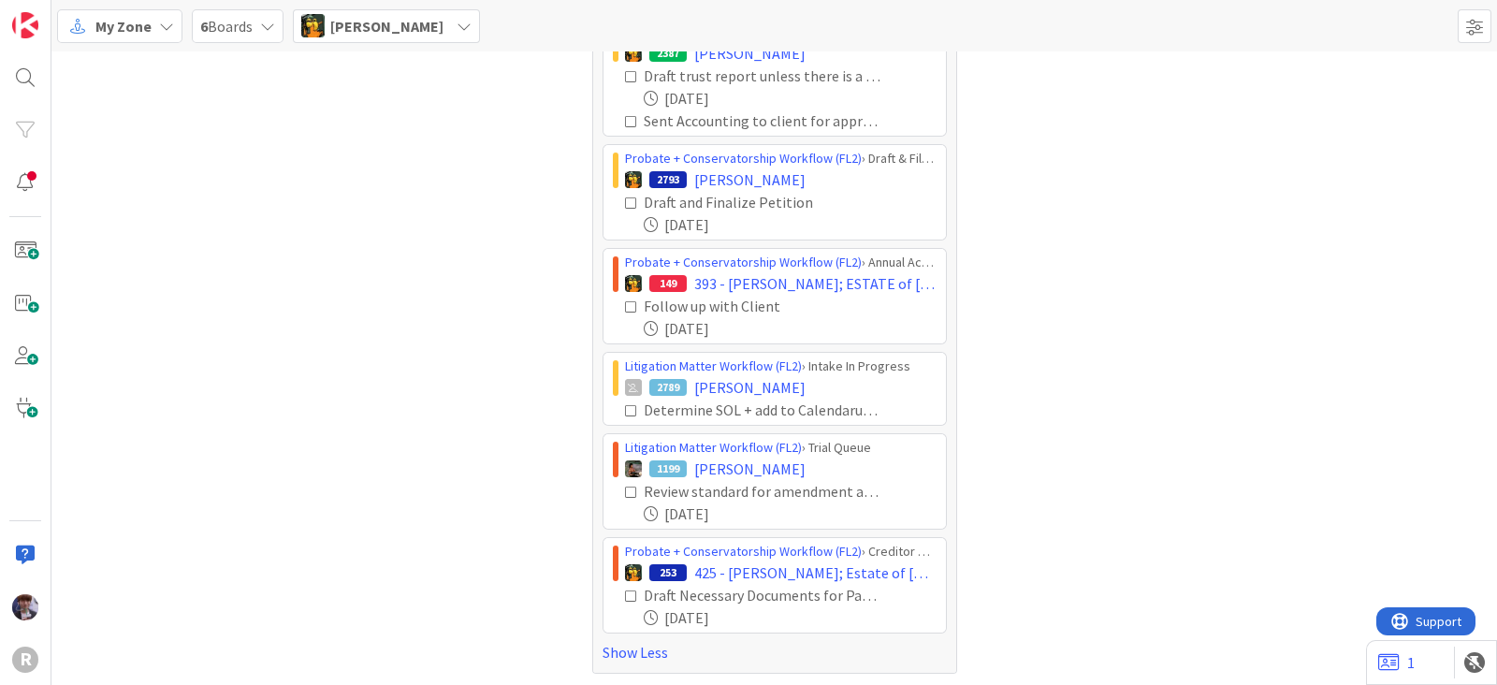
click at [627, 404] on icon at bounding box center [631, 410] width 13 height 13
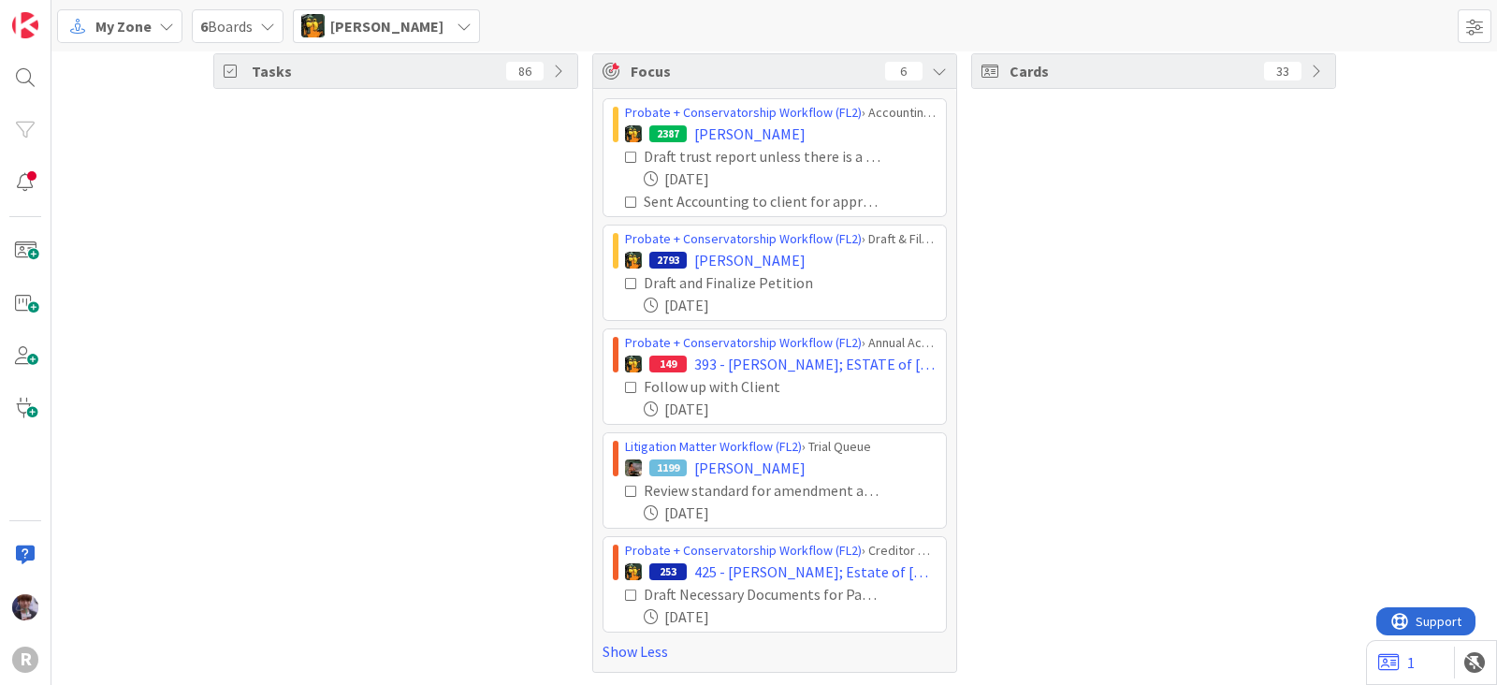
click at [625, 485] on icon at bounding box center [631, 491] width 13 height 13
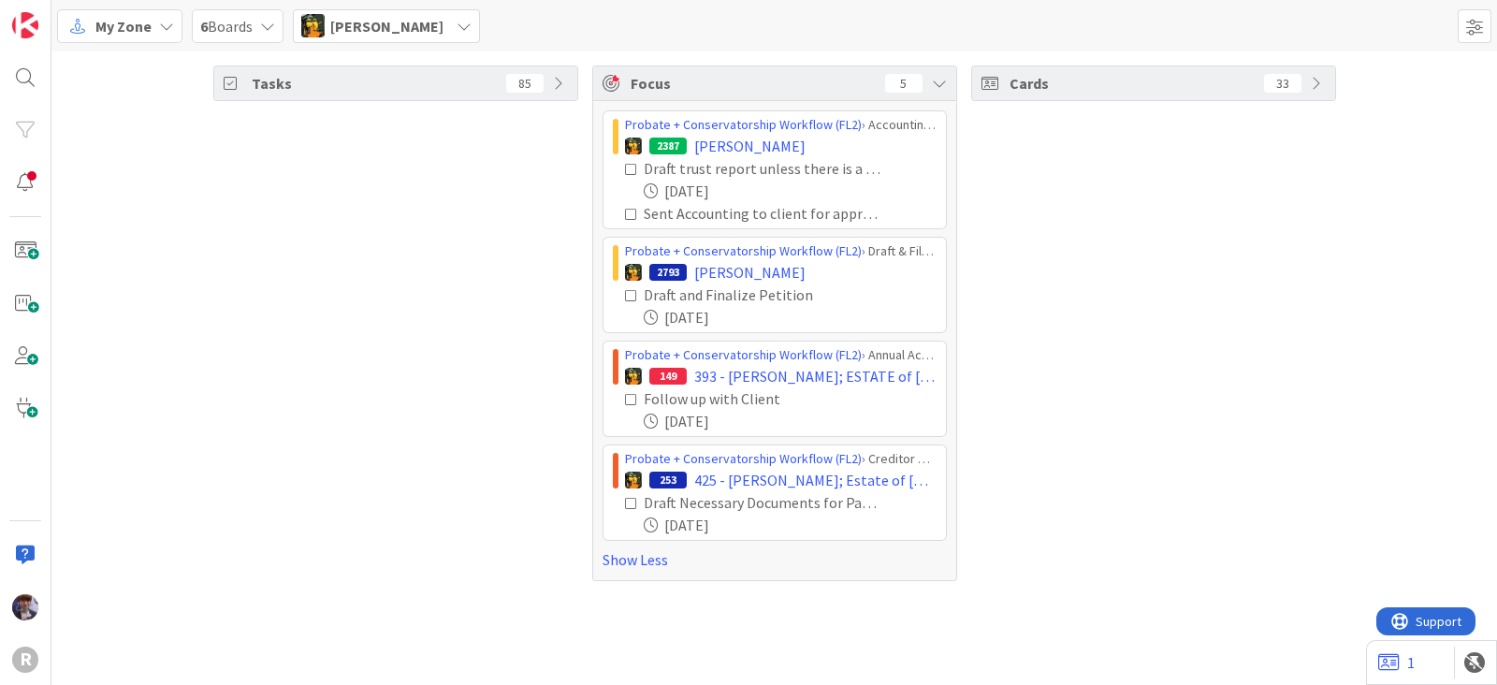
click at [415, 38] on div "Michael Robb" at bounding box center [386, 26] width 187 height 34
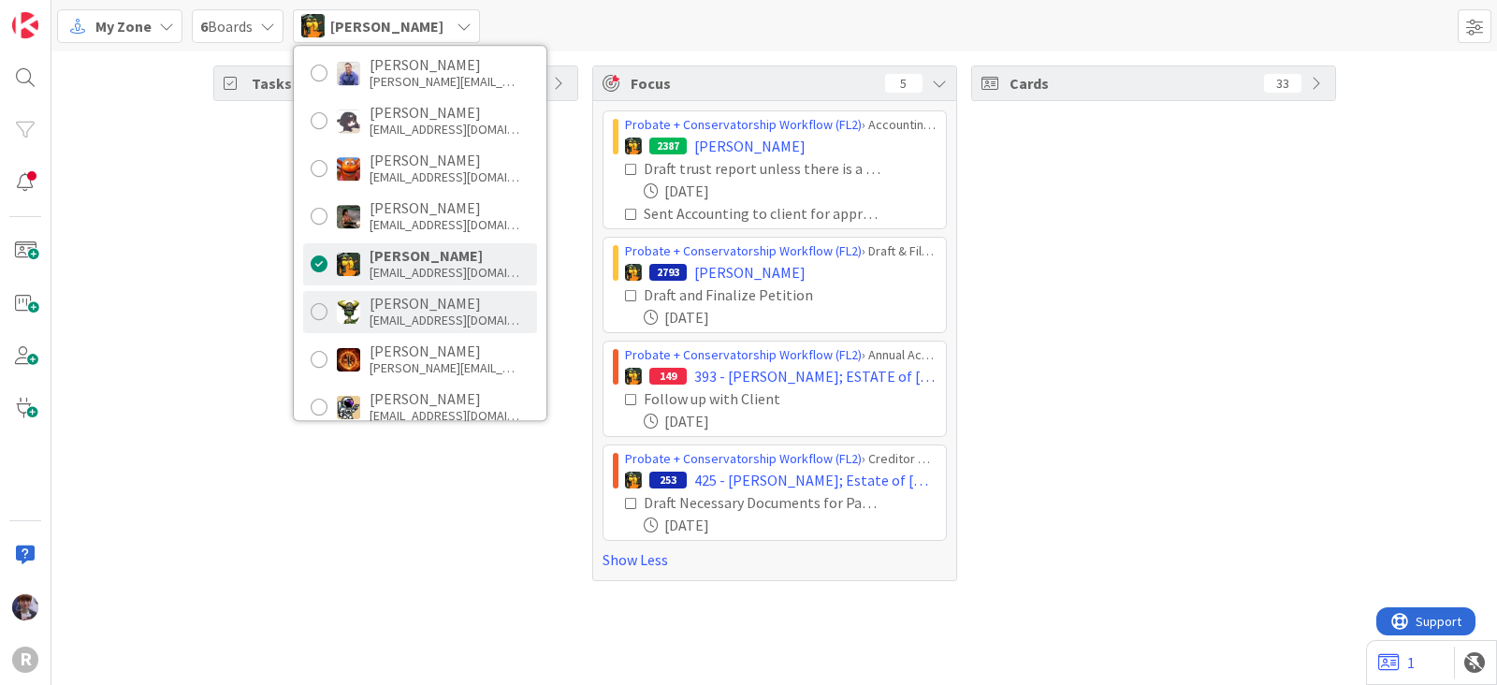
click at [425, 313] on div "ncorbett@reutercorbett.com" at bounding box center [445, 320] width 150 height 17
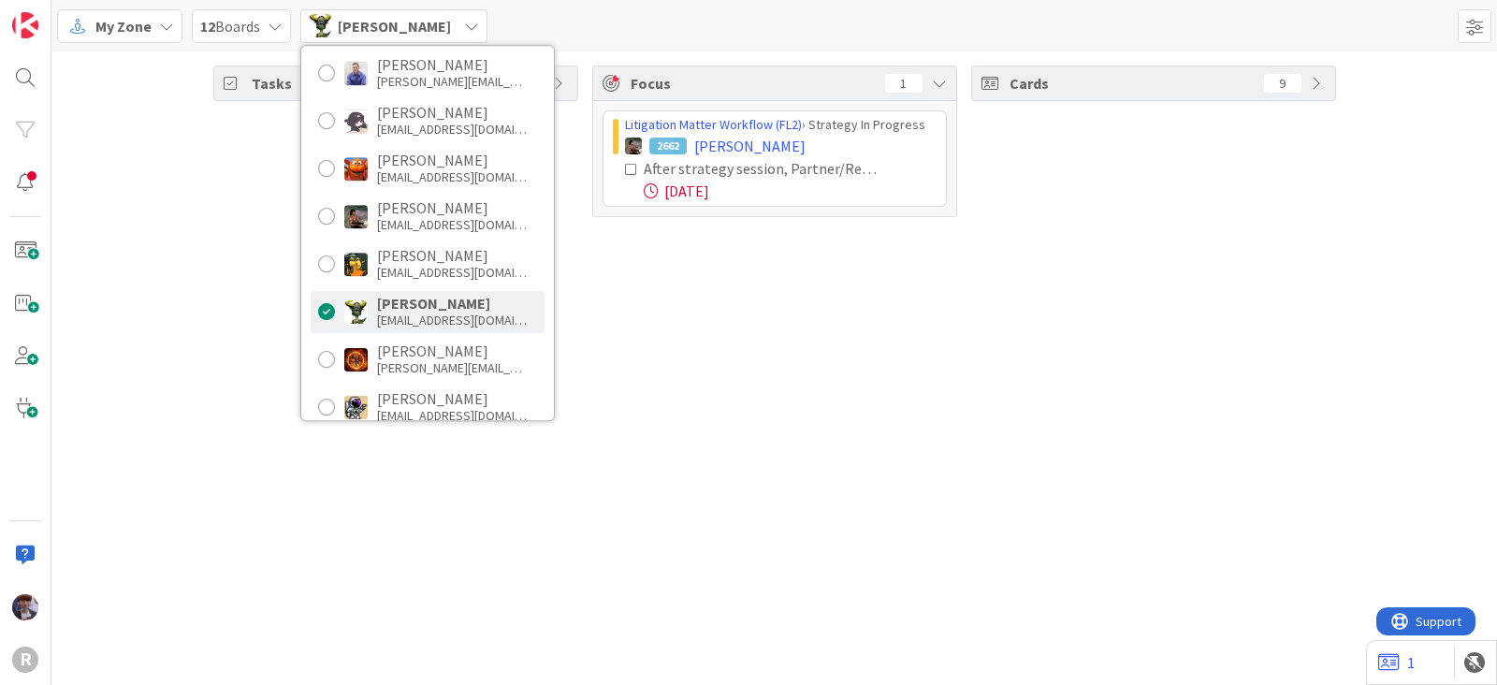
click at [237, 383] on div "Tasks 10 Focus 1 Litigation Matter Workflow (FL2) › Strategy In Progress 2662 R…" at bounding box center [774, 367] width 1446 height 633
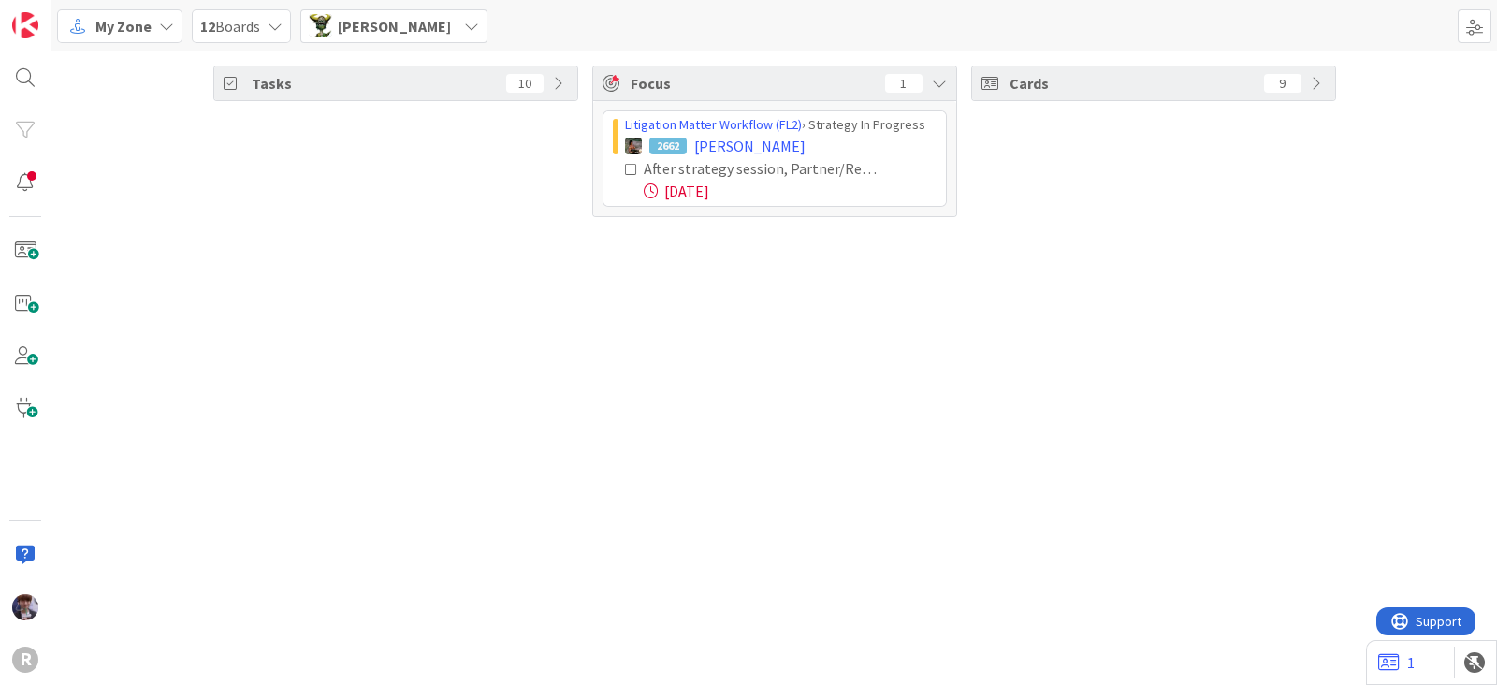
click at [630, 164] on icon at bounding box center [631, 169] width 13 height 13
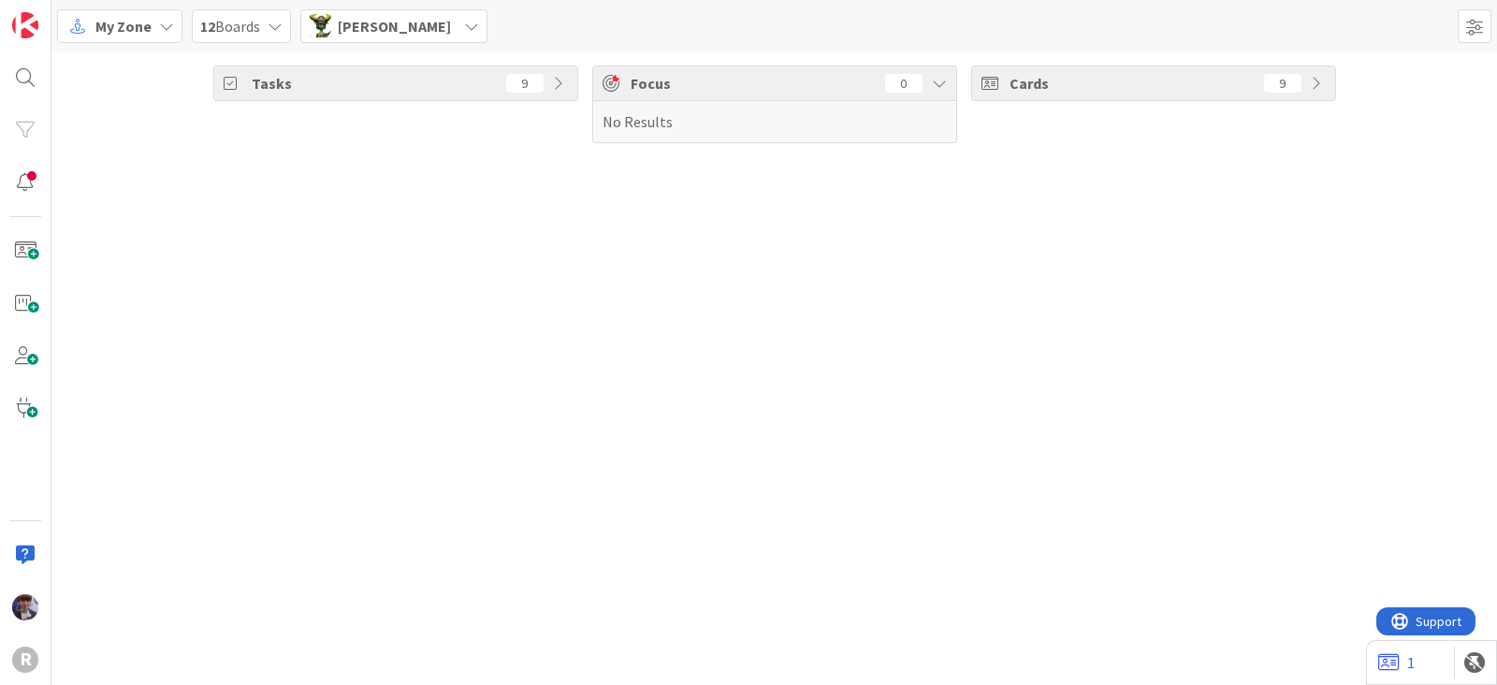
click at [422, 37] on div "Nic Corbett" at bounding box center [393, 26] width 187 height 34
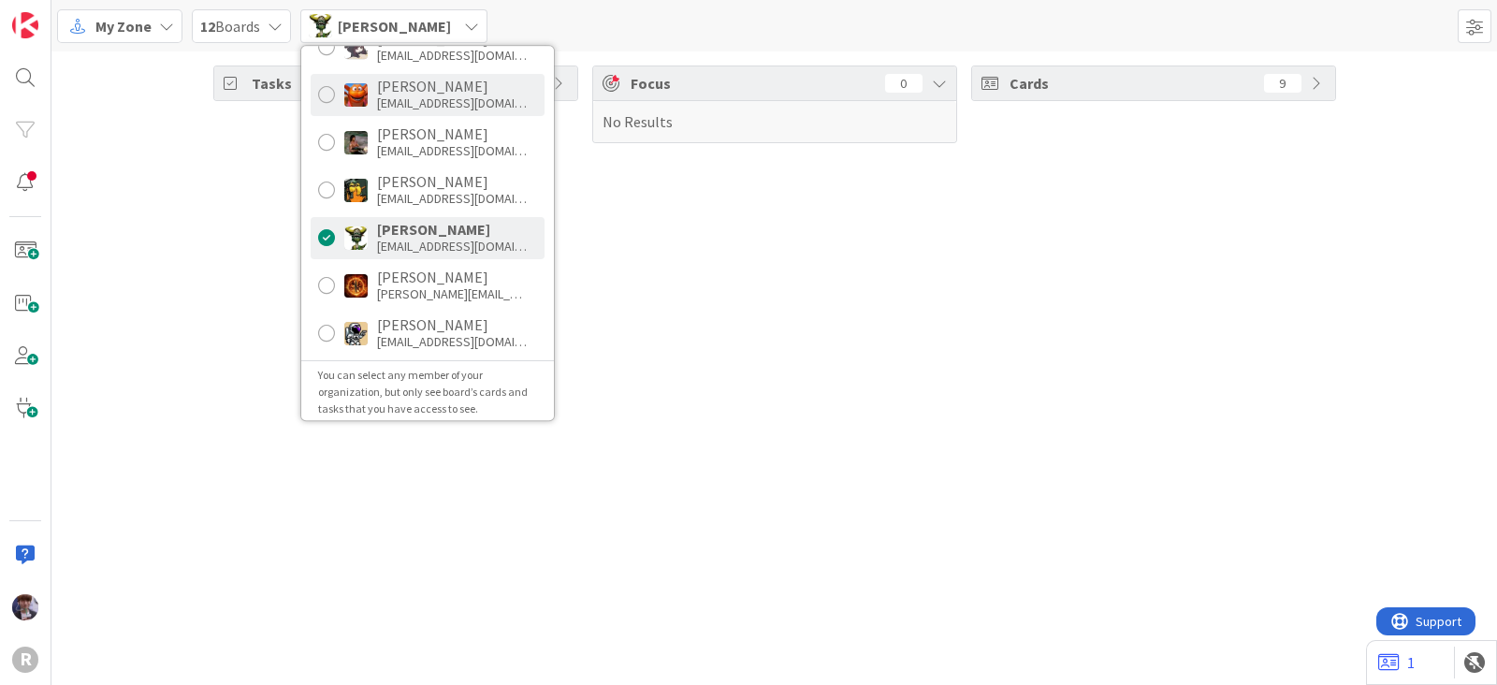
scroll to position [313, 0]
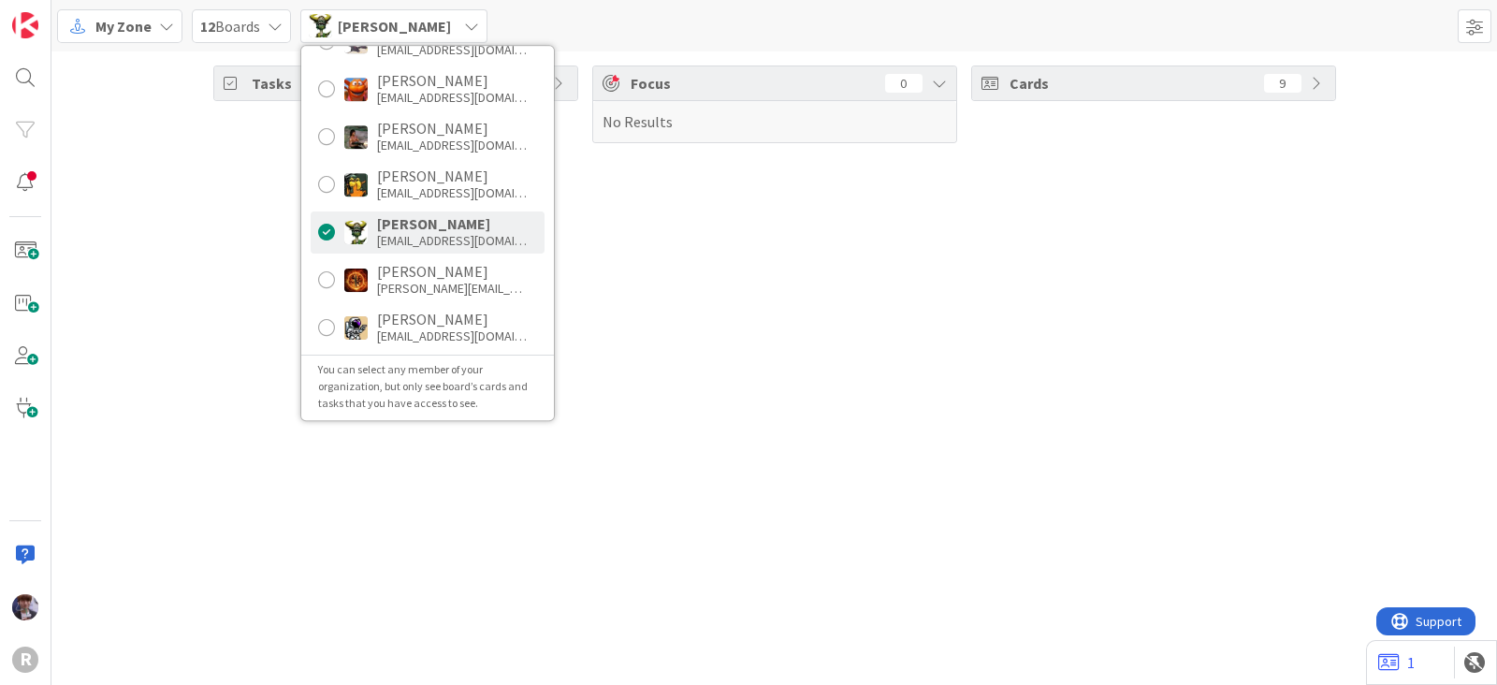
click at [1003, 492] on div "Tasks 9 Focus 0 No Results Cards 9" at bounding box center [774, 367] width 1446 height 633
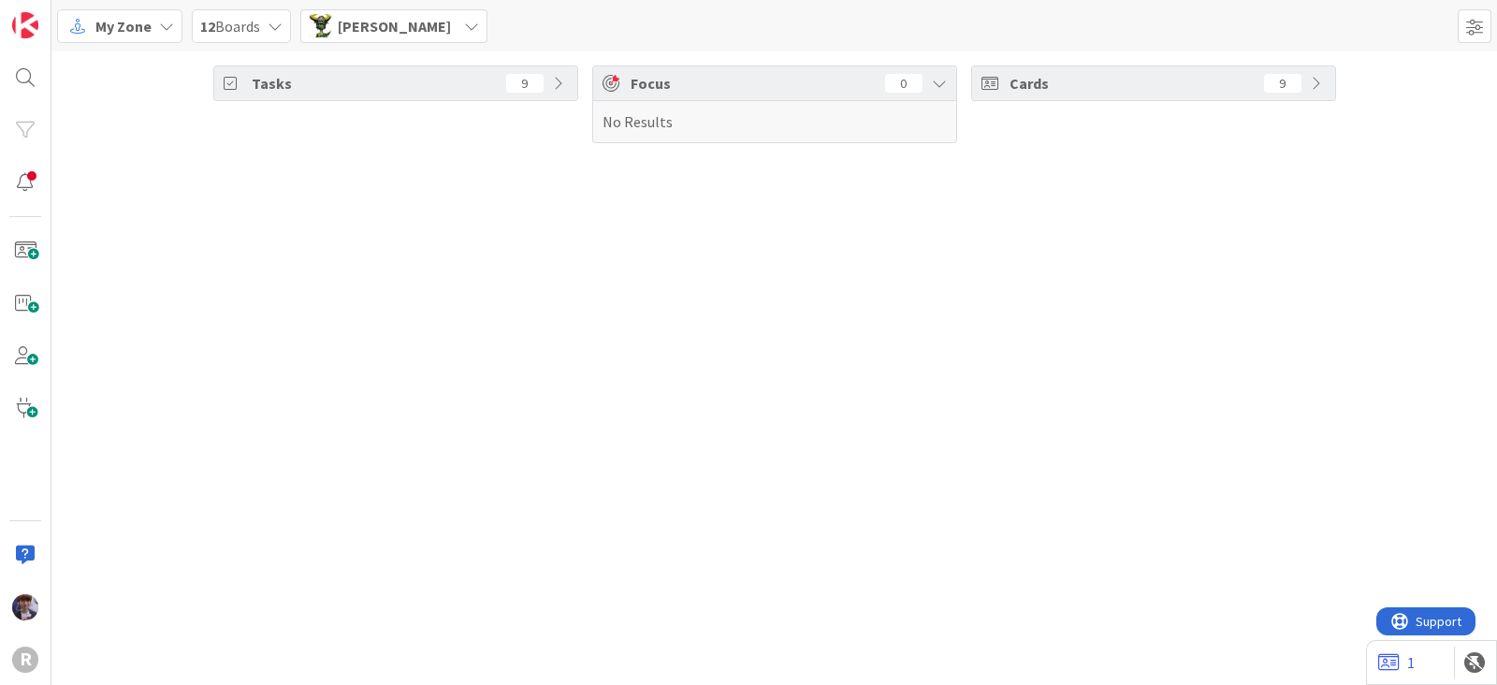
click at [464, 32] on icon at bounding box center [471, 26] width 15 height 15
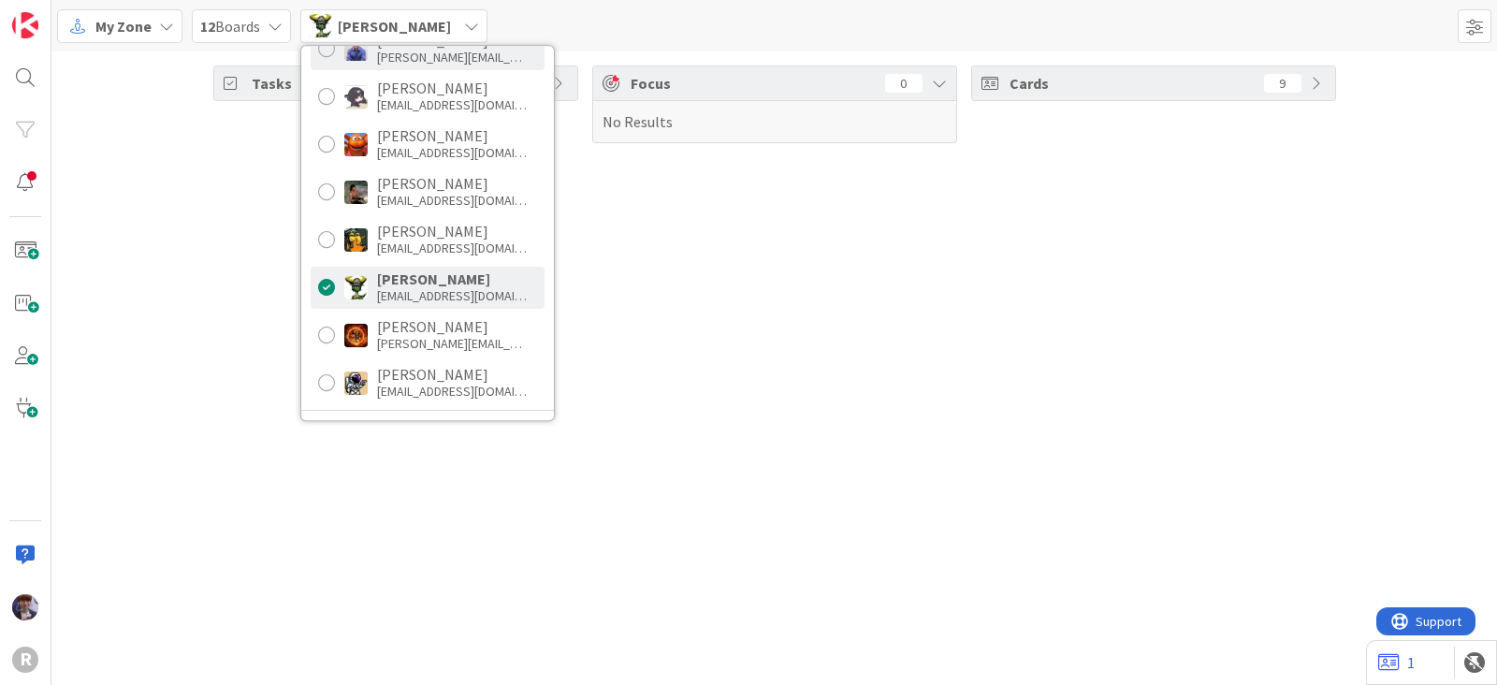
scroll to position [0, 0]
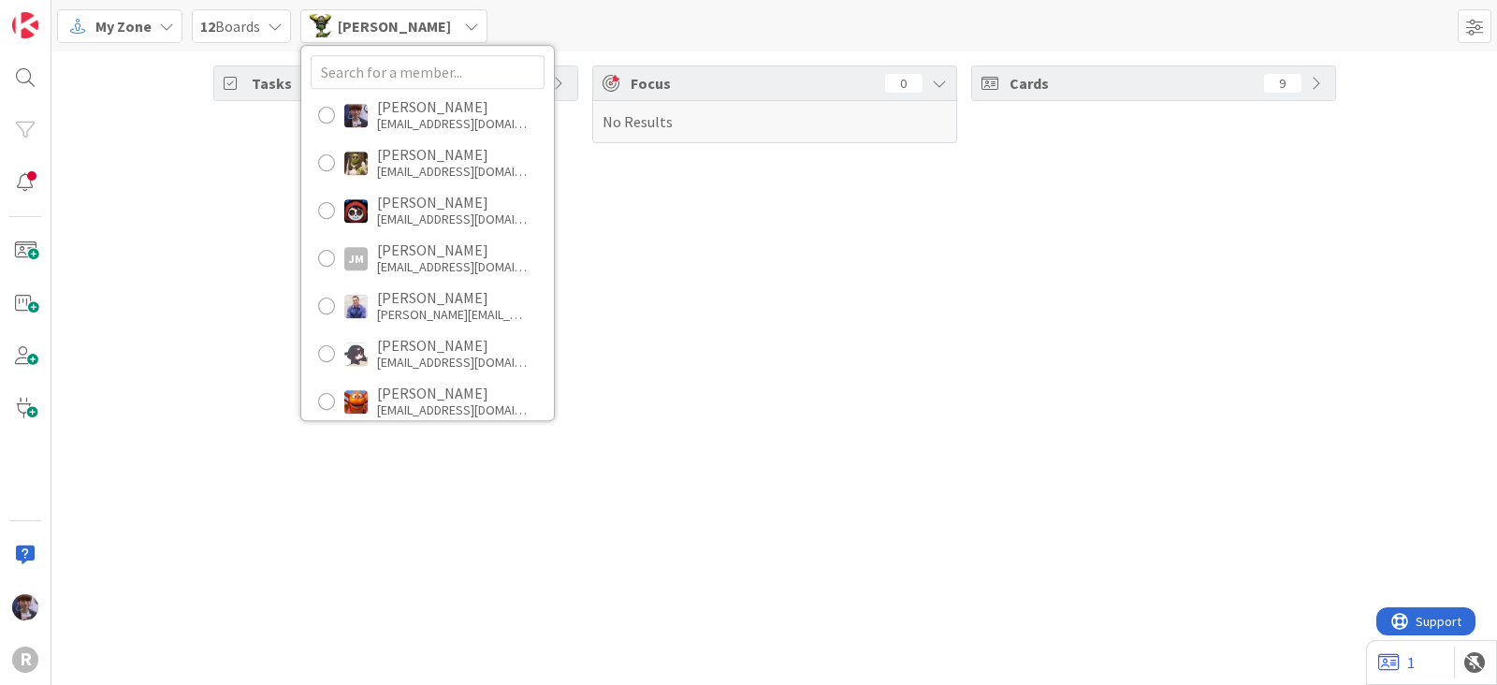
click at [225, 249] on div "Tasks 9 Focus 0 No Results Cards 9" at bounding box center [774, 367] width 1446 height 633
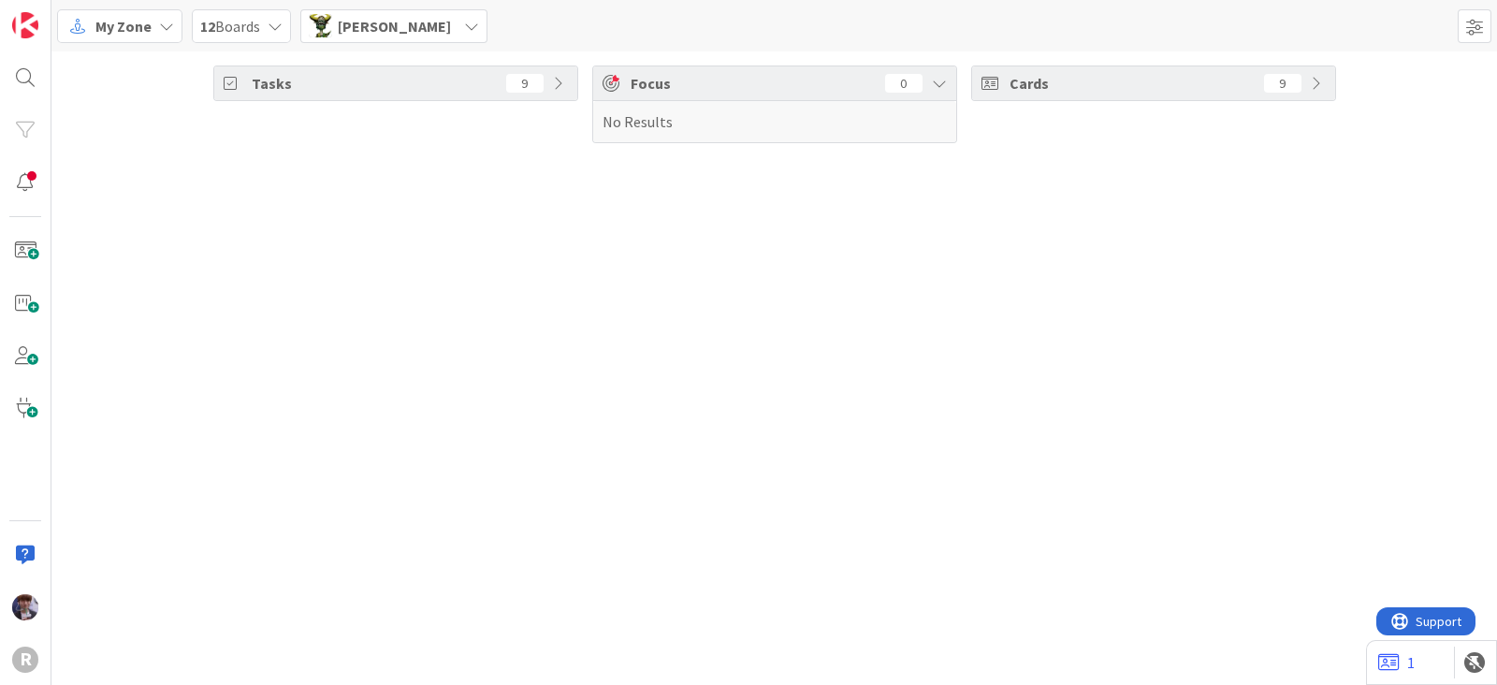
click at [373, 18] on span "Nic Corbett" at bounding box center [394, 26] width 113 height 22
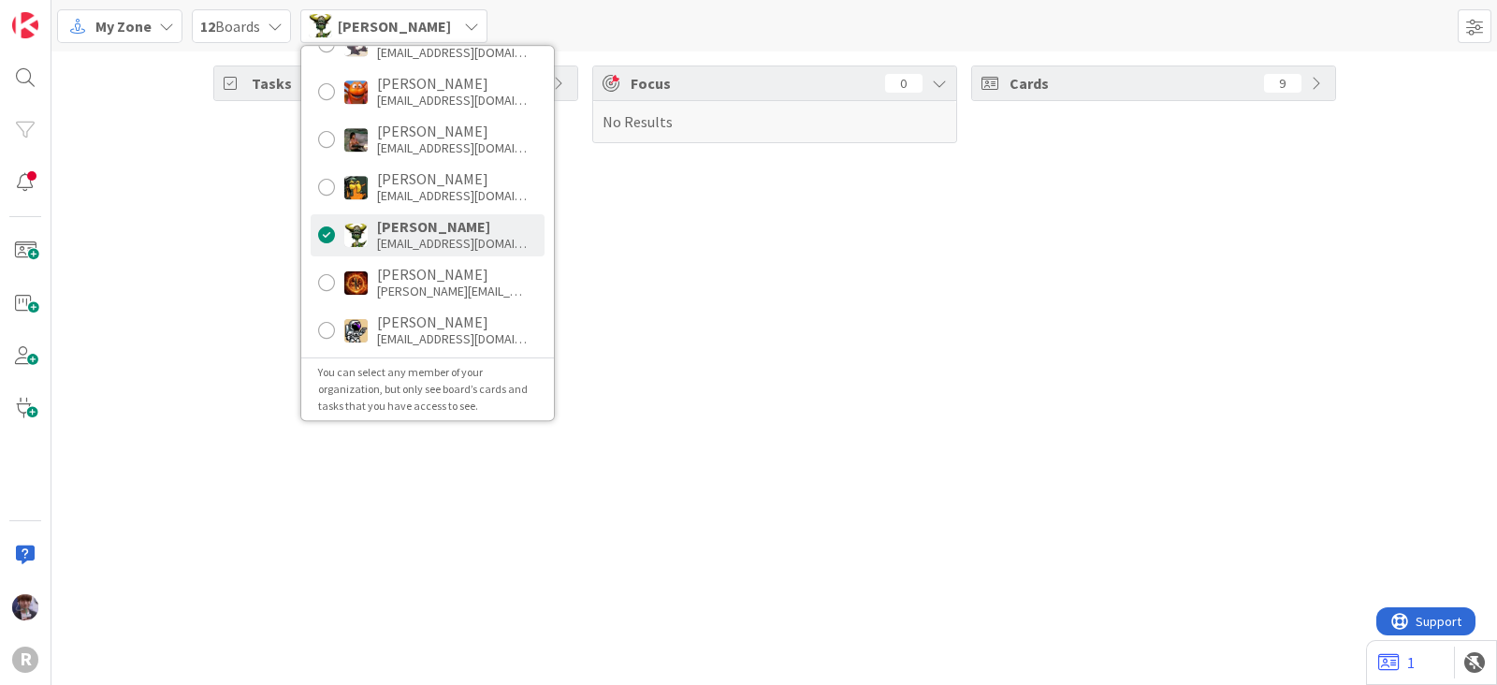
scroll to position [313, 0]
click at [440, 324] on div "Tyler McDonald" at bounding box center [452, 319] width 150 height 17
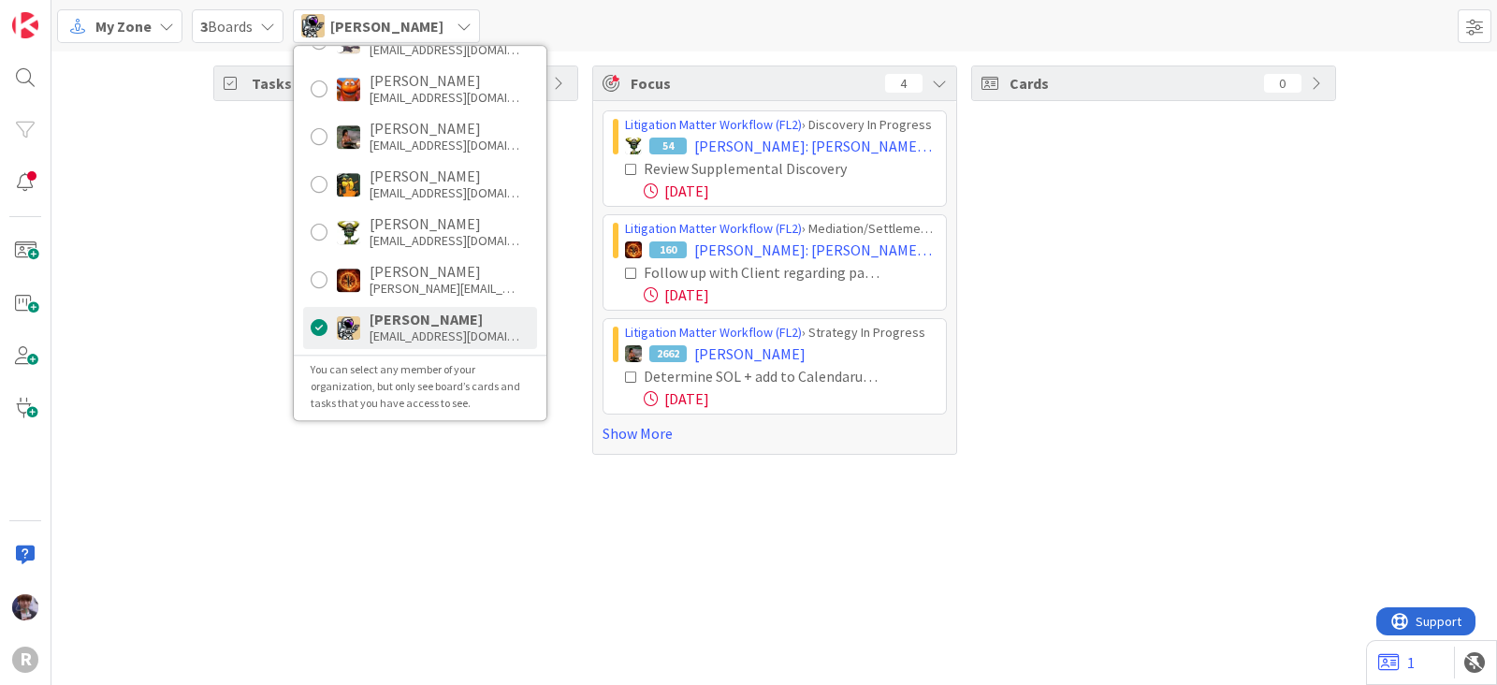
click at [178, 194] on div "Tasks 30 Focus 4 Litigation Matter Workflow (FL2) › Discovery In Progress 54 EL…" at bounding box center [774, 259] width 1446 height 417
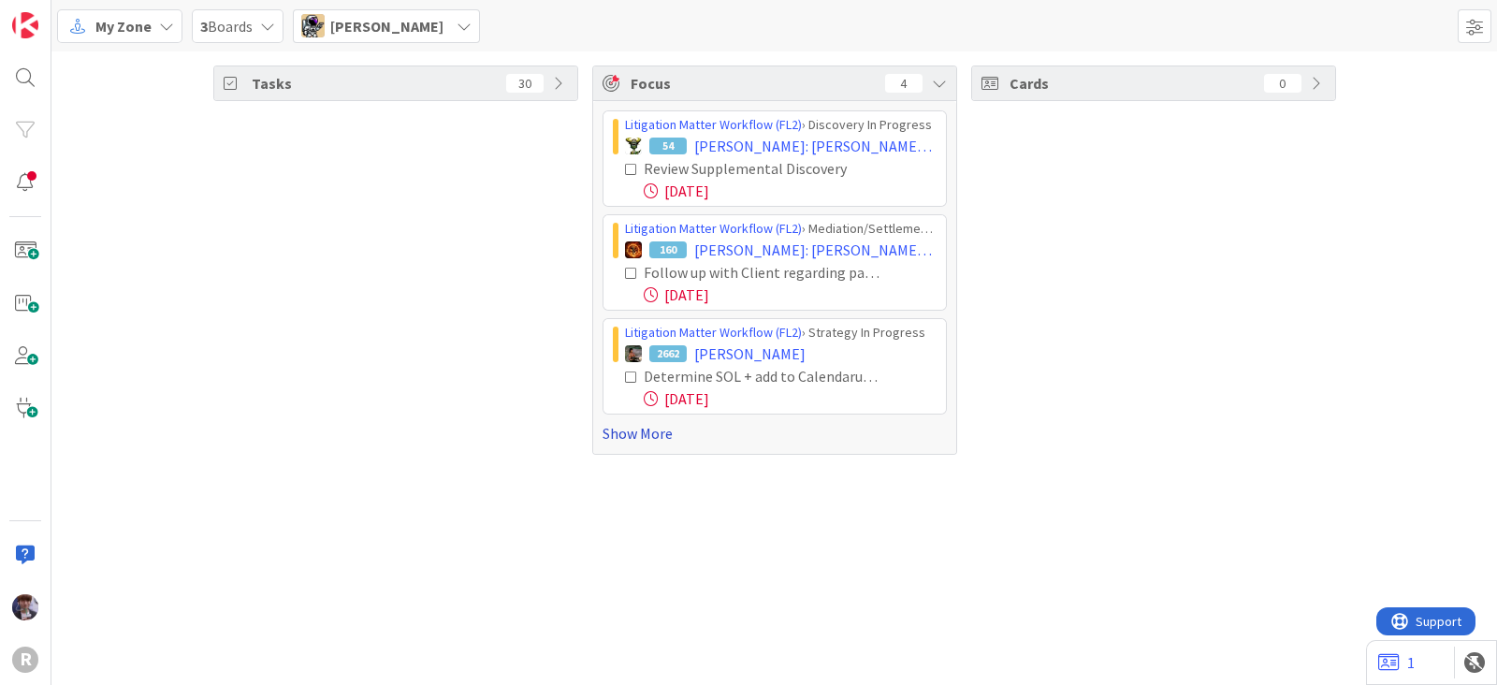
click at [646, 434] on link "Show More" at bounding box center [775, 433] width 344 height 22
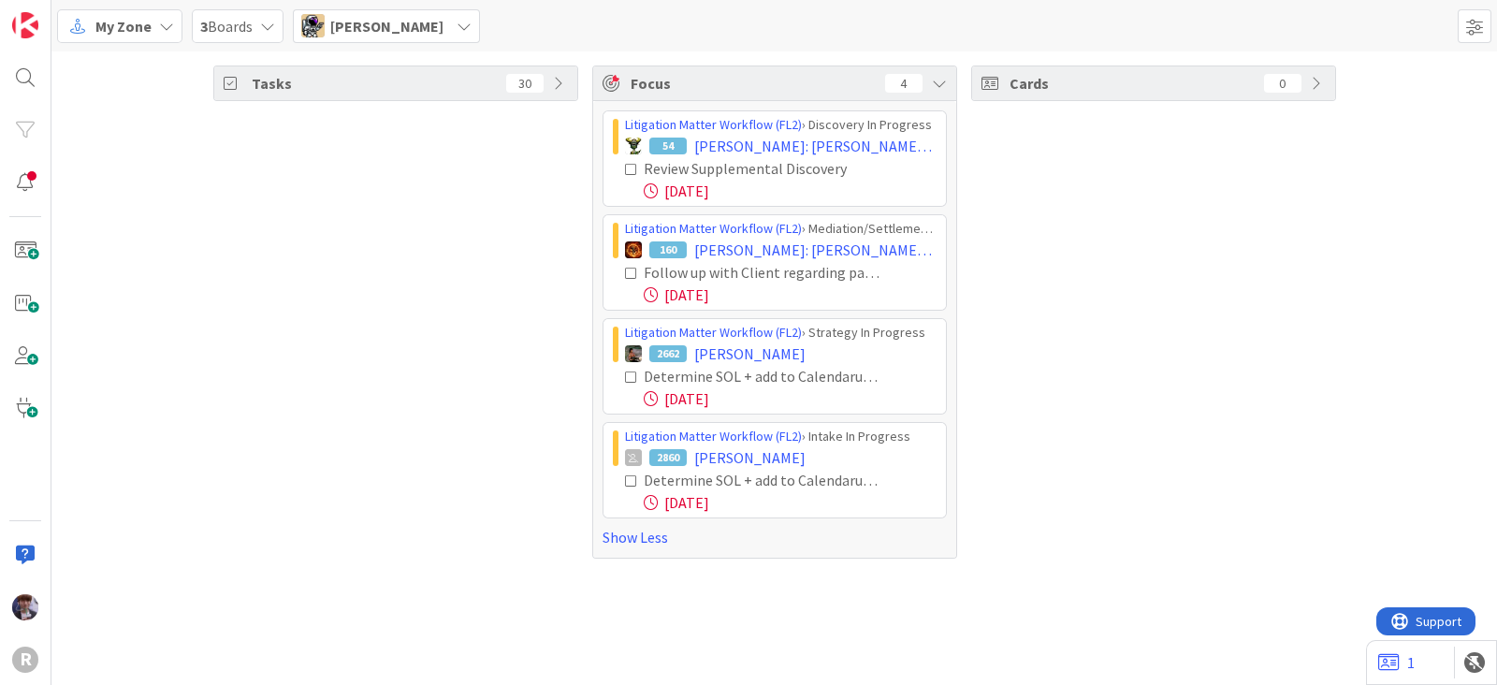
click at [627, 269] on icon at bounding box center [631, 273] width 13 height 13
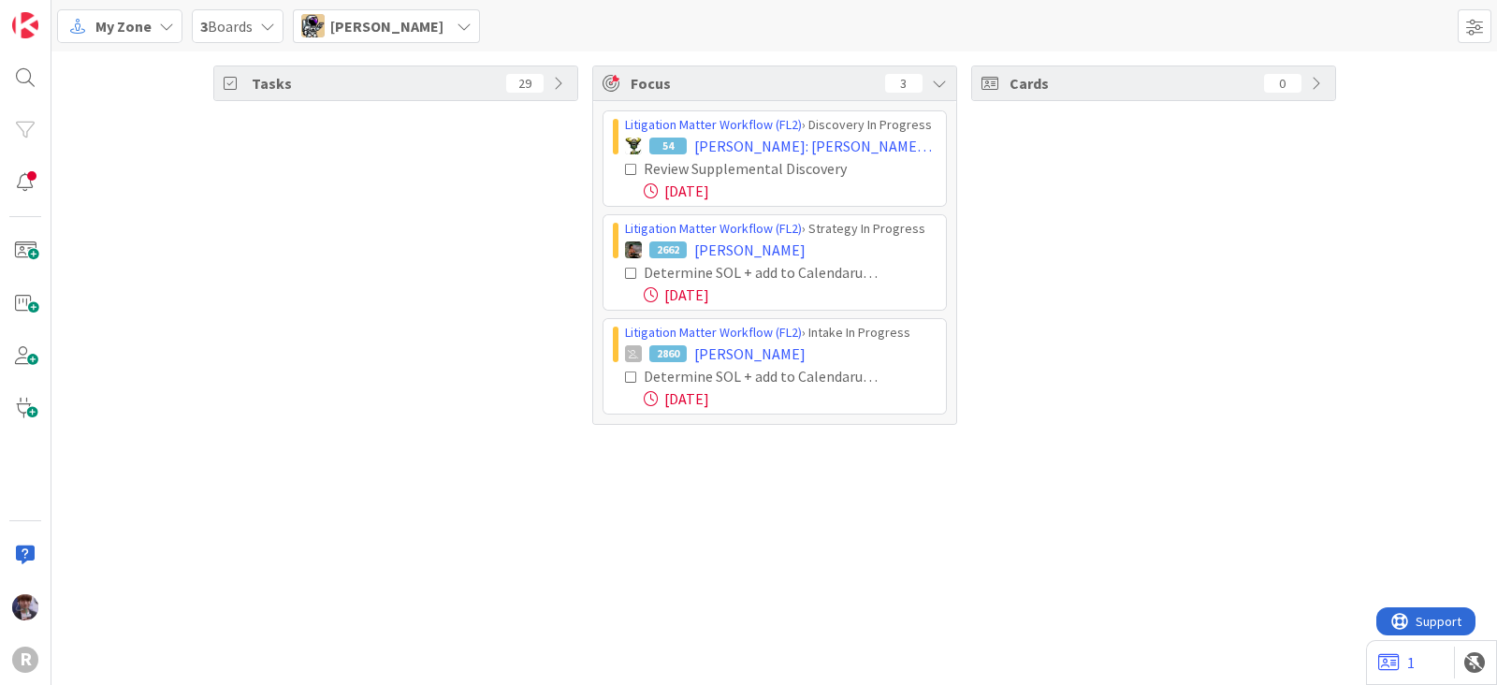
click at [625, 268] on icon at bounding box center [631, 273] width 13 height 13
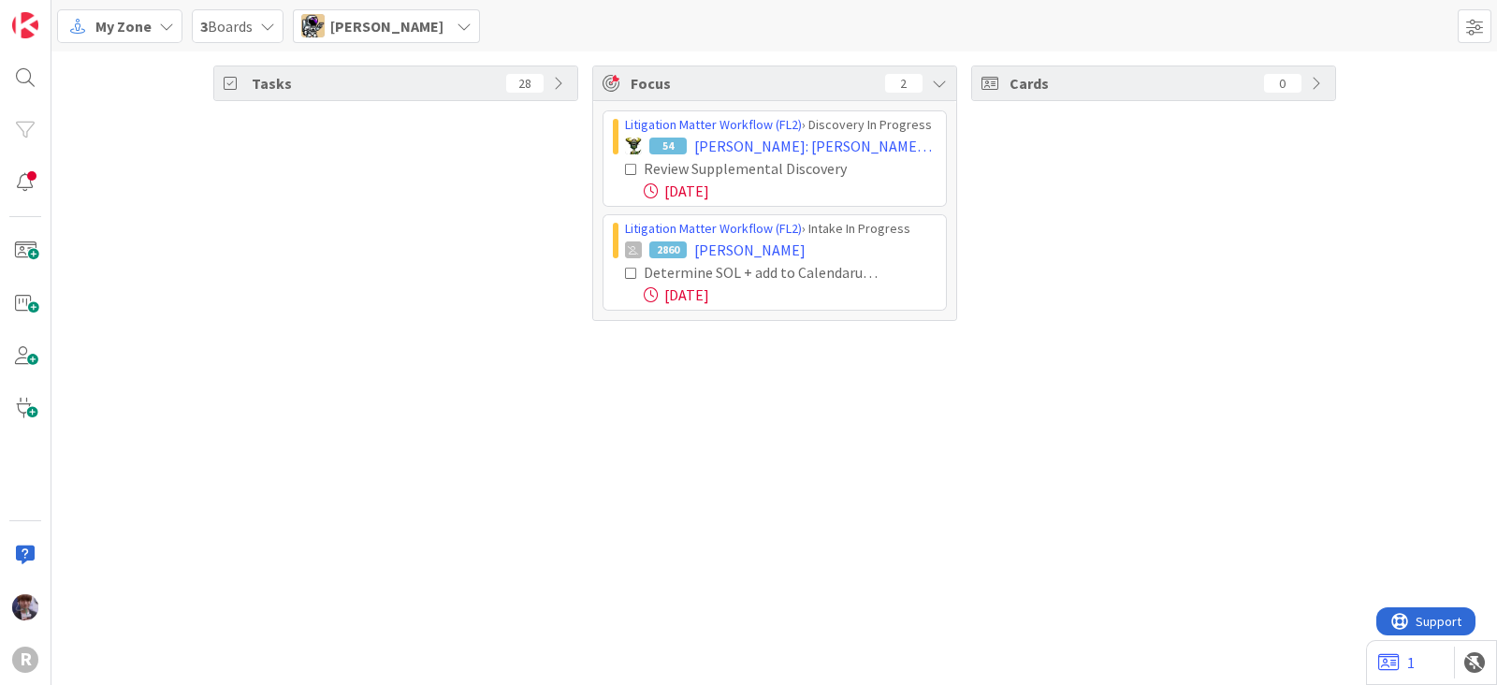
click at [633, 269] on icon at bounding box center [631, 273] width 13 height 13
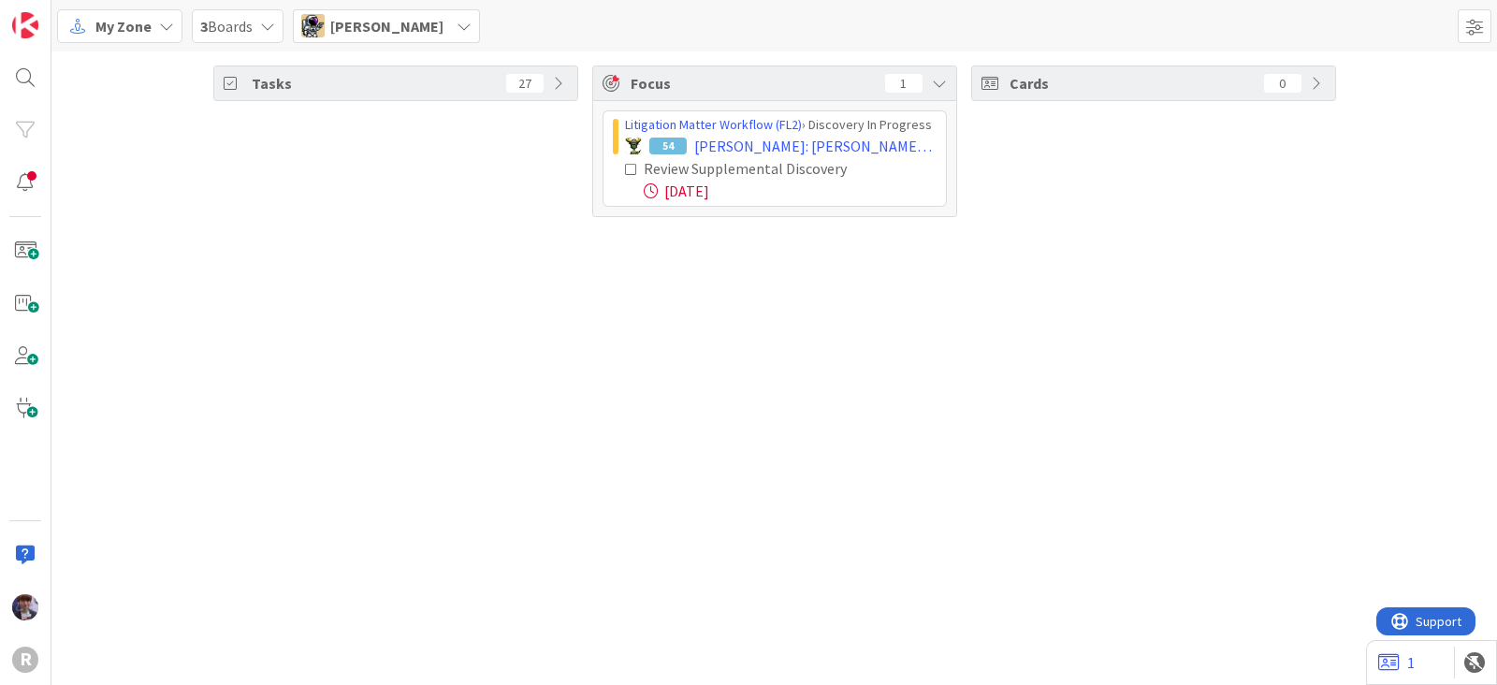
click at [266, 168] on div "Tasks 27" at bounding box center [395, 141] width 365 height 152
click at [337, 19] on span "Tyler McDonald" at bounding box center [386, 26] width 113 height 22
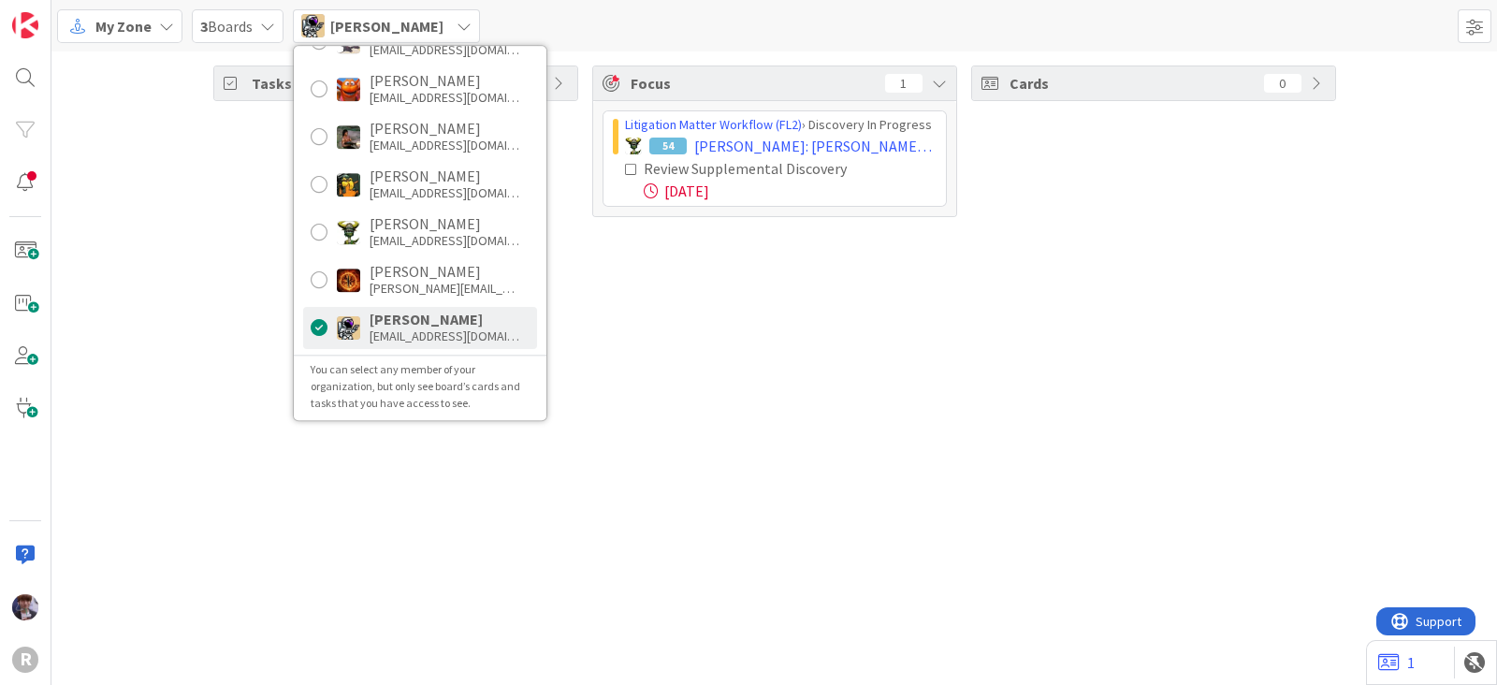
click at [865, 280] on div "Tasks 27 Focus 1 Litigation Matter Workflow (FL2) › Discovery In Progress 54 EL…" at bounding box center [774, 367] width 1446 height 633
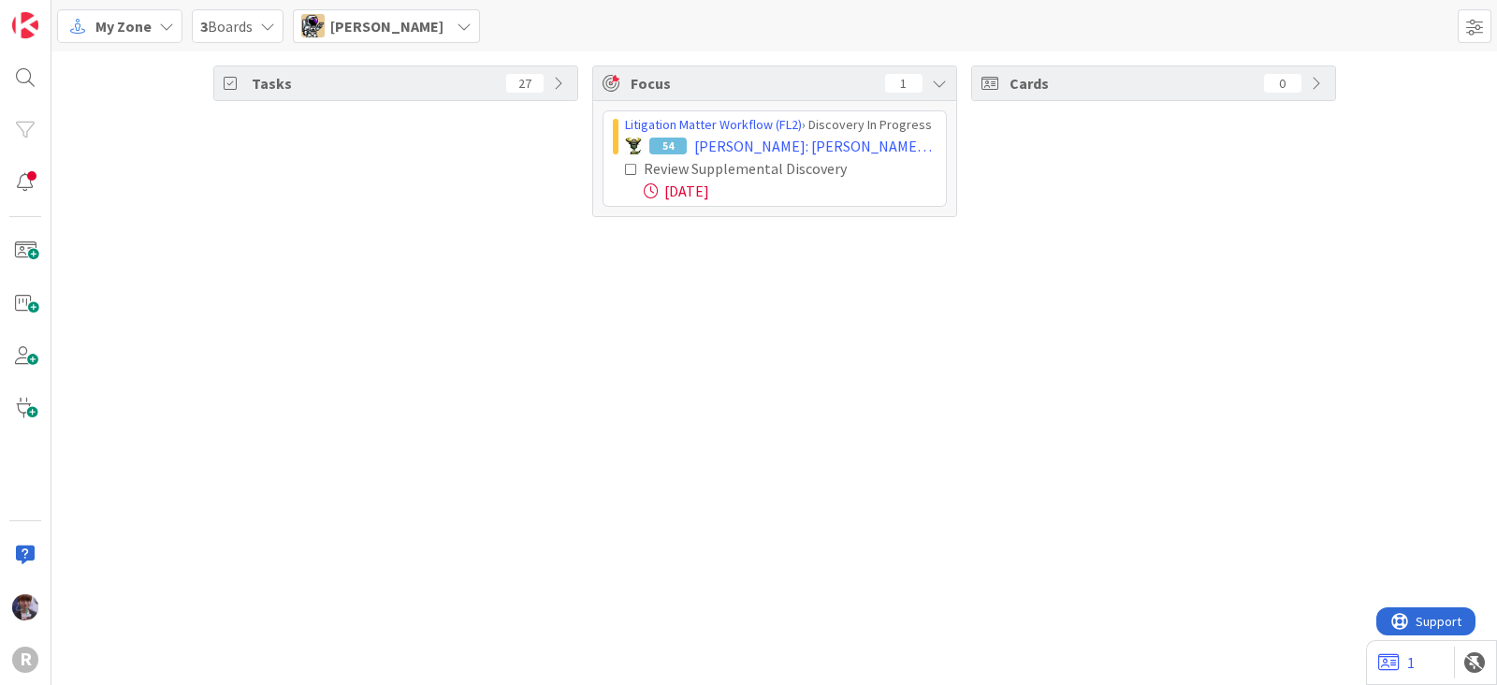
click at [414, 28] on span "Tyler McDonald" at bounding box center [386, 26] width 113 height 22
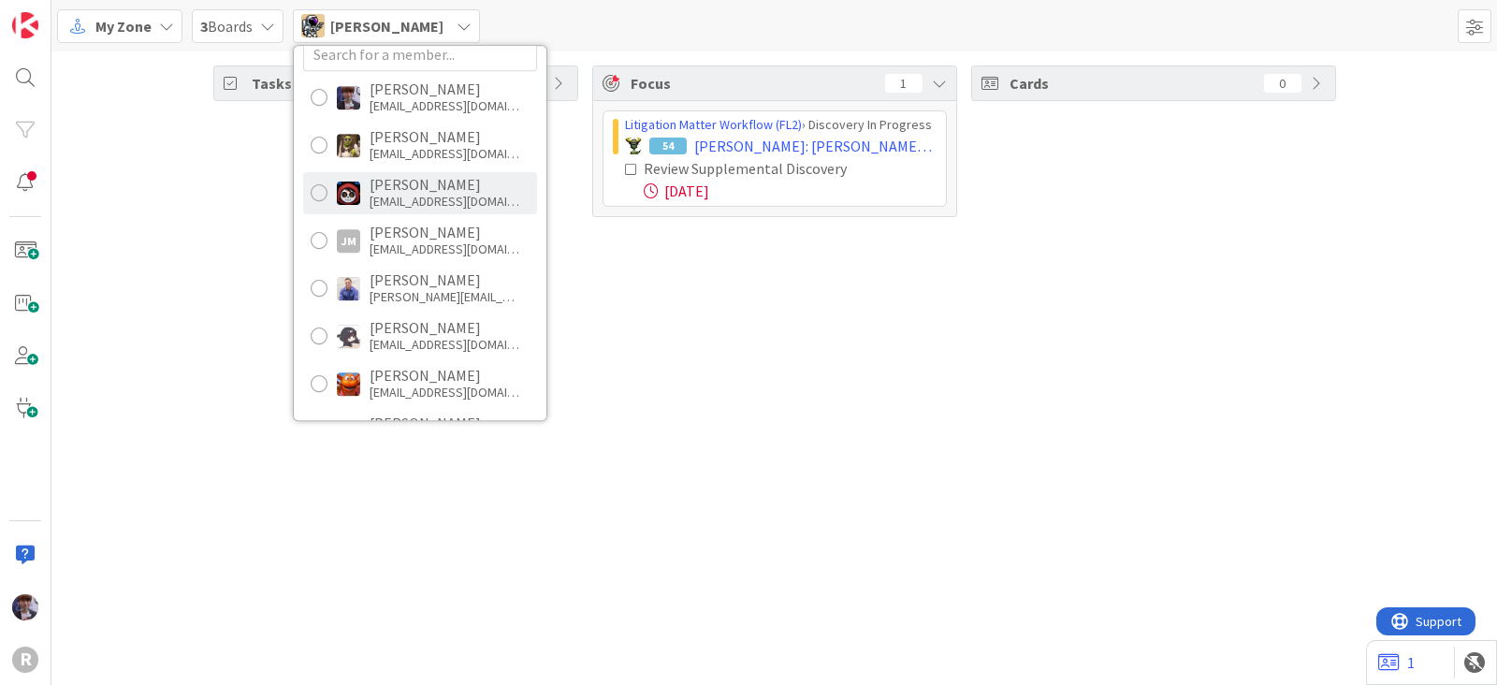
scroll to position [0, 0]
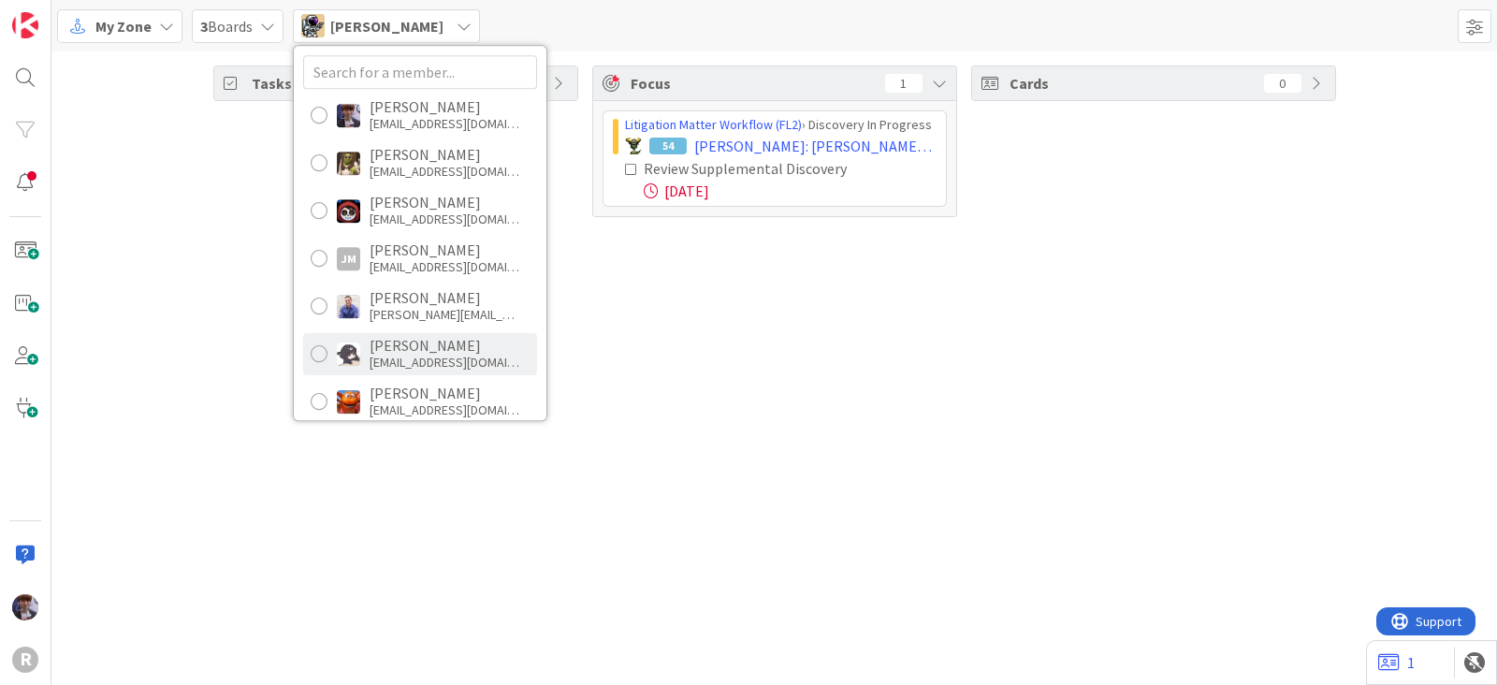
click at [388, 356] on div "knguyen@reutercorbett.com" at bounding box center [445, 362] width 150 height 17
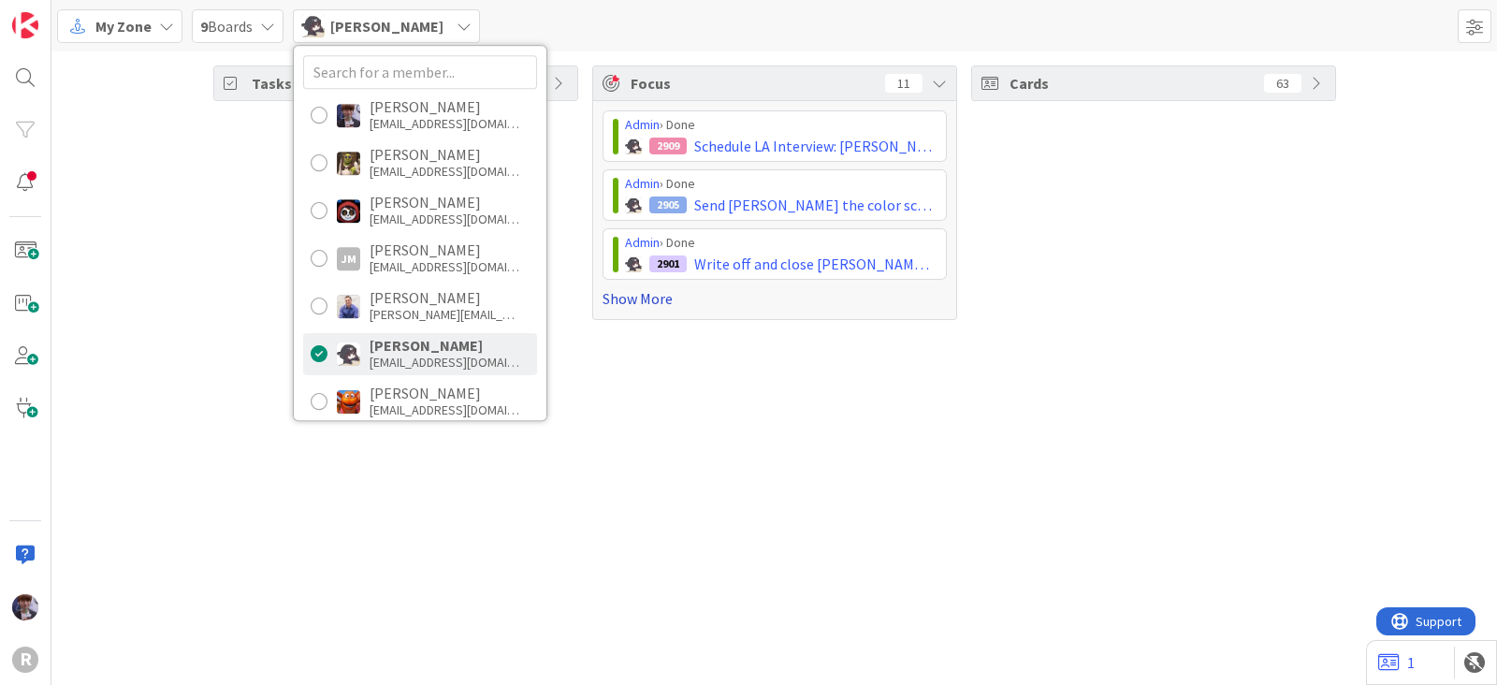
click at [640, 297] on link "Show More" at bounding box center [775, 298] width 344 height 22
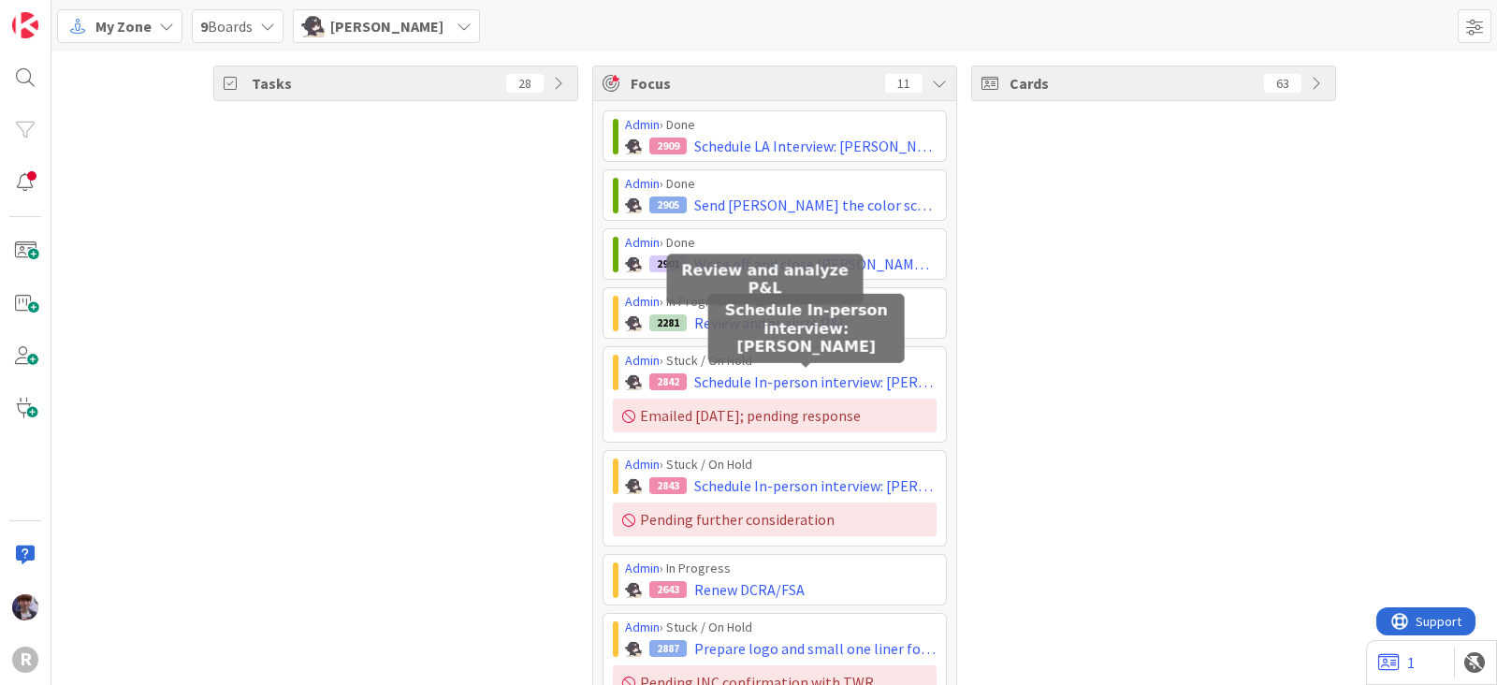
click at [1013, 446] on div "Cards 63" at bounding box center [1153, 495] width 365 height 861
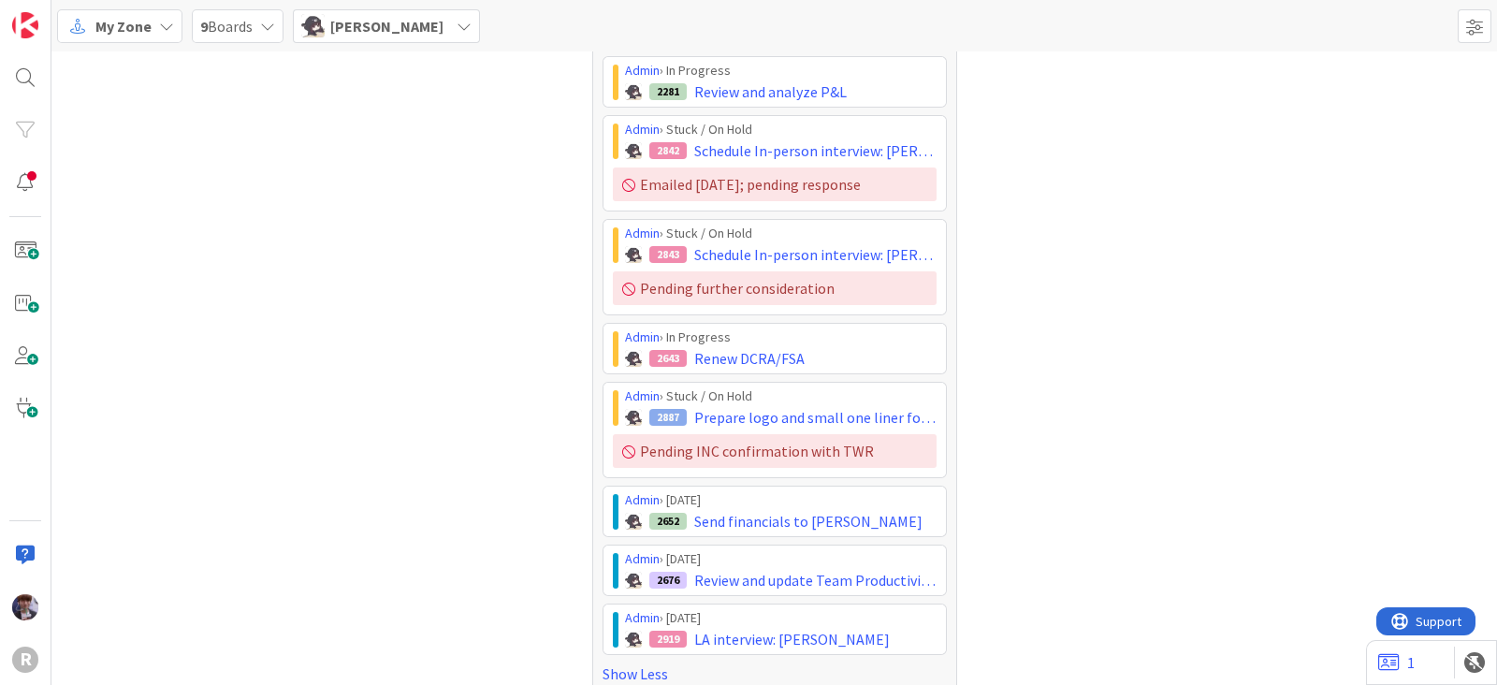
scroll to position [232, 0]
click at [531, 301] on div "Tasks 28" at bounding box center [395, 263] width 365 height 861
click at [399, 353] on div "Tasks 28" at bounding box center [395, 263] width 365 height 861
click at [213, 348] on div "Tasks 28" at bounding box center [395, 263] width 365 height 861
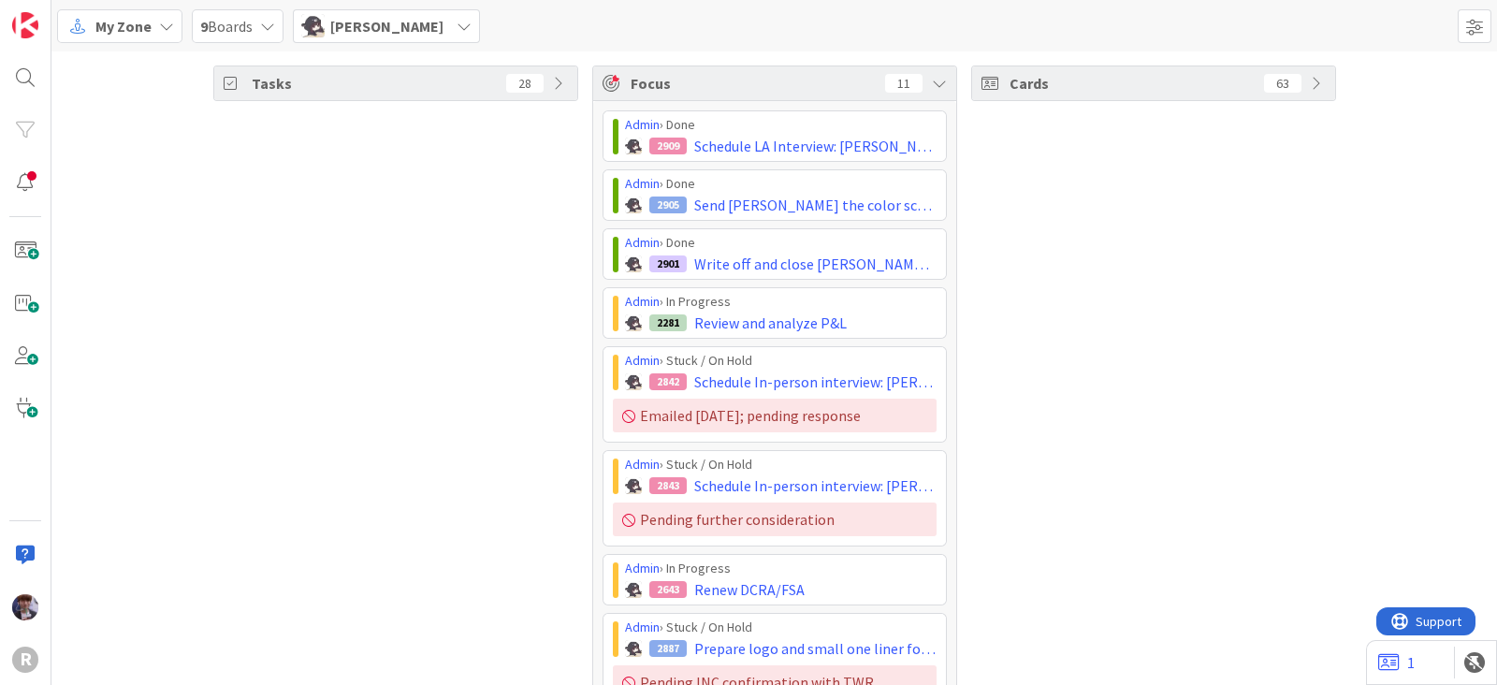
scroll to position [252, 0]
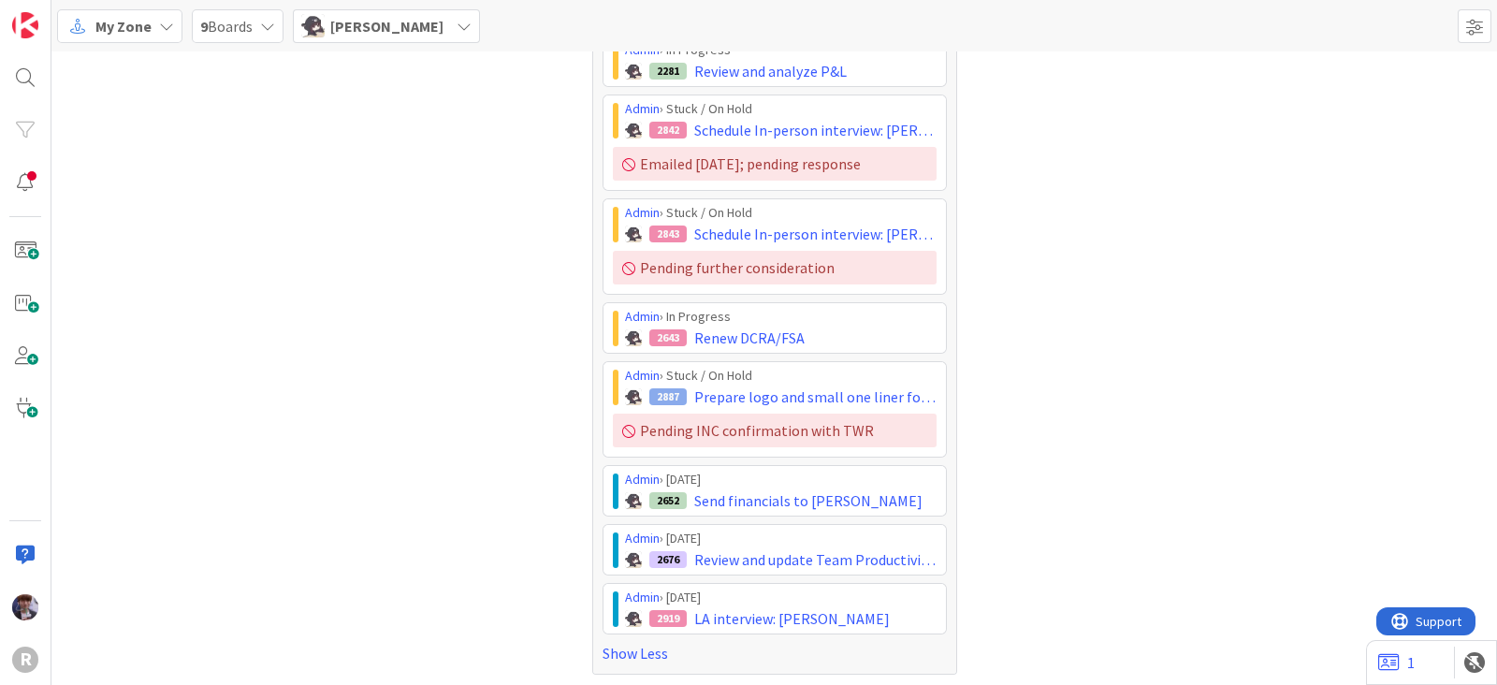
click at [339, 28] on span "Kelly Nguyen" at bounding box center [386, 26] width 113 height 22
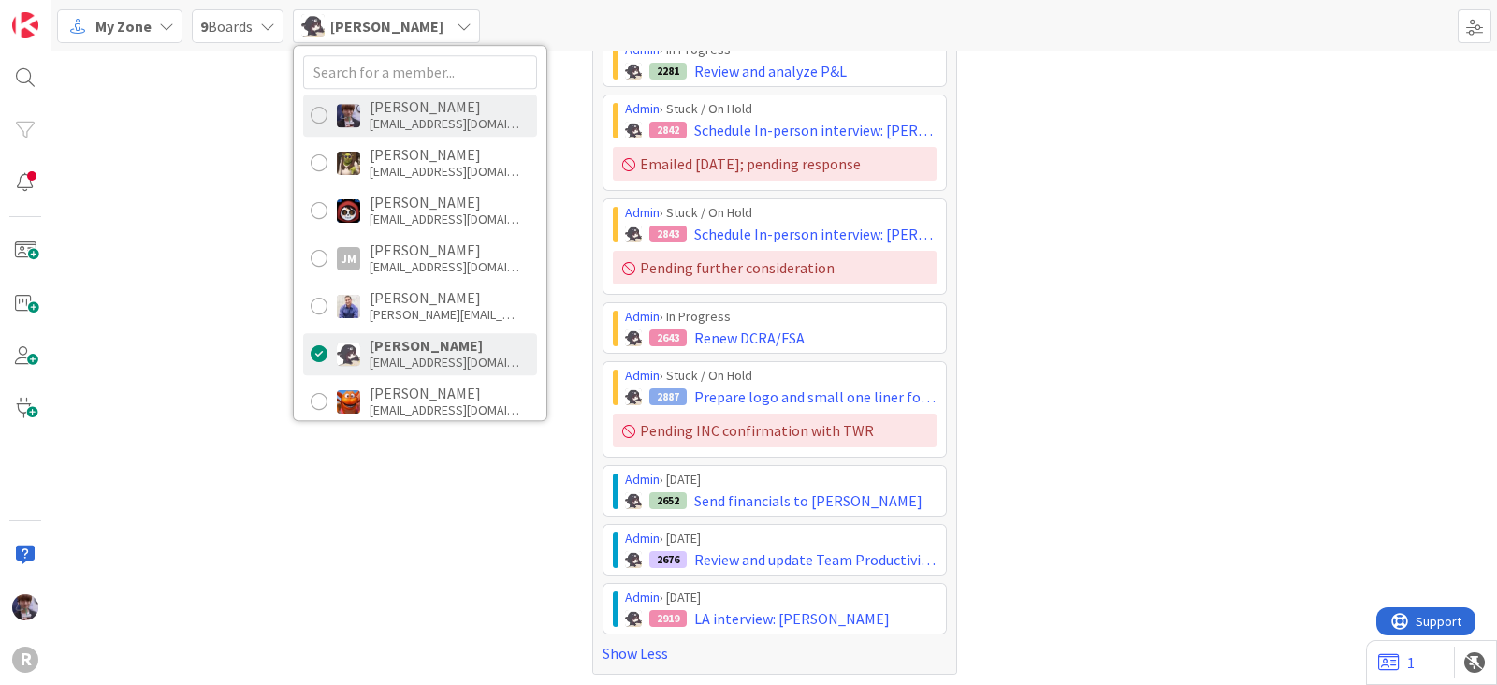
click at [388, 109] on div "Minka Laine Friesen" at bounding box center [445, 106] width 150 height 17
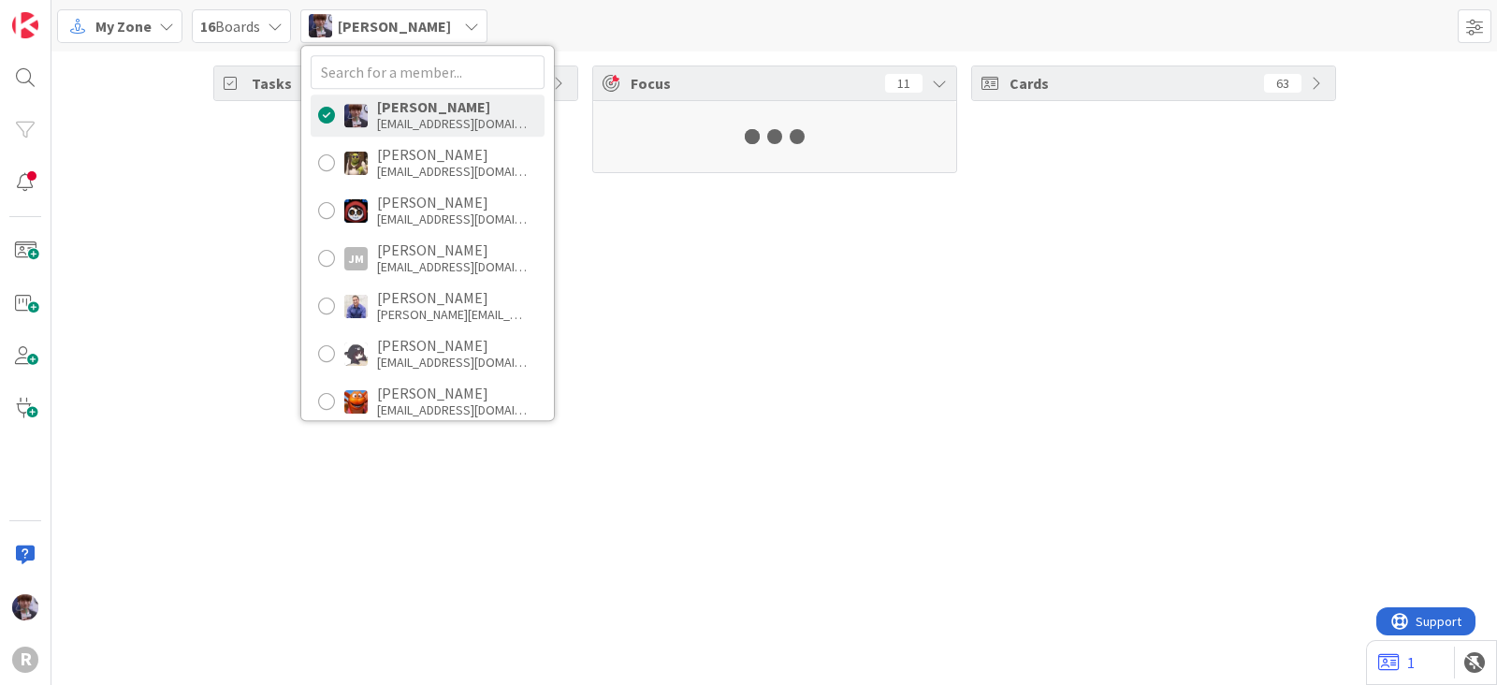
scroll to position [0, 0]
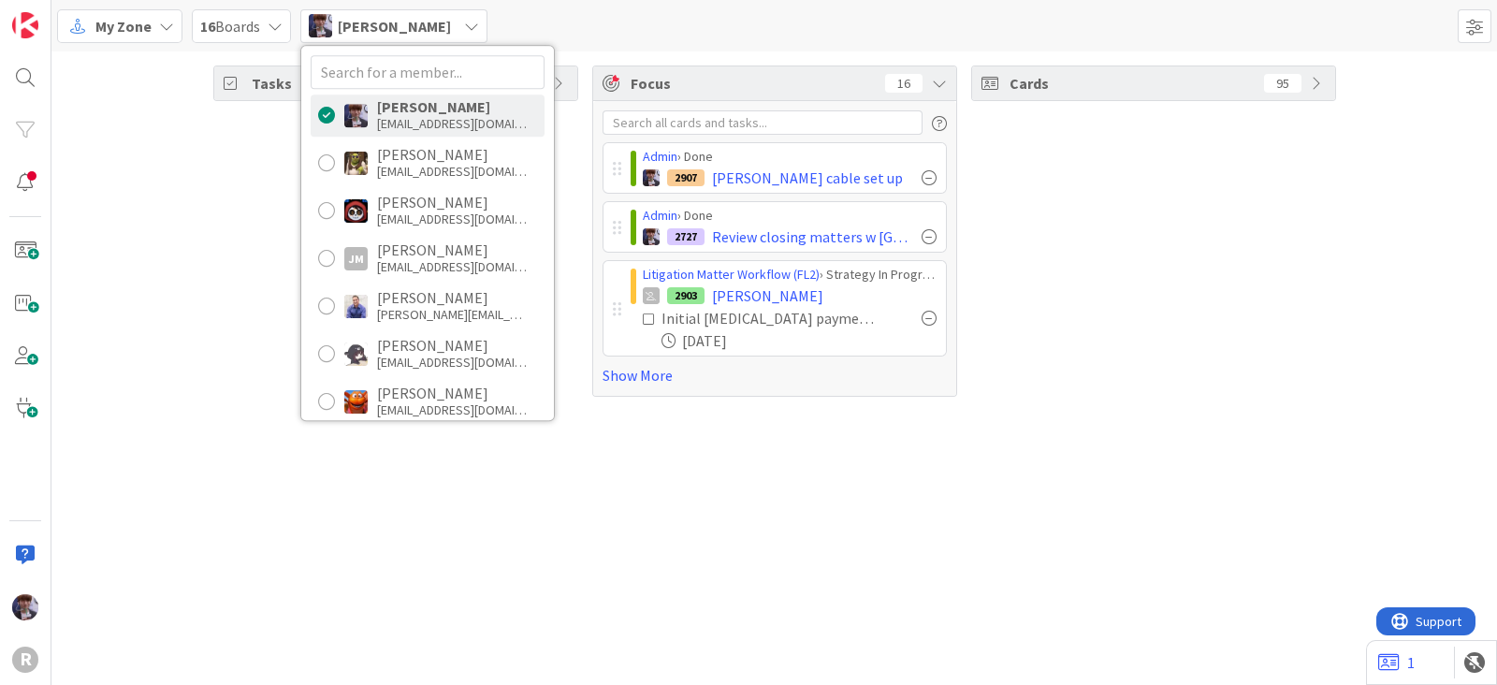
click at [262, 248] on div "Tasks 15" at bounding box center [395, 230] width 365 height 331
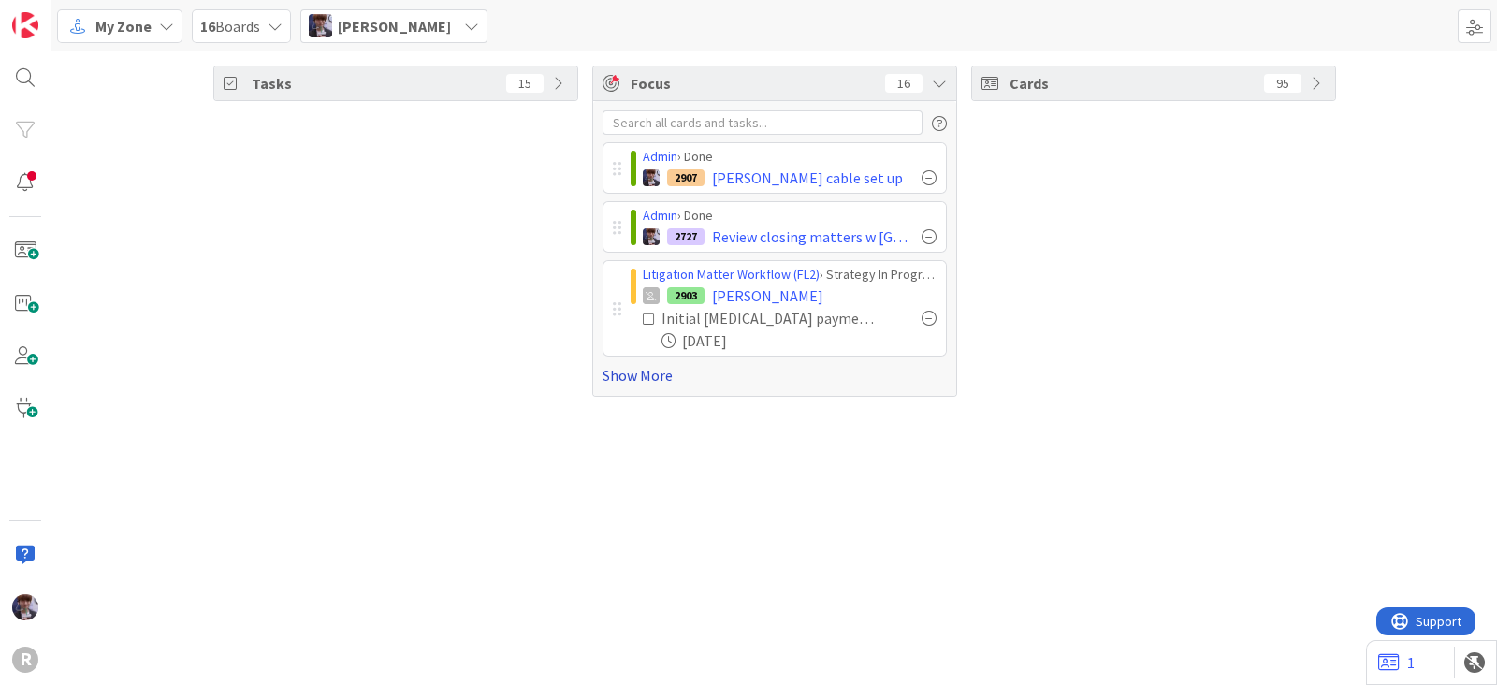
click at [633, 379] on link "Show More" at bounding box center [775, 375] width 344 height 22
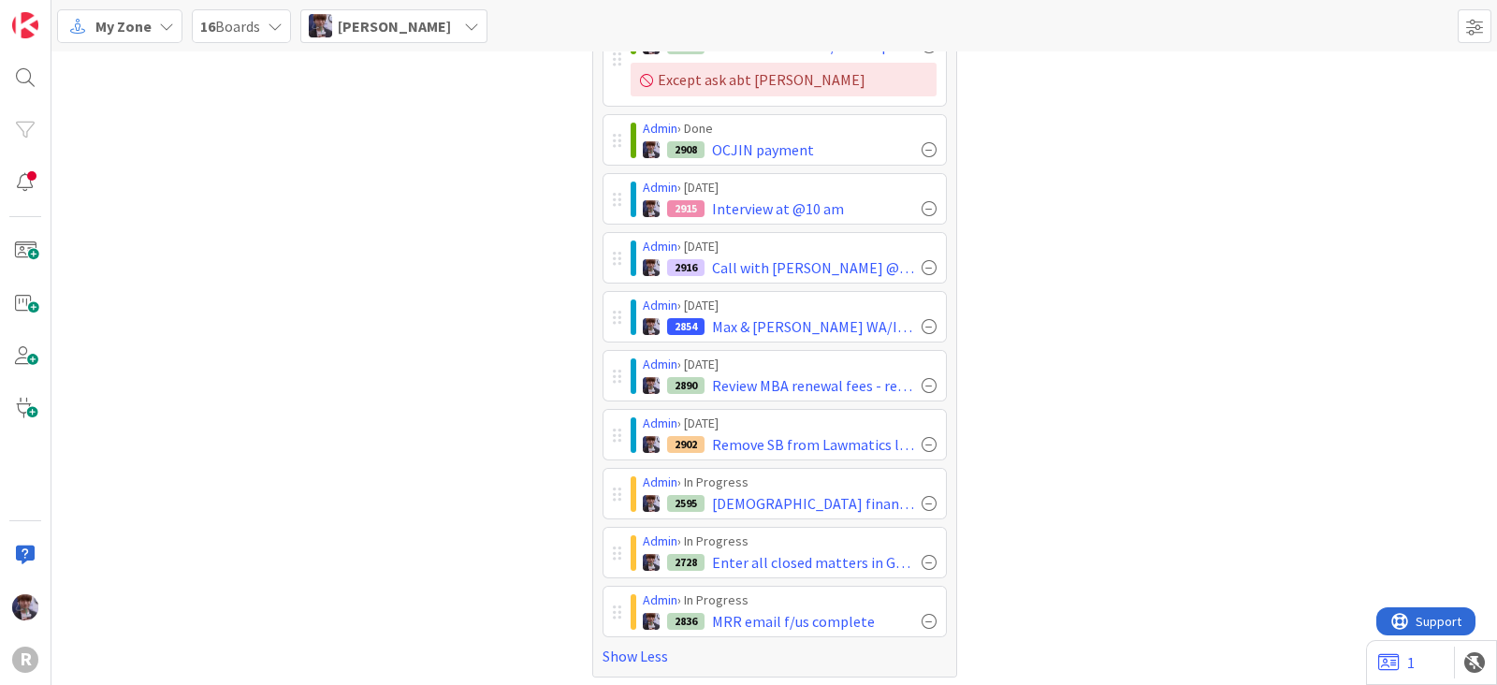
scroll to position [575, 0]
click at [992, 568] on div "Cards 95" at bounding box center [1153, 83] width 365 height 1187
click at [1025, 404] on div "Cards 95" at bounding box center [1153, 83] width 365 height 1187
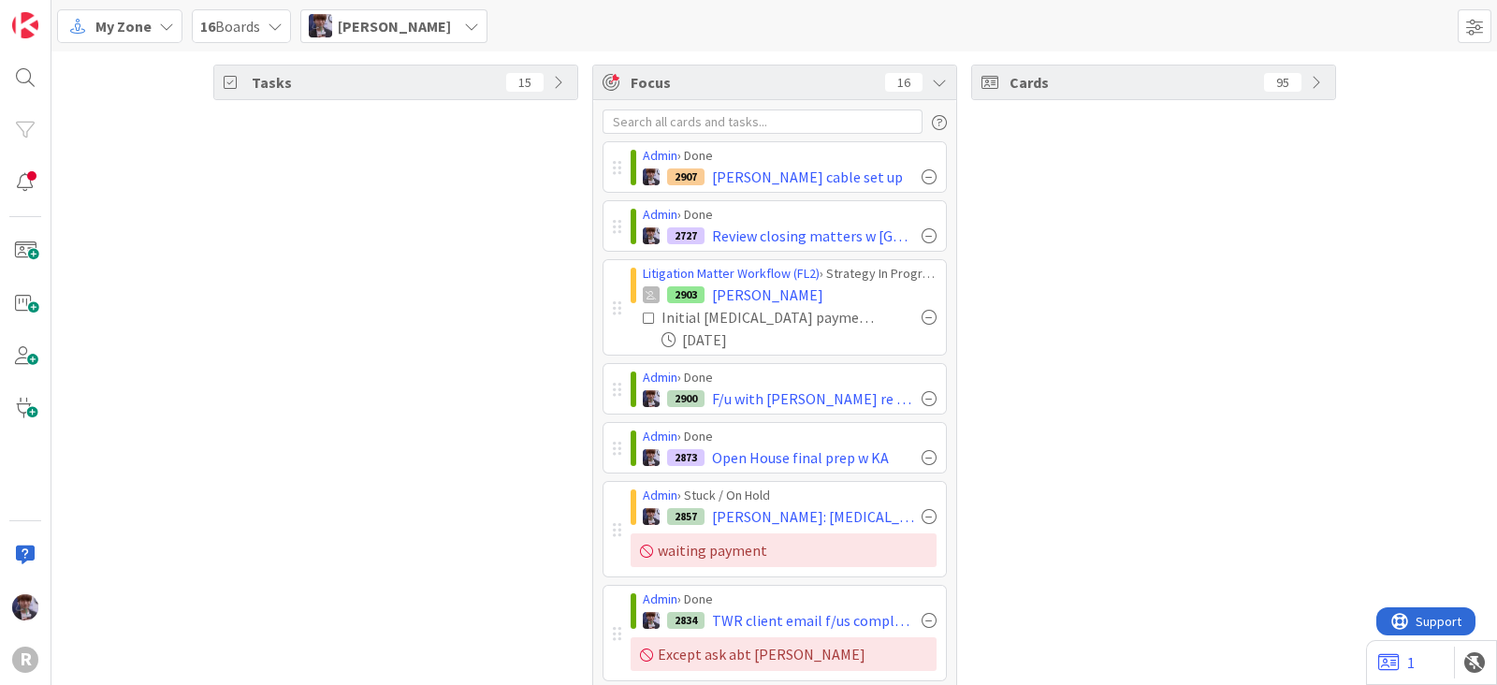
scroll to position [0, 0]
click at [922, 175] on div at bounding box center [929, 177] width 15 height 15
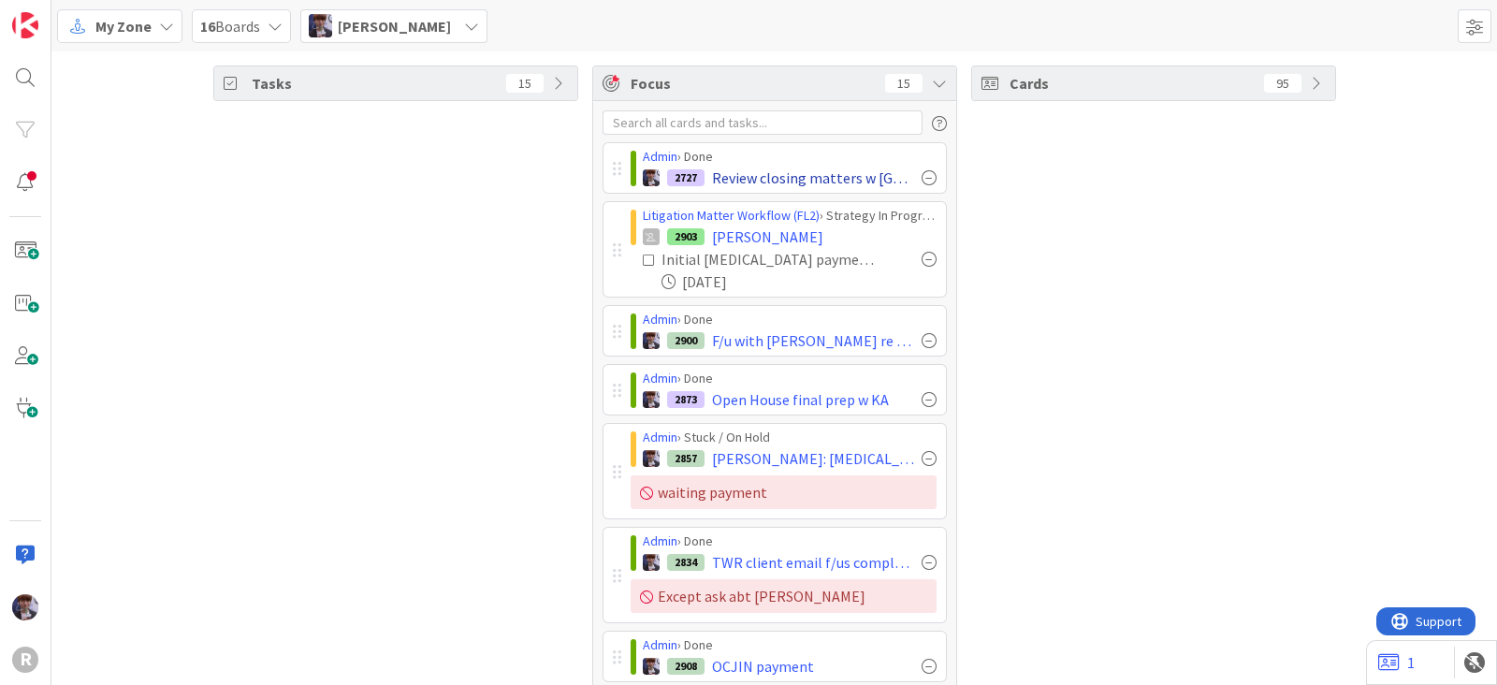
click at [922, 173] on div at bounding box center [929, 177] width 15 height 15
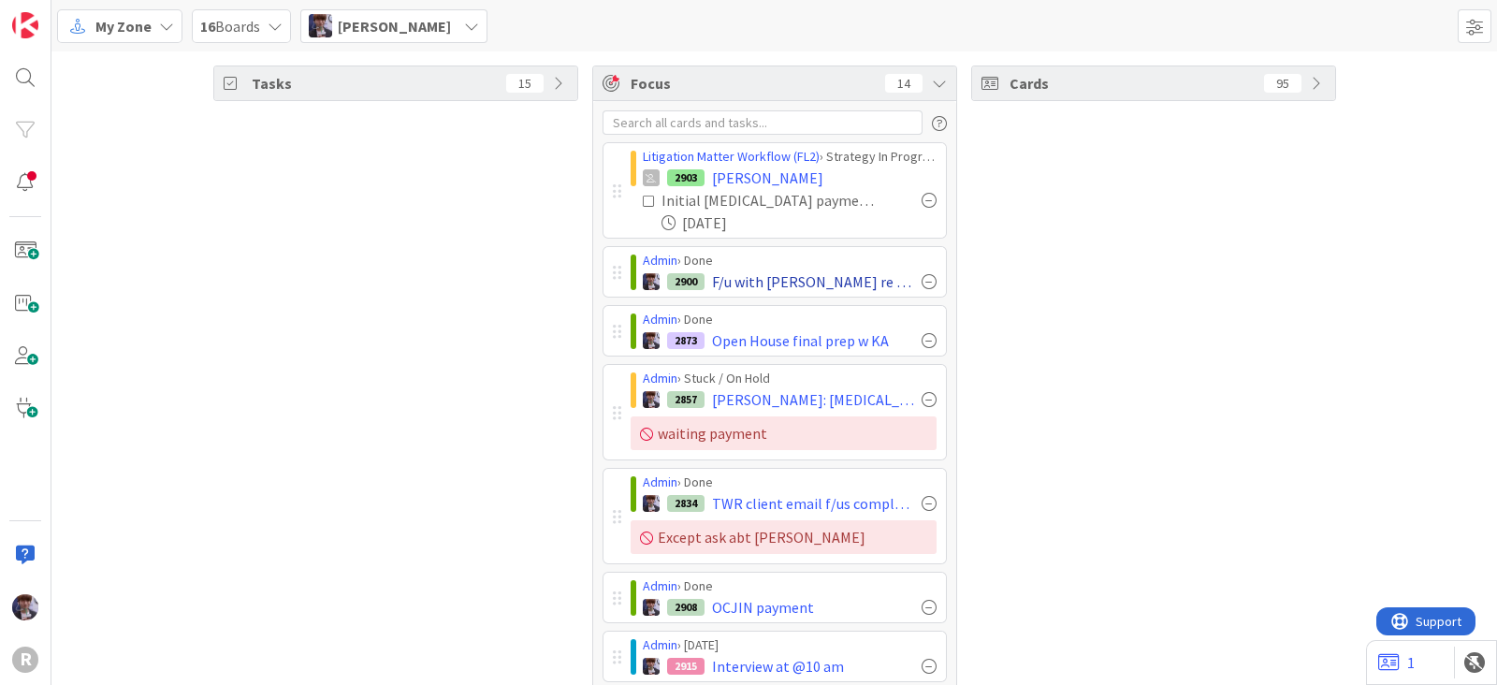
click at [922, 278] on div at bounding box center [929, 281] width 15 height 15
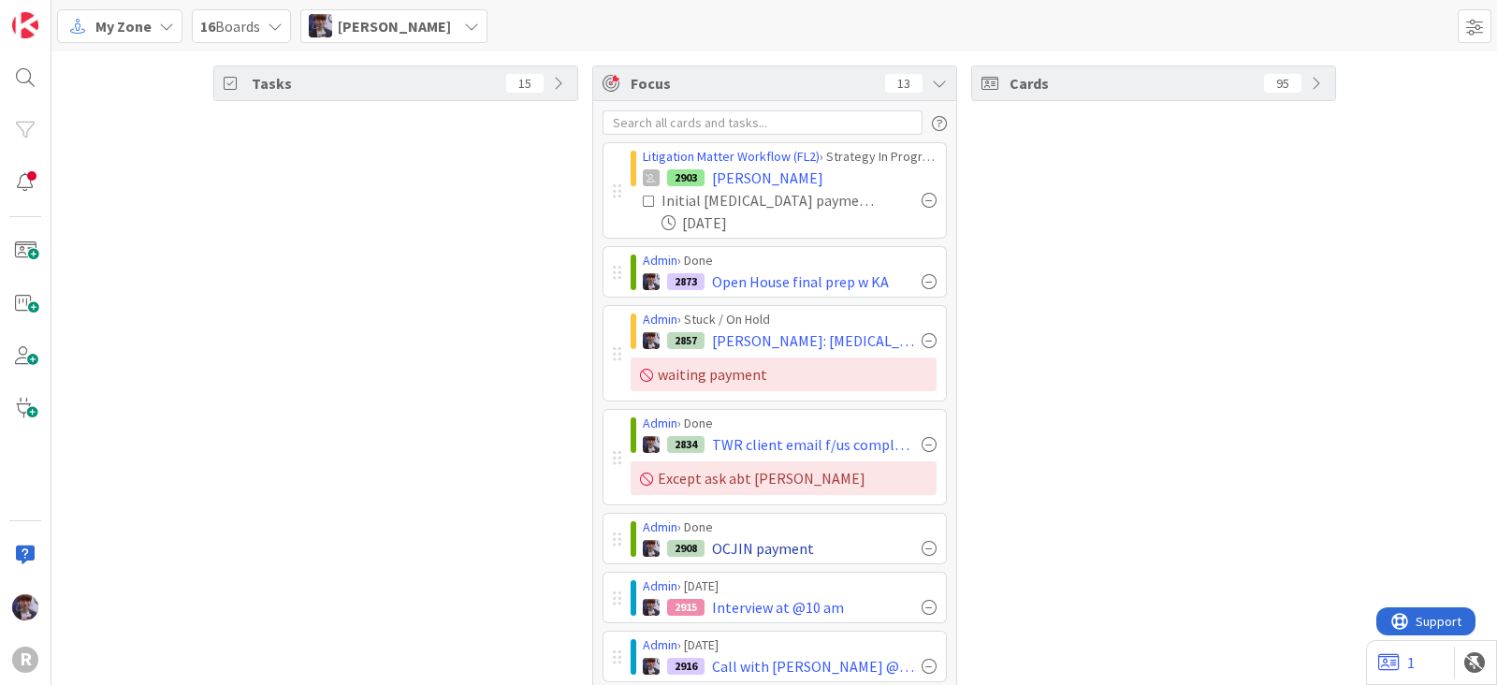
click at [923, 549] on div at bounding box center [929, 548] width 15 height 15
click at [924, 449] on div at bounding box center [929, 444] width 15 height 15
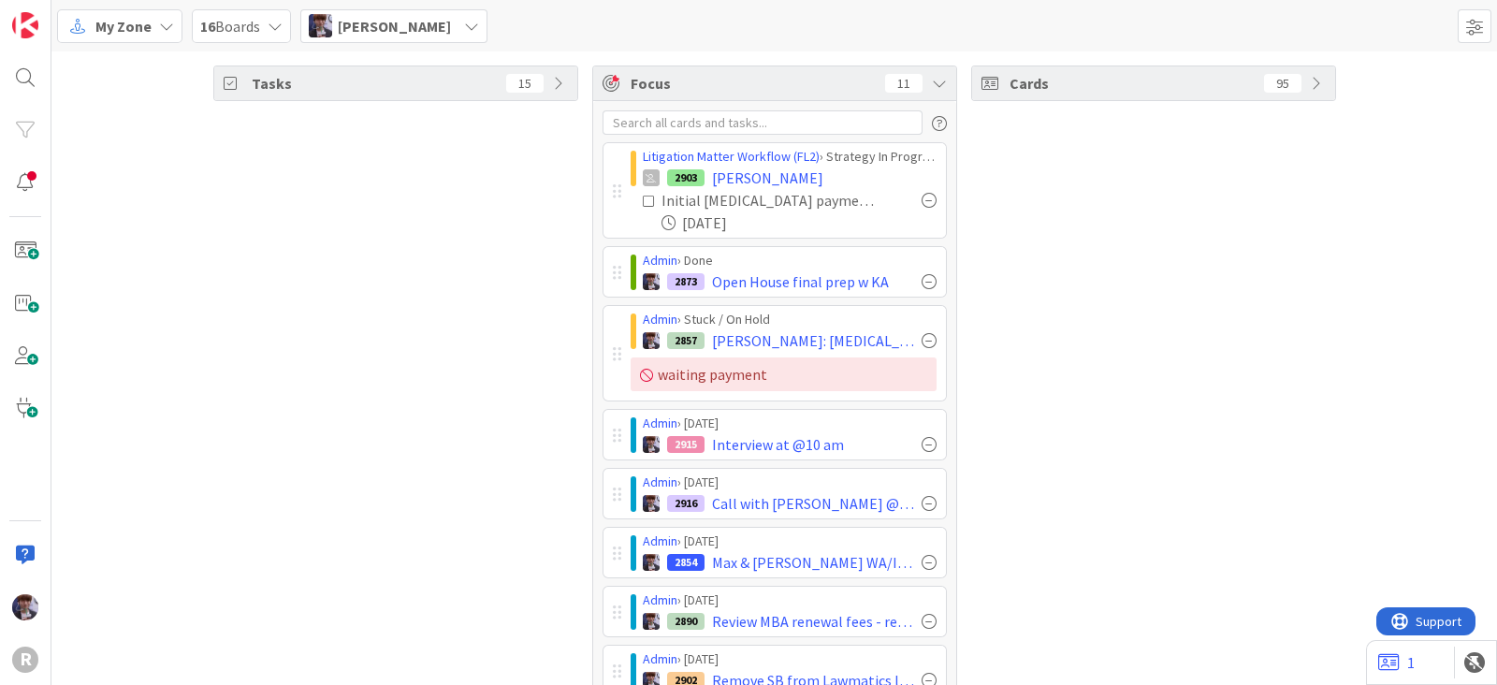
click at [1081, 338] on div "Cards 95" at bounding box center [1153, 489] width 365 height 848
